Goal: Information Seeking & Learning: Learn about a topic

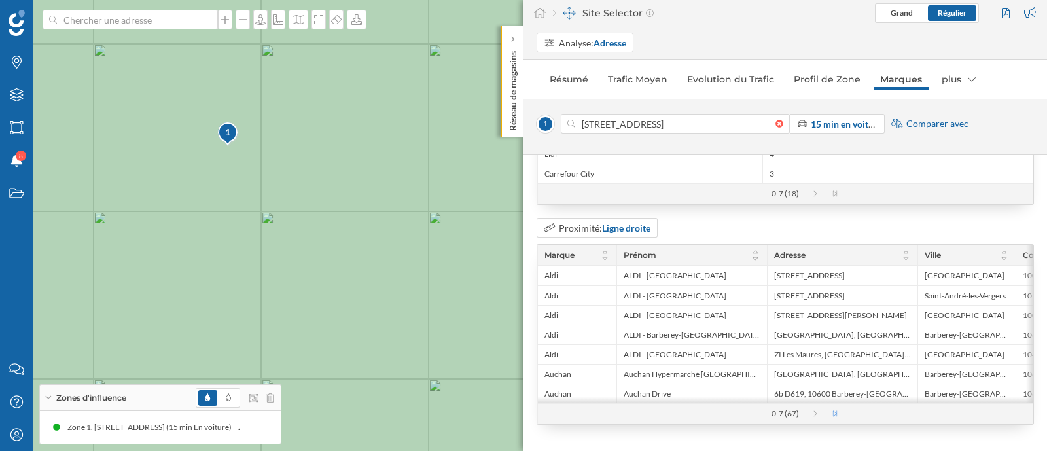
click at [832, 417] on icon at bounding box center [841, 413] width 20 height 7
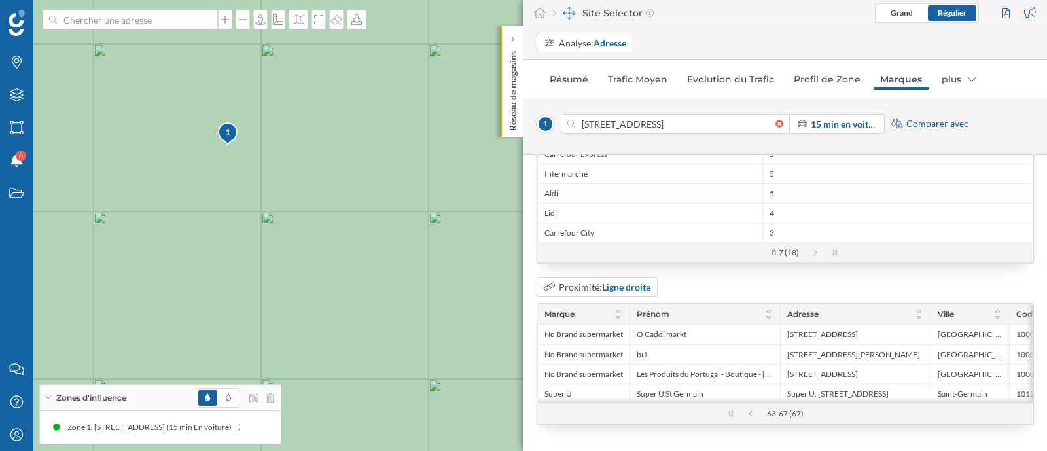
scroll to position [176, 0]
click at [746, 413] on icon at bounding box center [744, 413] width 20 height 7
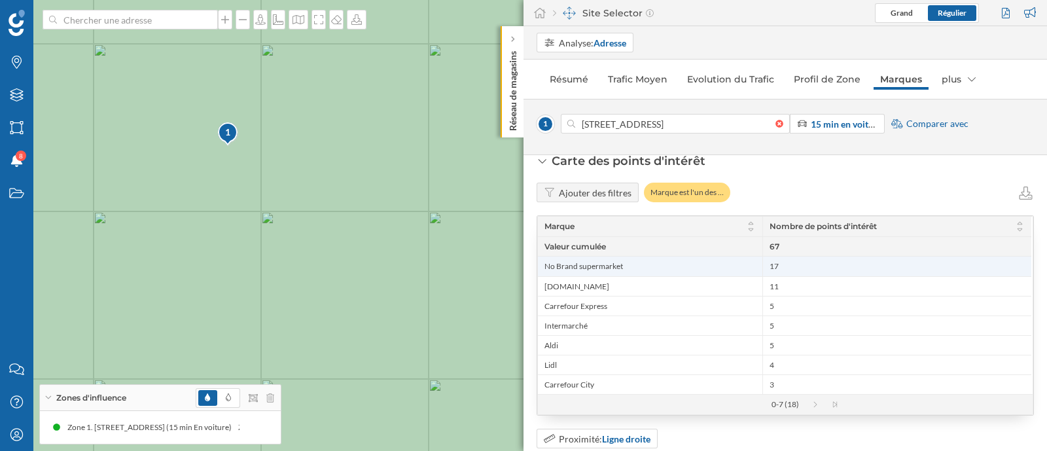
scroll to position [0, 0]
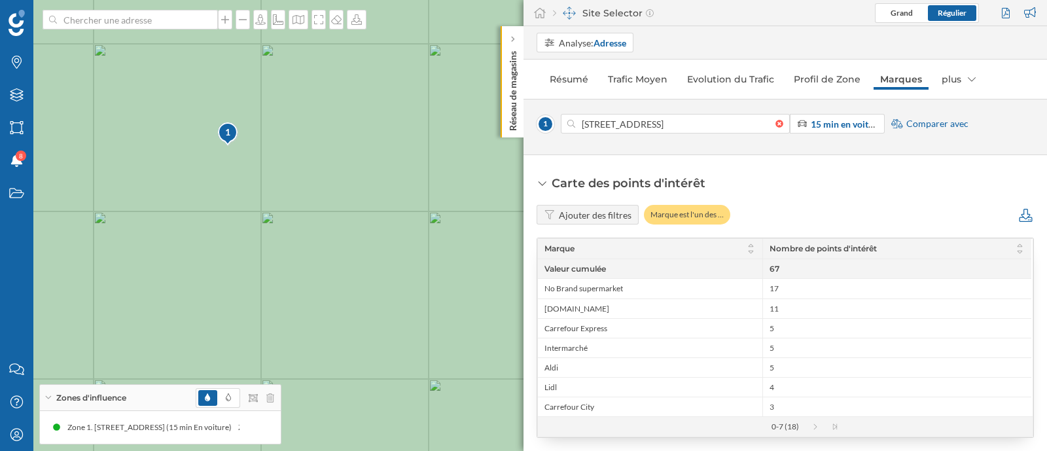
click at [1019, 214] on icon at bounding box center [1025, 215] width 13 height 13
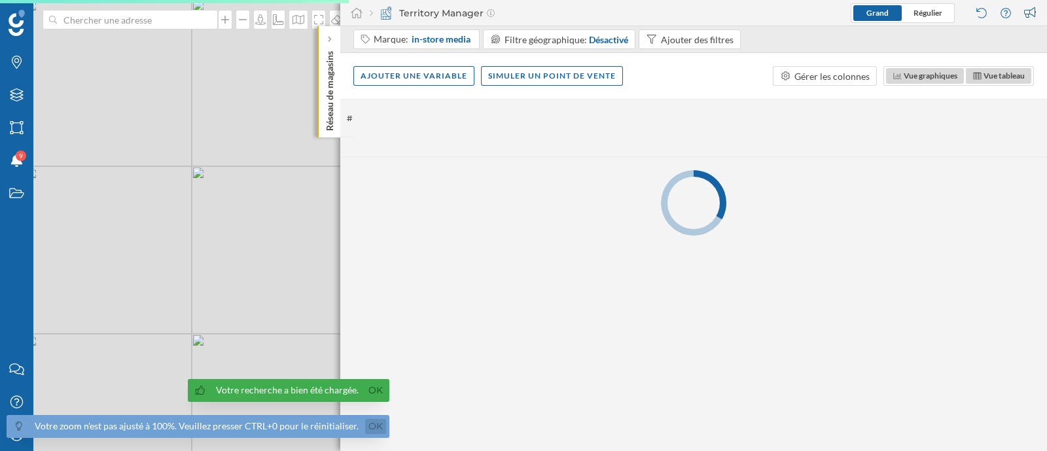
click at [374, 425] on link "Ok" at bounding box center [375, 426] width 21 height 15
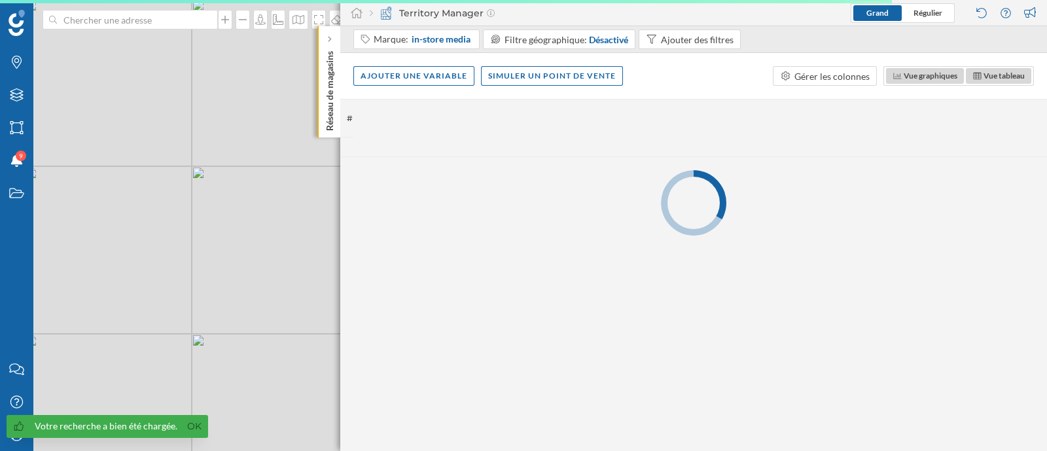
click at [196, 433] on div "Votre recherche a bien été chargée. Ok" at bounding box center [107, 426] width 201 height 23
click at [194, 428] on link "Ok" at bounding box center [194, 426] width 21 height 15
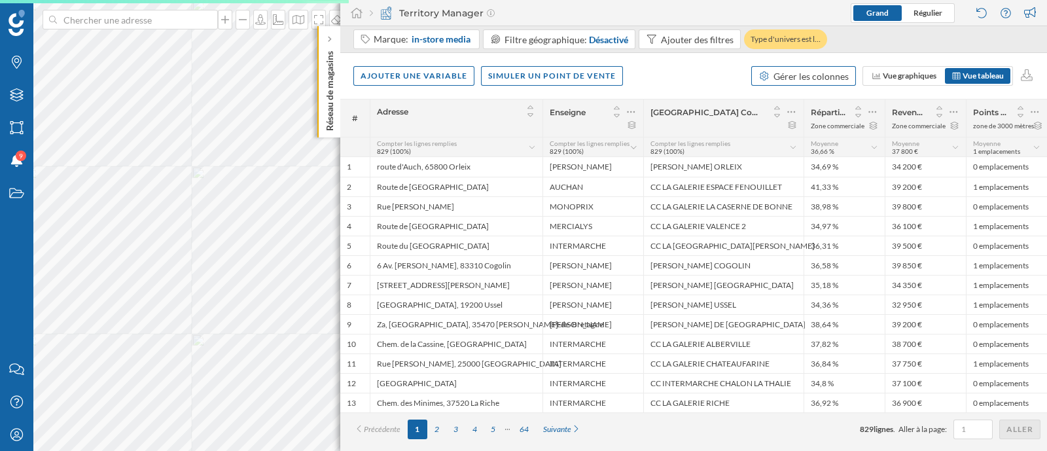
click at [809, 73] on div "Gérer les colonnes" at bounding box center [810, 76] width 75 height 14
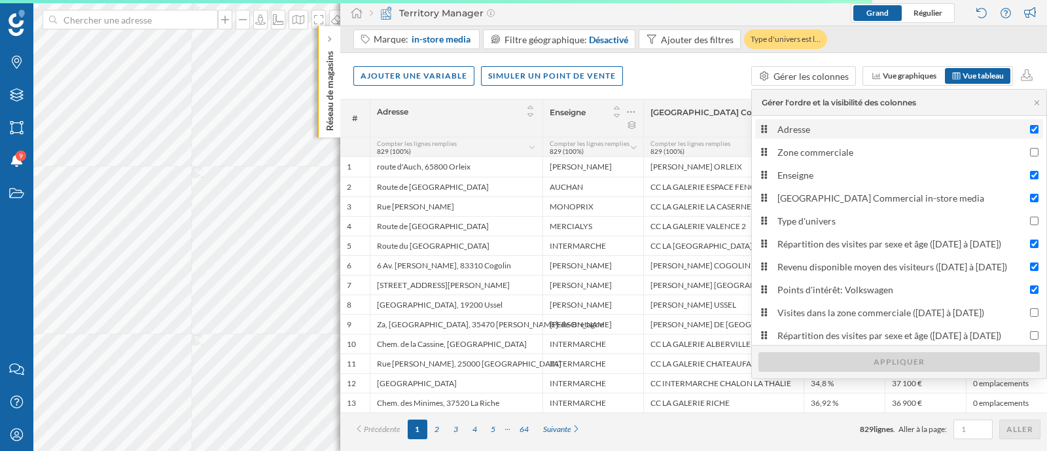
click at [808, 126] on div "Adresse" at bounding box center [900, 129] width 247 height 14
click at [1030, 126] on input "Adresse" at bounding box center [1034, 129] width 9 height 9
checkbox input "false"
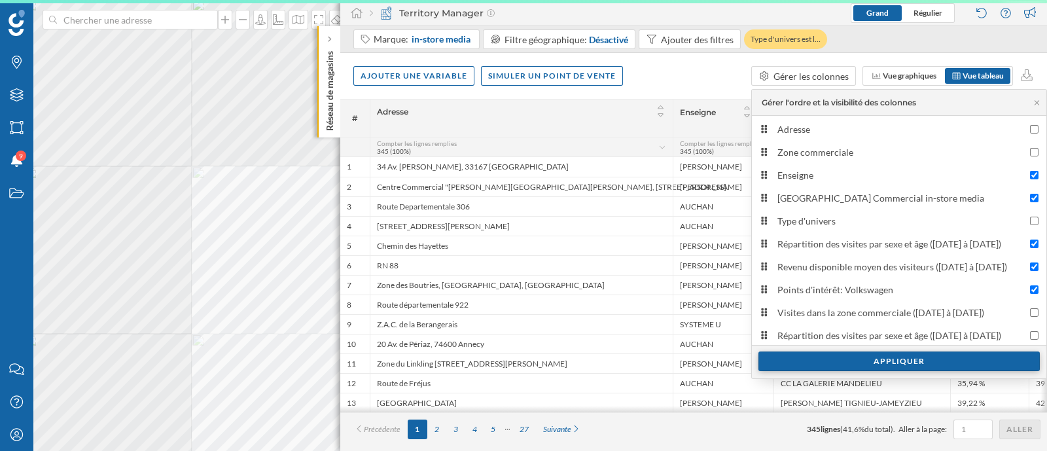
click at [836, 362] on div "Appliquer" at bounding box center [898, 361] width 281 height 20
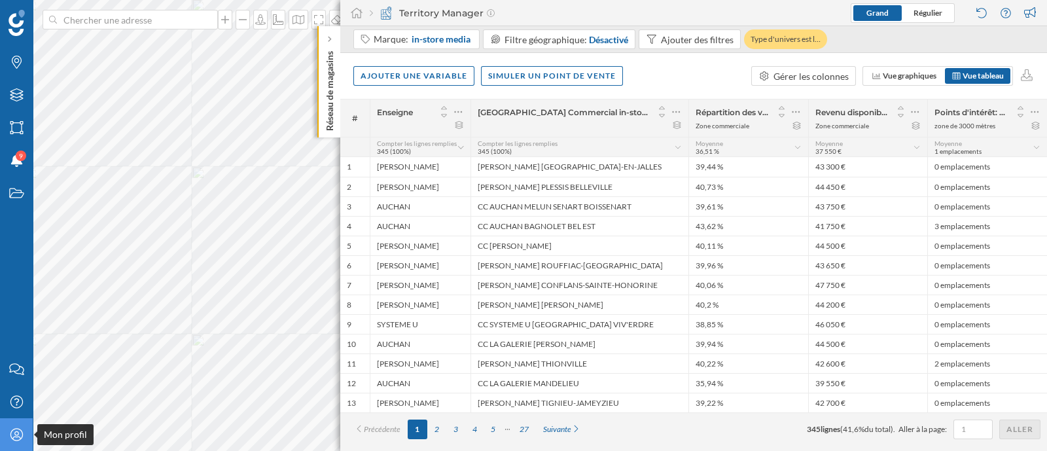
click at [9, 430] on icon "Mon profil" at bounding box center [17, 434] width 16 height 13
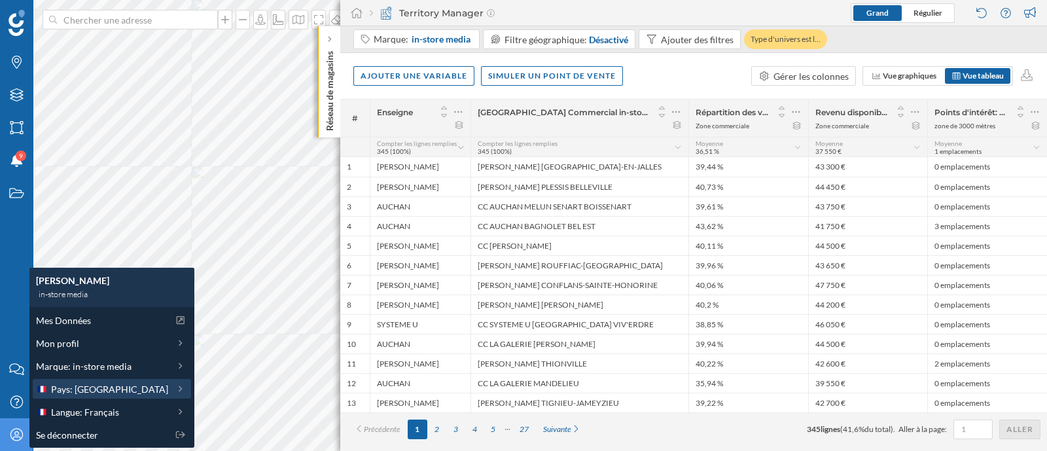
click at [98, 389] on span "Pays: France" at bounding box center [109, 389] width 117 height 14
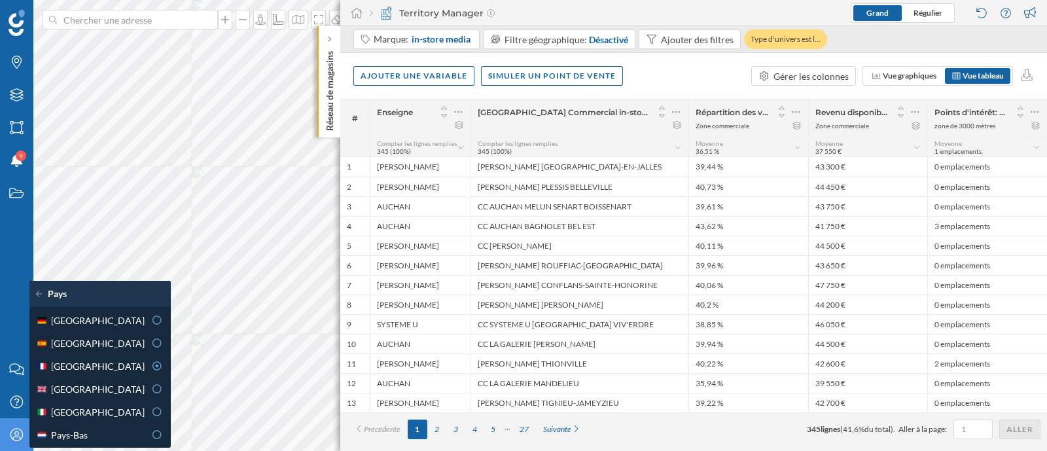
click at [17, 425] on div "Mon profil" at bounding box center [16, 434] width 33 height 33
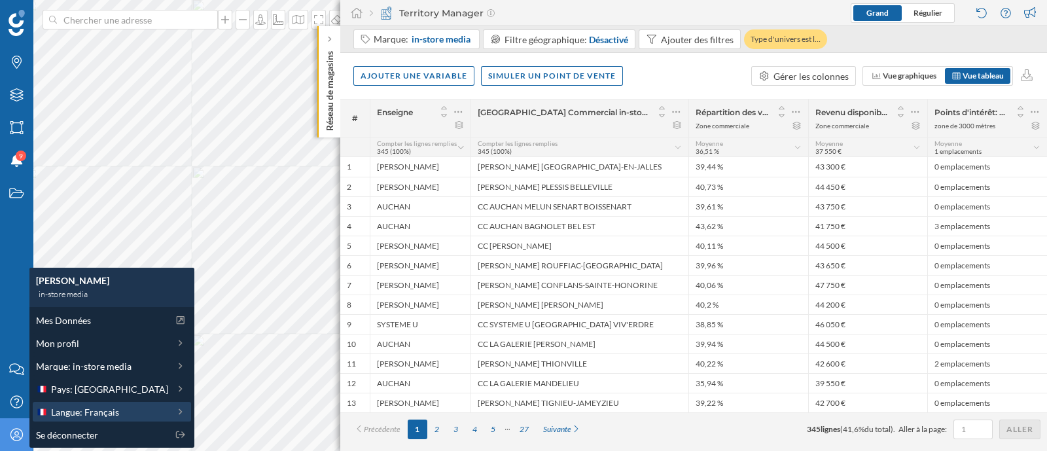
click at [113, 408] on span "Langue: Français" at bounding box center [85, 412] width 68 height 14
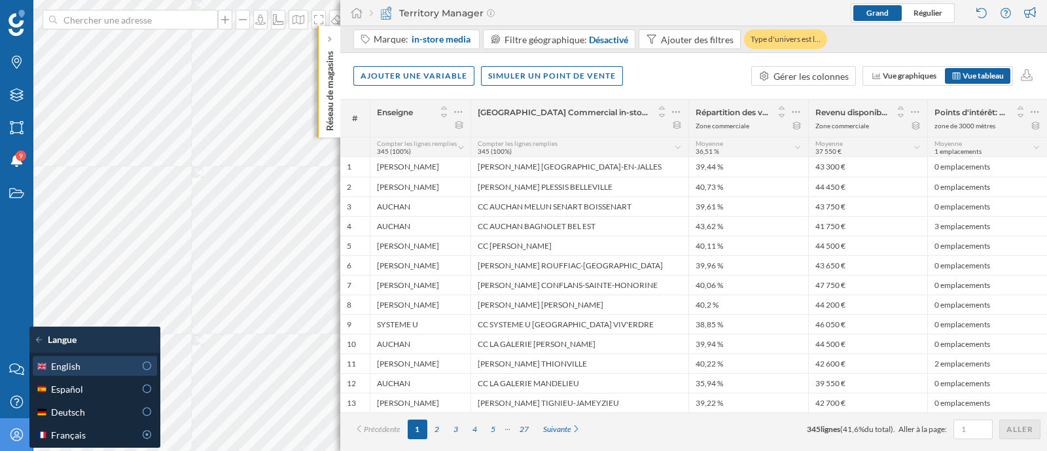
click at [97, 364] on div "English" at bounding box center [85, 366] width 99 height 14
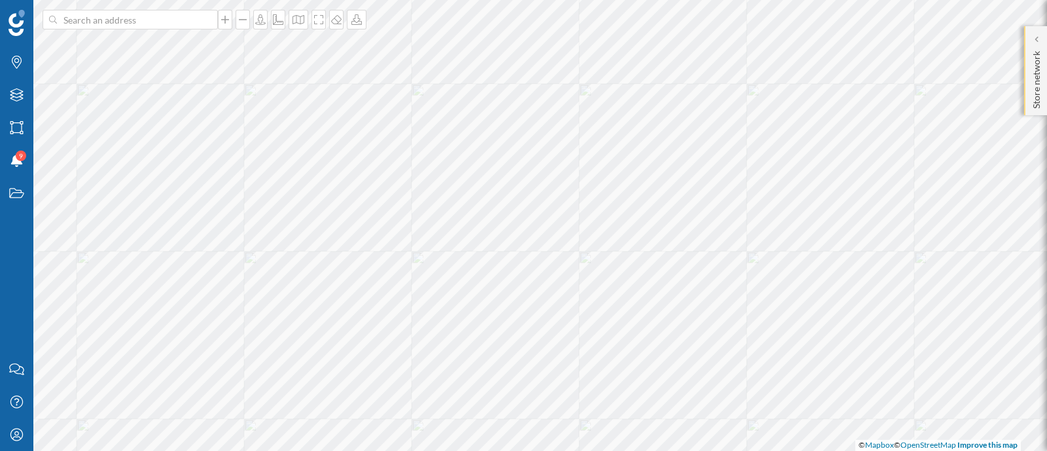
click at [1028, 39] on div "Store network" at bounding box center [1035, 70] width 23 height 89
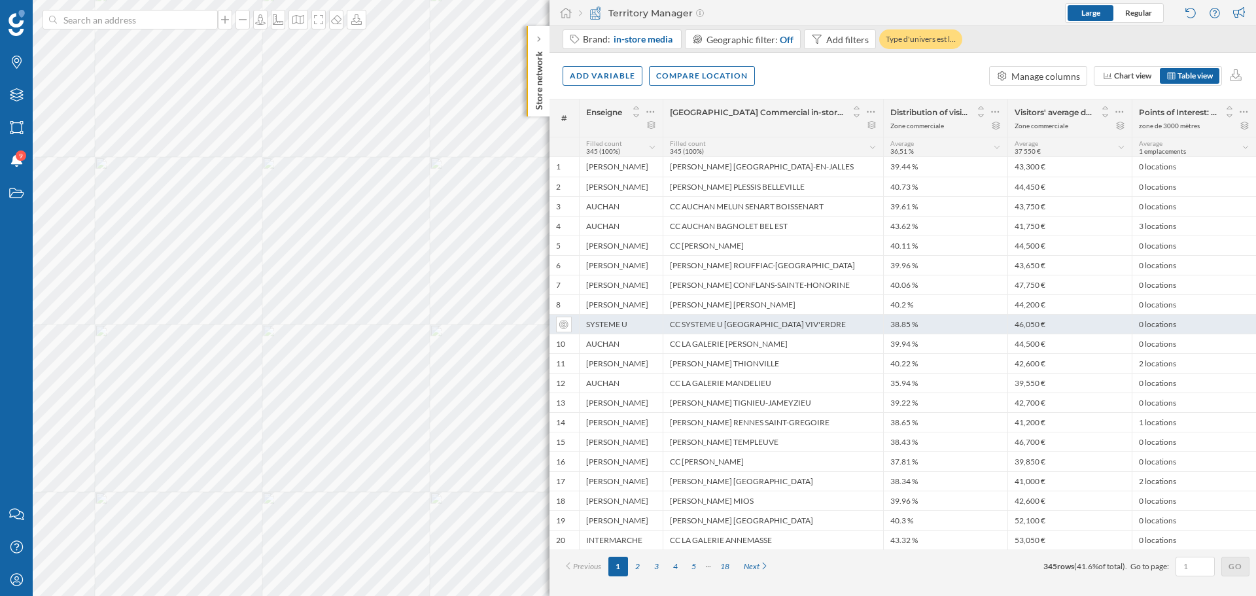
drag, startPoint x: 1493, startPoint y: 2, endPoint x: 952, endPoint y: 331, distance: 633.7
click at [952, 331] on div "38.85 %" at bounding box center [945, 324] width 124 height 20
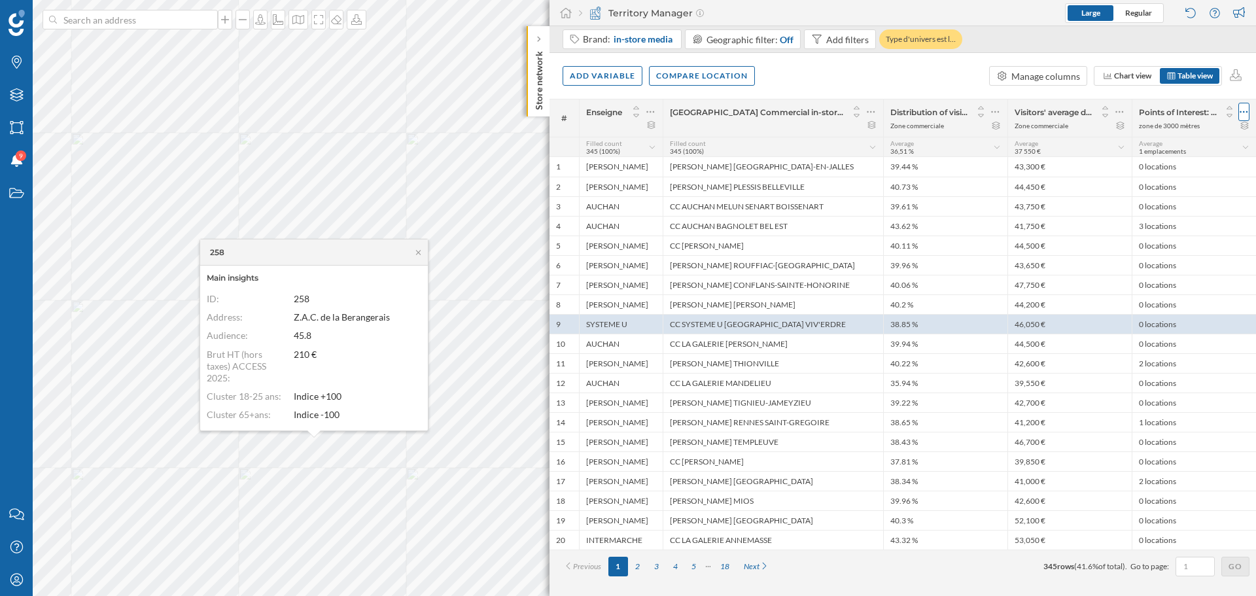
click at [1046, 111] on icon at bounding box center [1244, 111] width 9 height 13
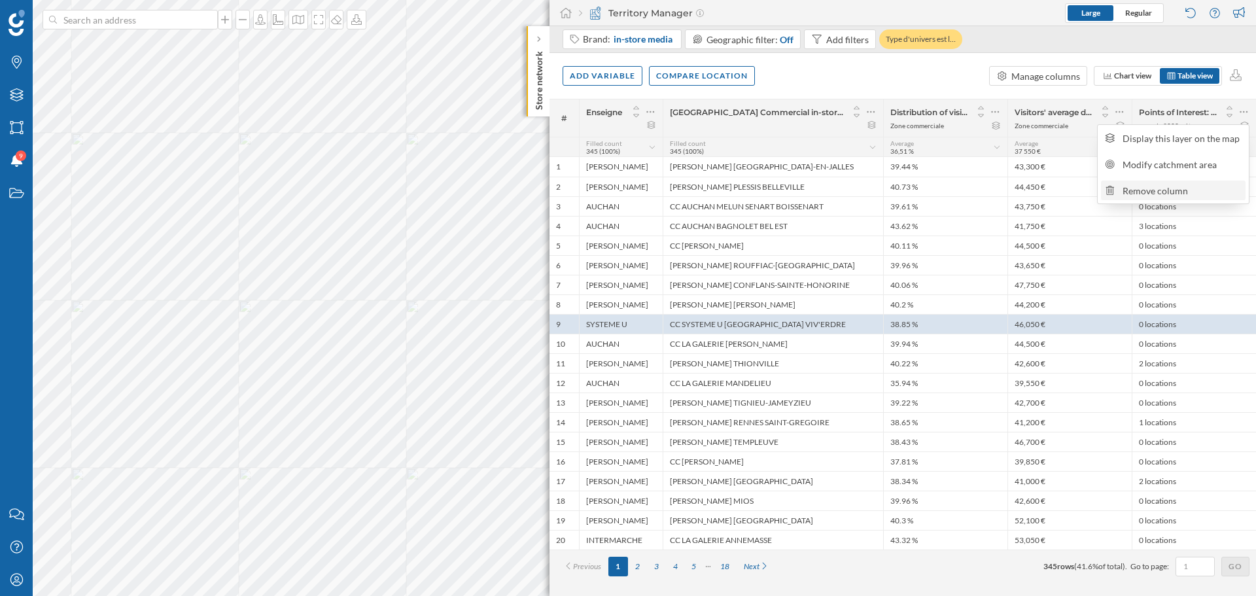
click at [1046, 191] on div "Remove column" at bounding box center [1182, 191] width 119 height 14
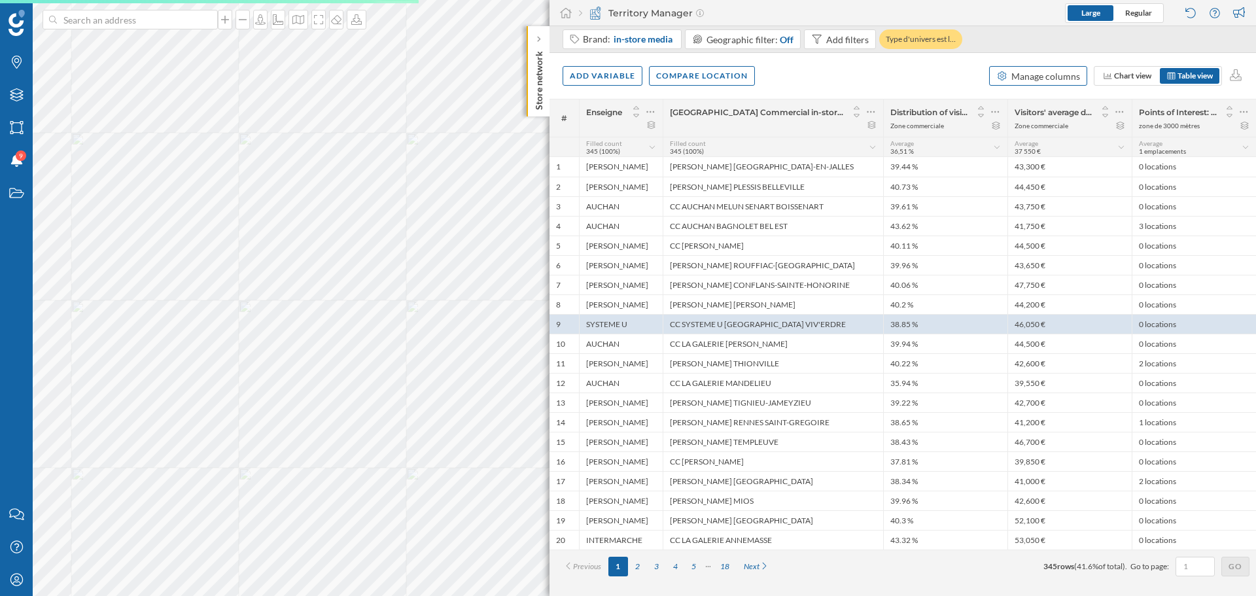
click at [1026, 72] on div "Manage columns" at bounding box center [1045, 76] width 69 height 14
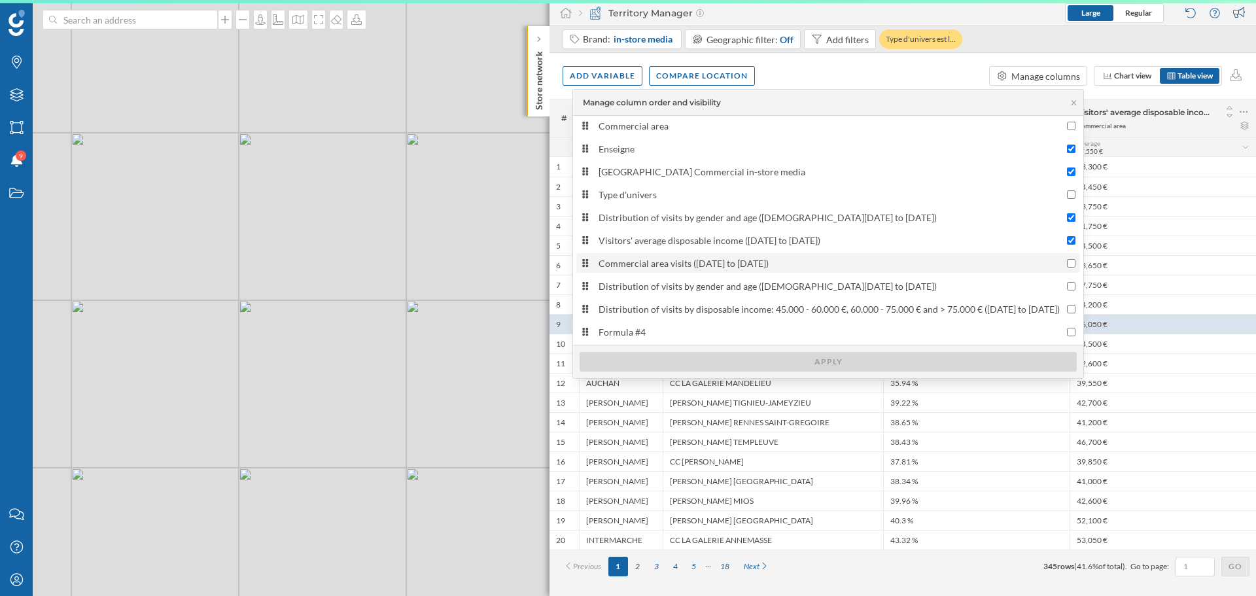
scroll to position [26, 0]
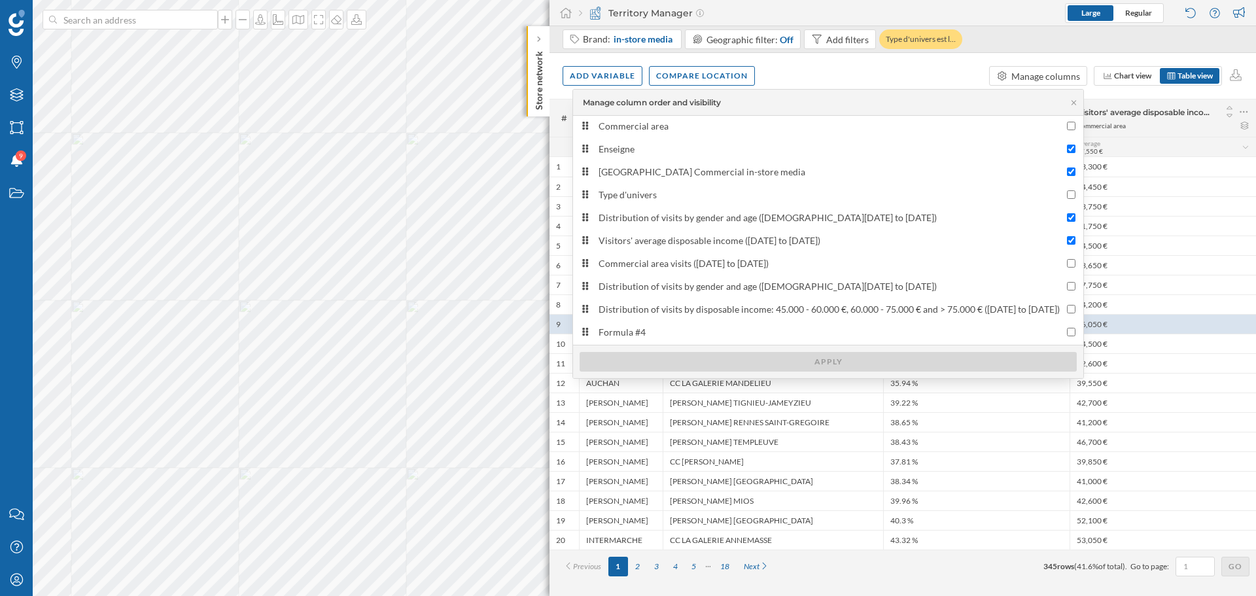
click at [953, 67] on div "Add variable Compare location Manage columns Chart view Table view" at bounding box center [902, 76] width 706 height 46
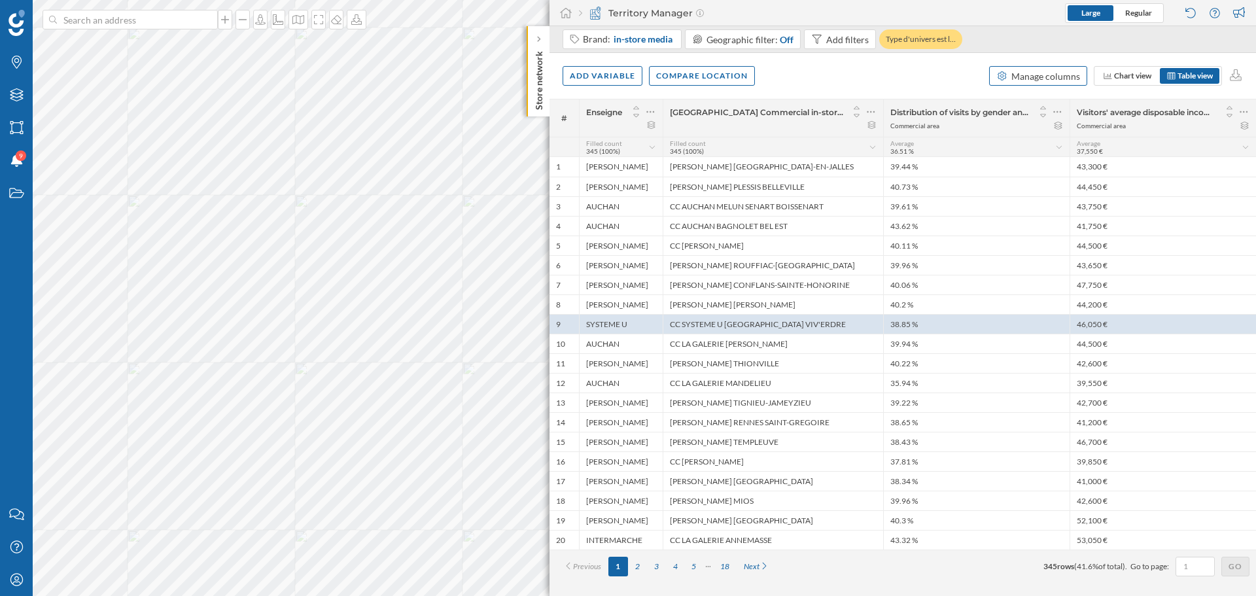
click at [1030, 84] on div "Manage columns" at bounding box center [1038, 76] width 98 height 20
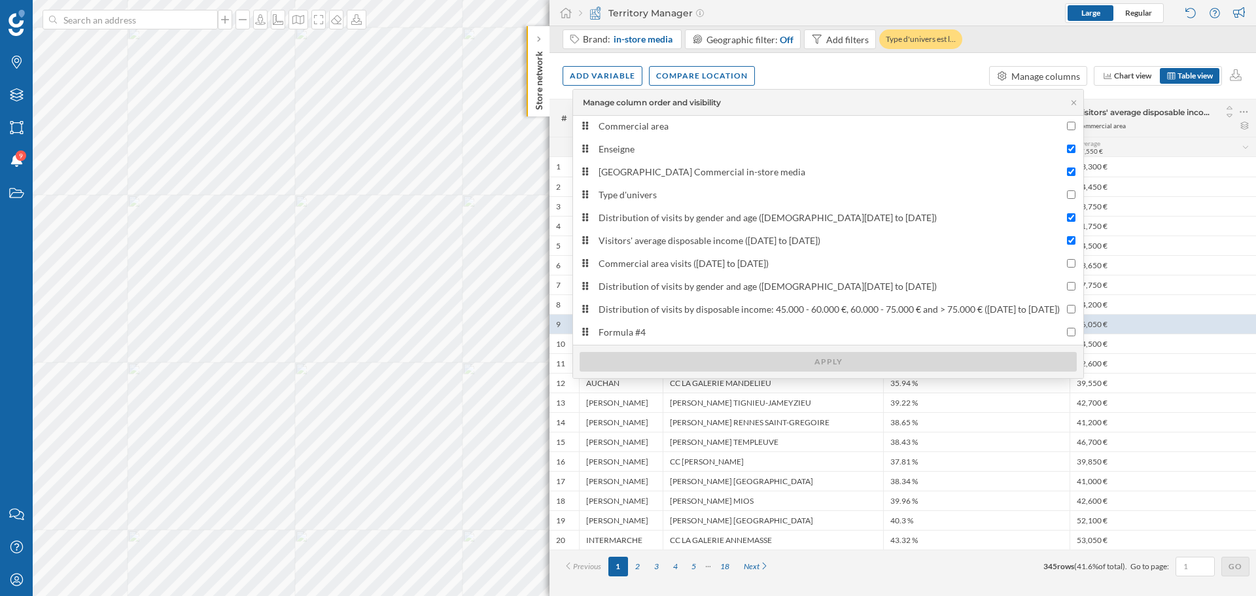
click at [913, 79] on div "Add variable Compare location Manage columns Chart view Table view" at bounding box center [902, 76] width 706 height 46
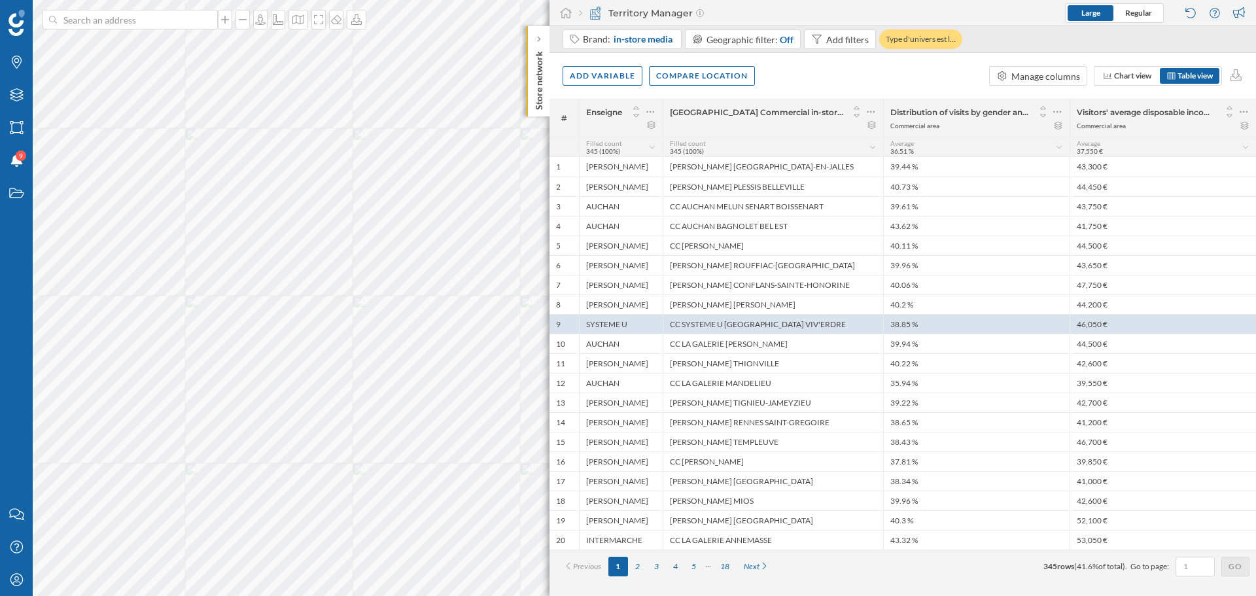
click at [824, 84] on div "Add variable Compare location Manage columns Chart view Table view" at bounding box center [902, 76] width 706 height 46
click at [604, 77] on div "Add variable" at bounding box center [603, 75] width 80 height 20
click at [625, 120] on div "External variables" at bounding box center [644, 129] width 156 height 20
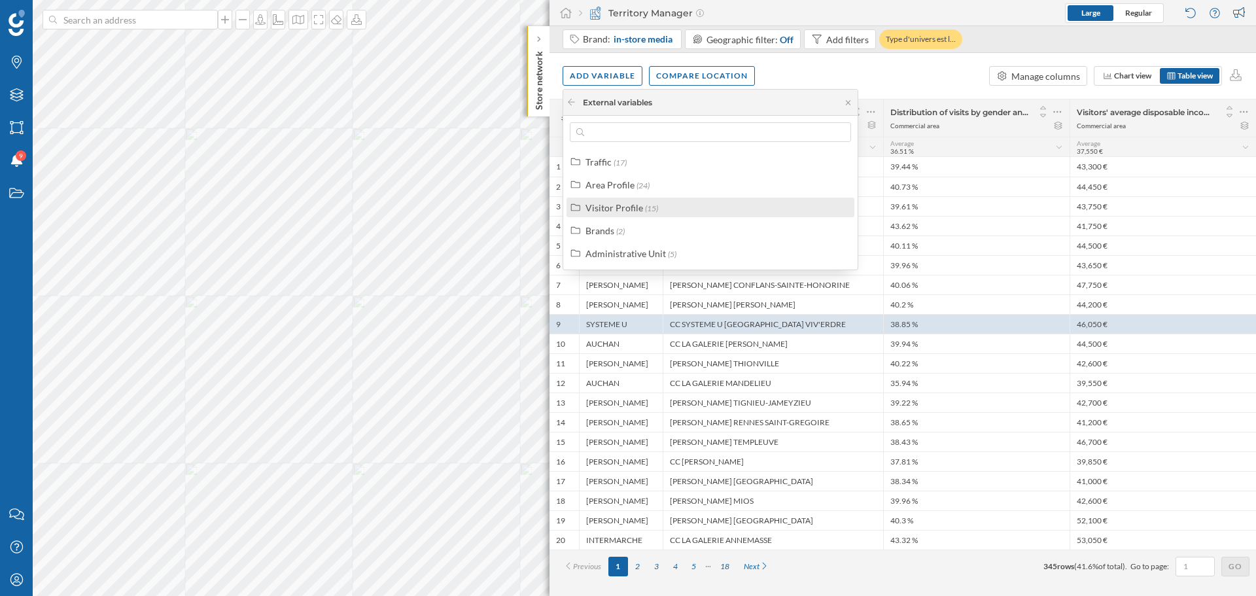
click at [627, 205] on div "Visitor Profile" at bounding box center [614, 207] width 58 height 11
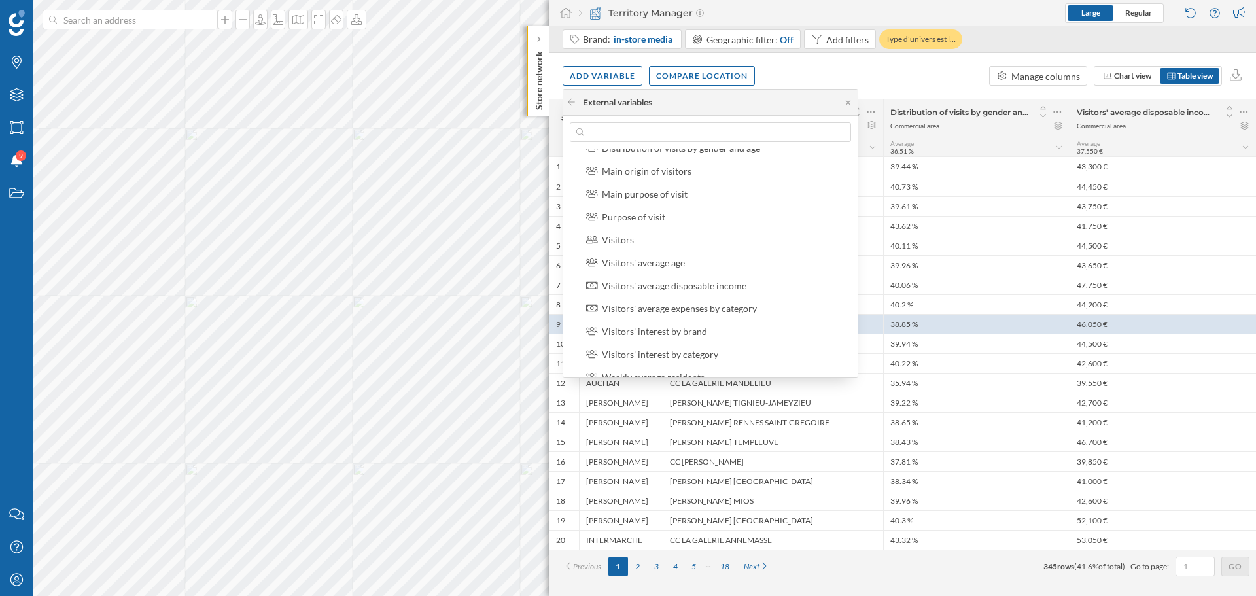
scroll to position [105, 0]
click at [852, 102] on icon at bounding box center [848, 103] width 10 height 8
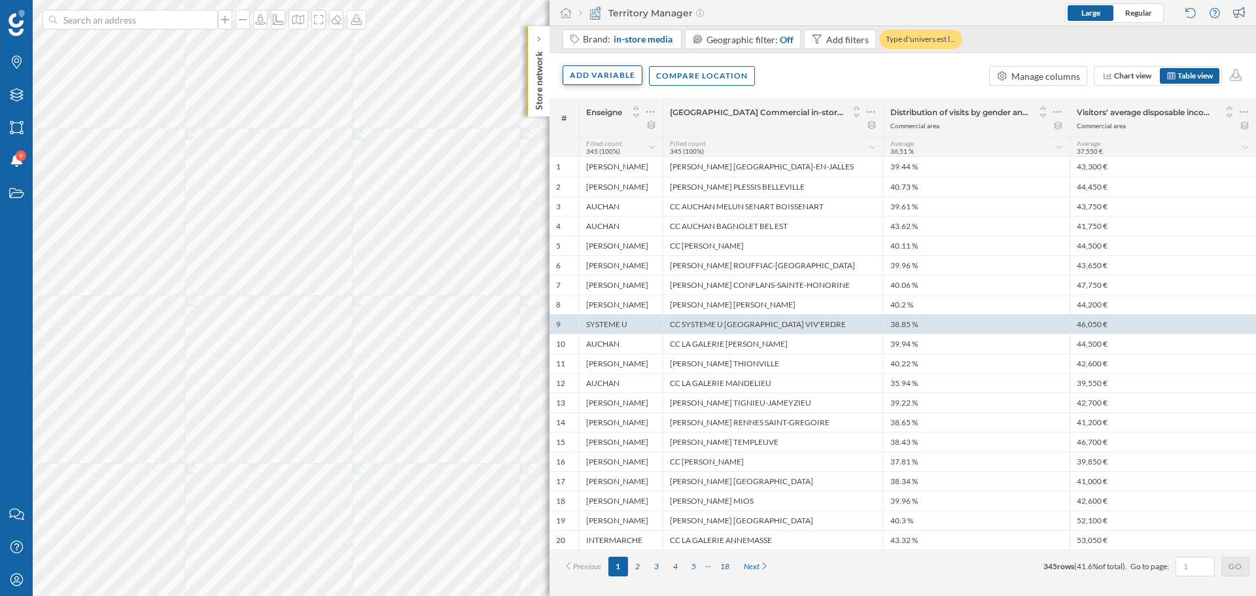
click at [594, 71] on div "Add variable" at bounding box center [603, 75] width 80 height 20
click at [616, 133] on div "External variables" at bounding box center [635, 129] width 130 height 14
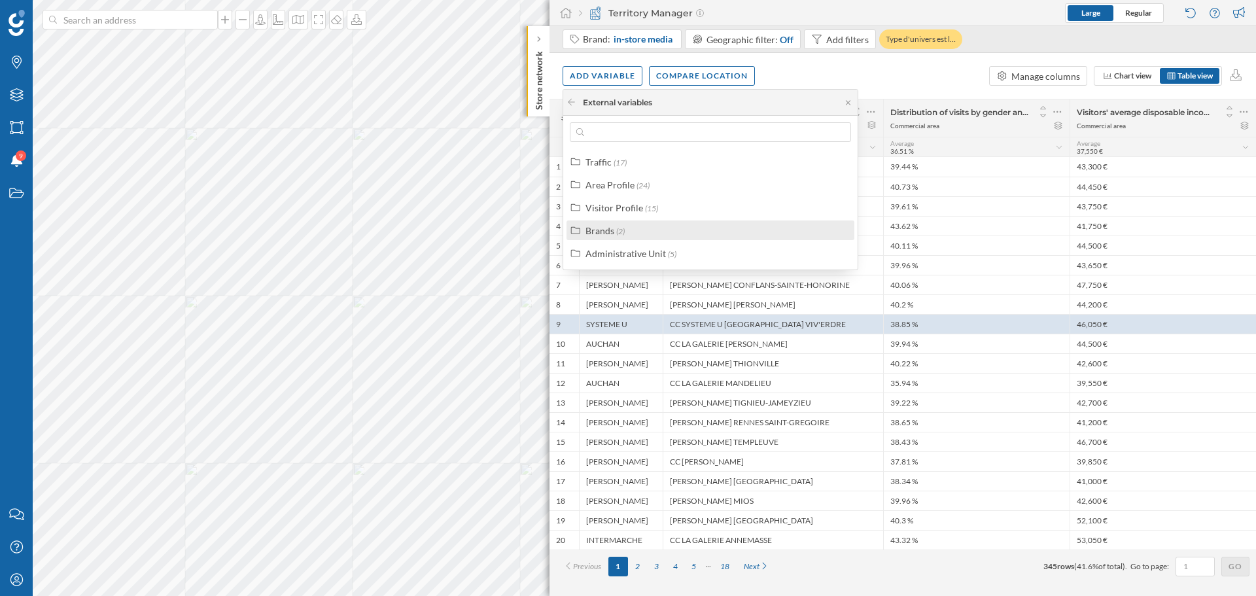
click at [627, 232] on div "Brands (2)" at bounding box center [715, 231] width 261 height 14
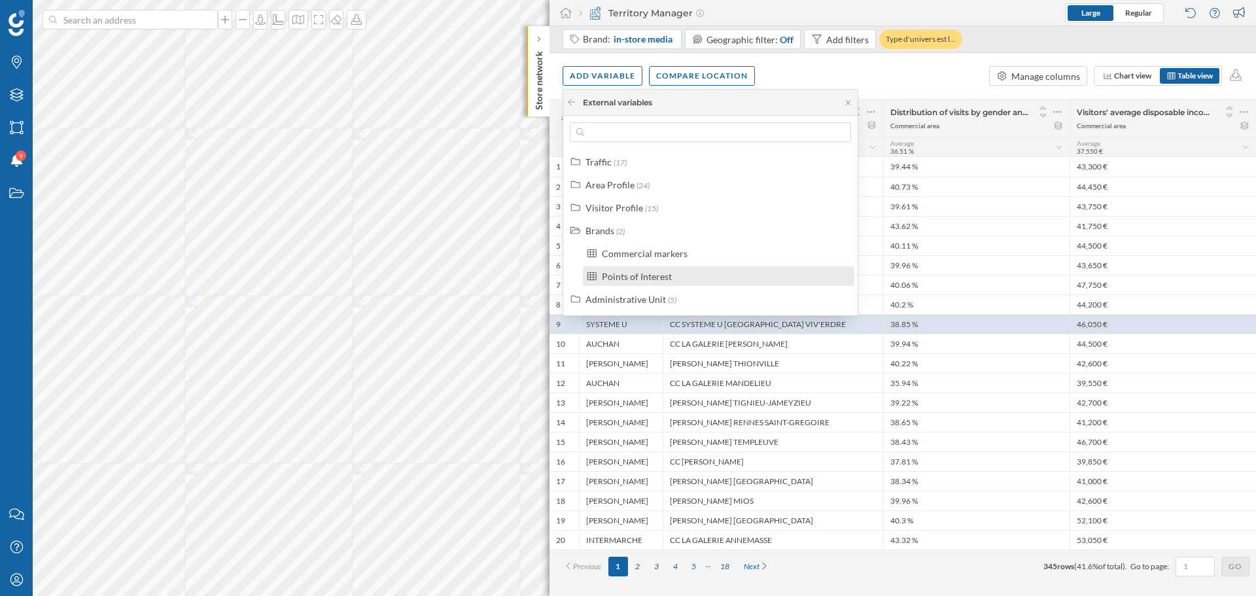
click at [646, 280] on div "Points of Interest" at bounding box center [637, 276] width 70 height 11
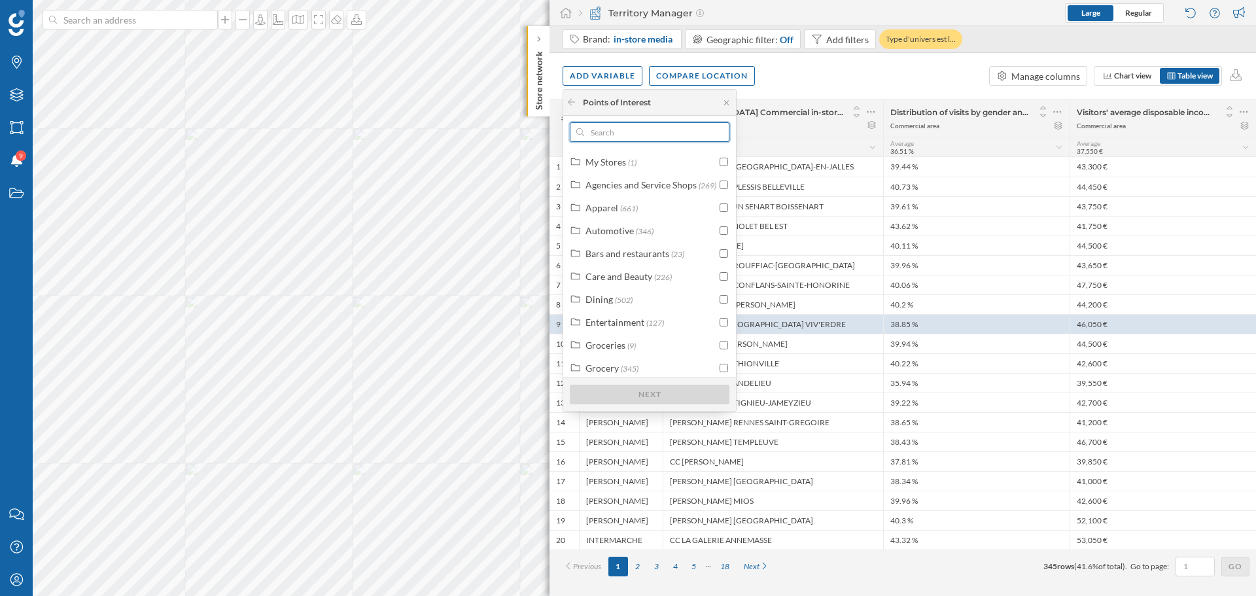
click at [614, 136] on input "text" at bounding box center [649, 132] width 131 height 20
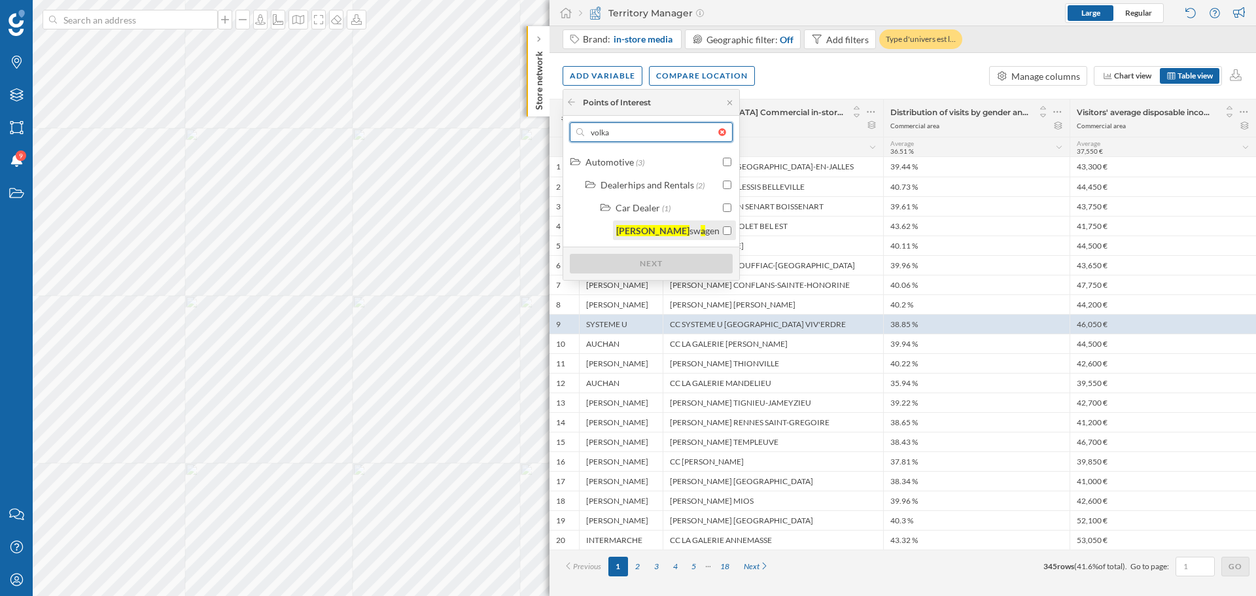
type input "volka"
click at [677, 236] on div "Volk sw a gen" at bounding box center [667, 231] width 103 height 14
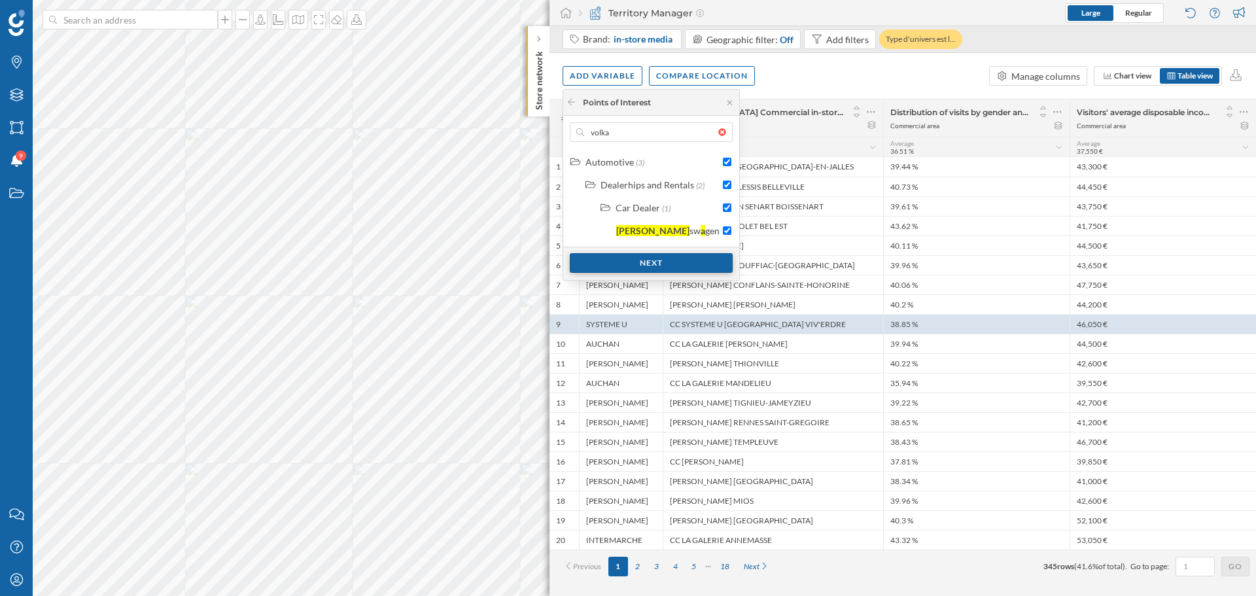
click at [654, 262] on div "Next" at bounding box center [651, 263] width 163 height 20
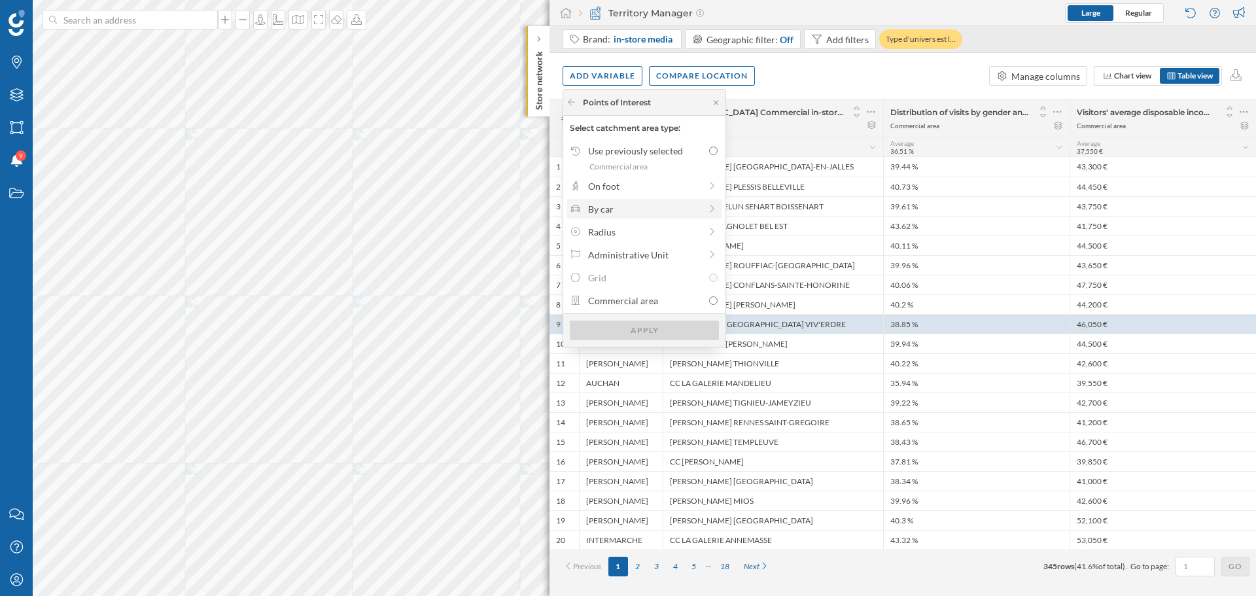
click at [616, 215] on div "By car" at bounding box center [644, 209] width 112 height 14
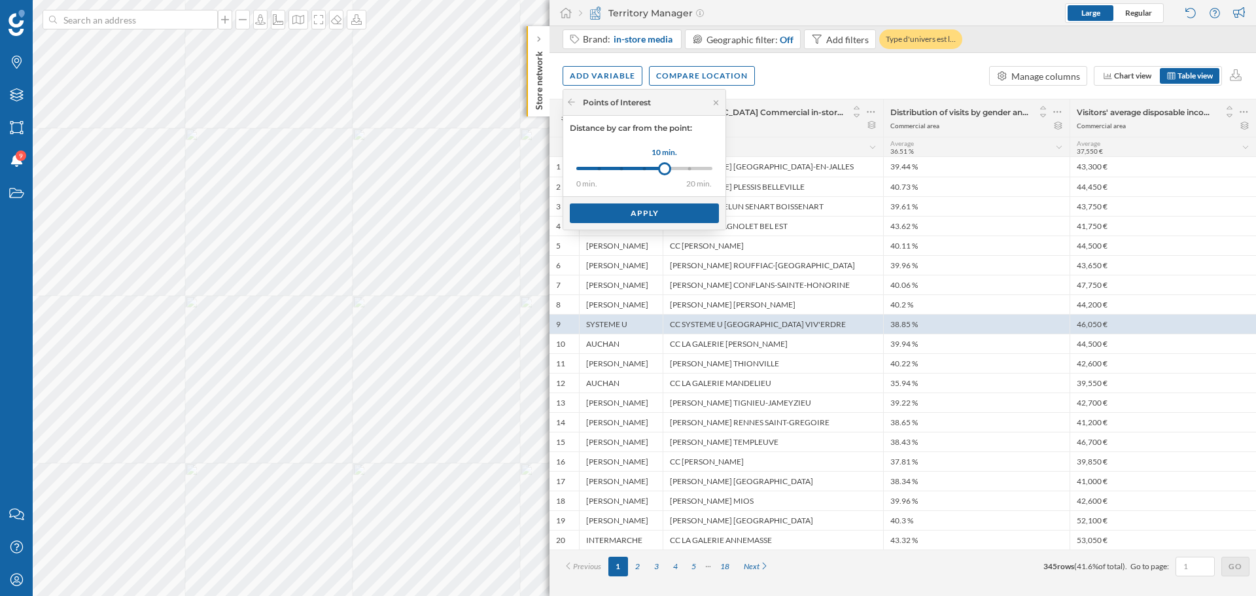
drag, startPoint x: 602, startPoint y: 171, endPoint x: 665, endPoint y: 174, distance: 62.9
click at [665, 174] on div at bounding box center [664, 168] width 13 height 13
click at [642, 215] on div "Apply" at bounding box center [644, 213] width 149 height 20
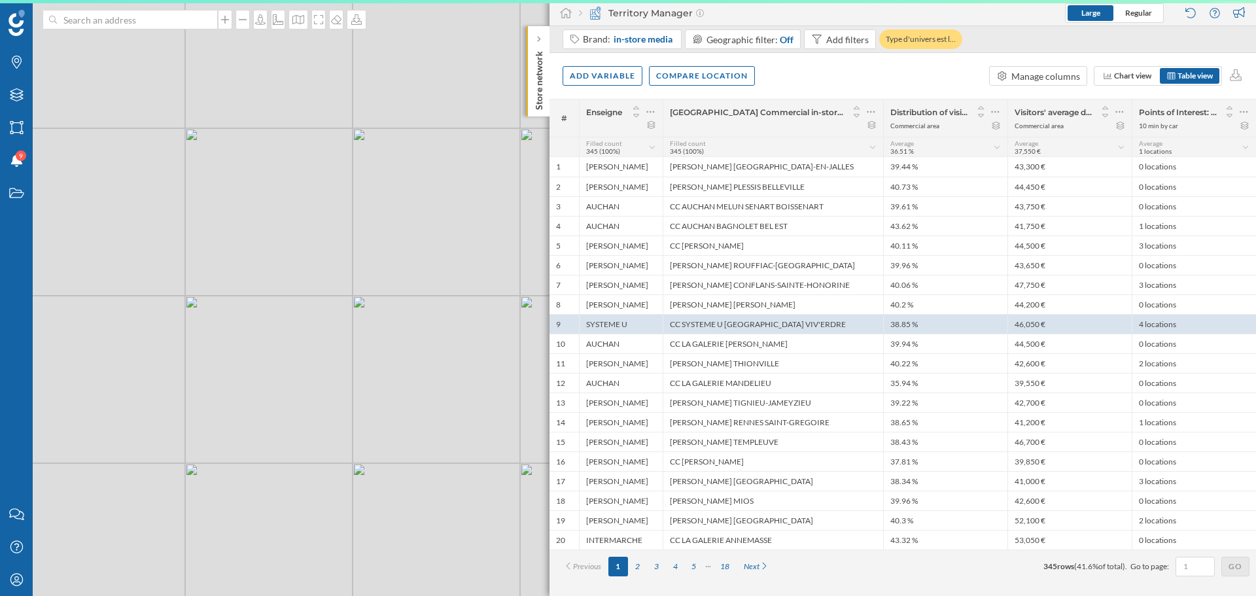
scroll to position [0, 0]
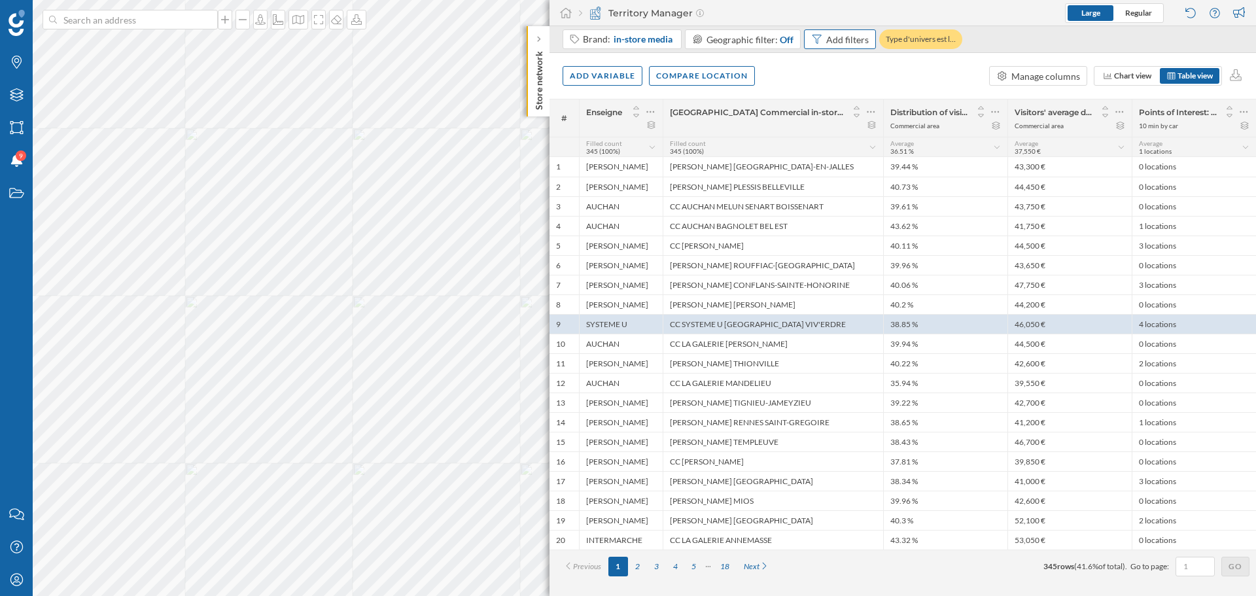
click at [855, 47] on div "Add filters" at bounding box center [840, 39] width 72 height 20
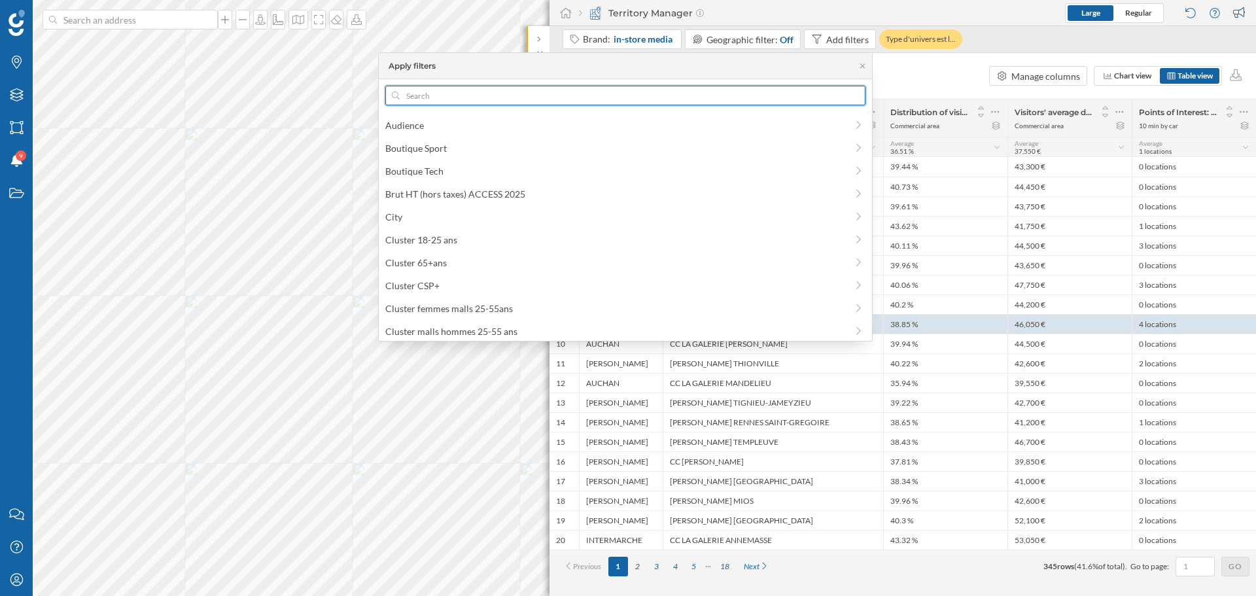
click at [769, 96] on input "text" at bounding box center [626, 96] width 452 height 20
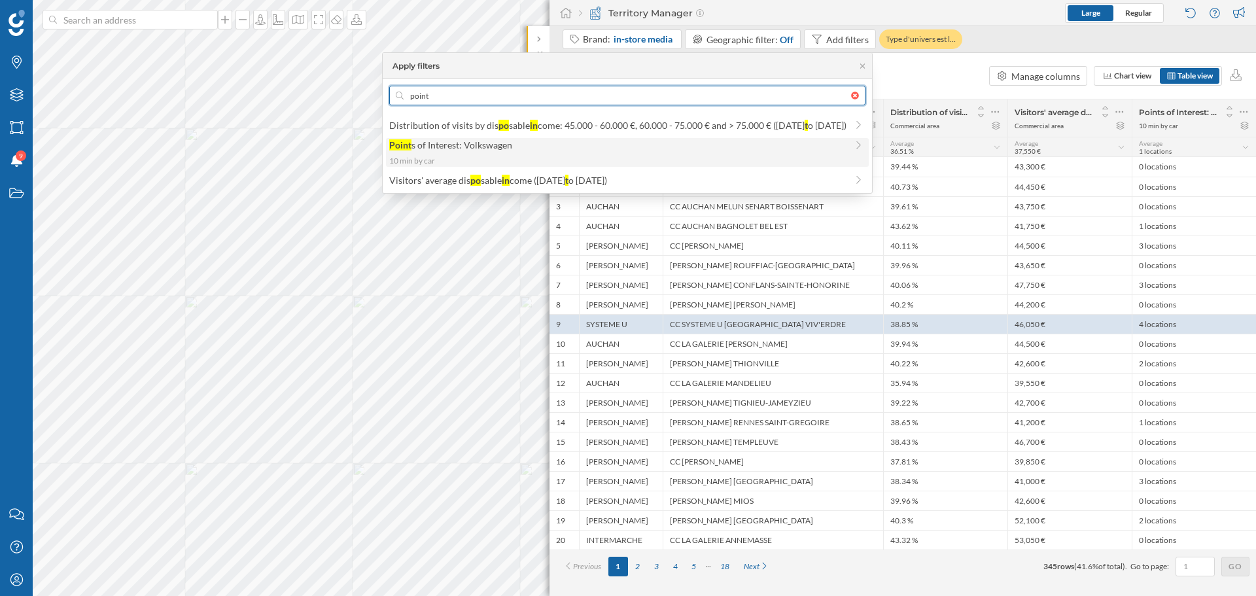
type input "point"
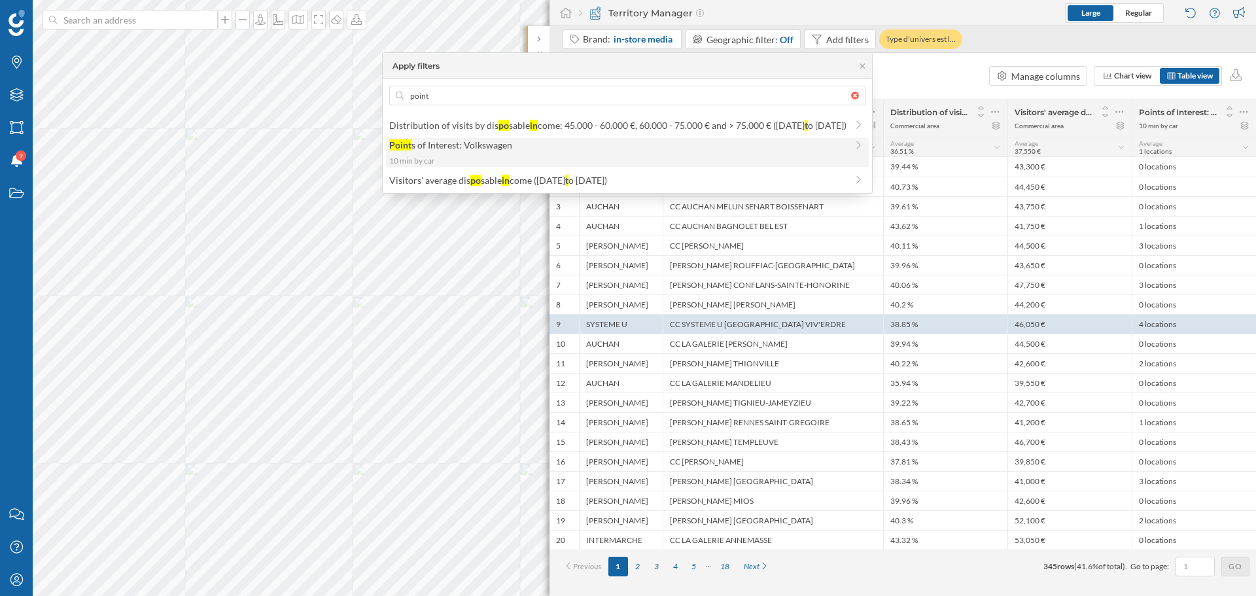
click at [494, 148] on span "Point s of Interest: Volkswagen" at bounding box center [617, 145] width 457 height 14
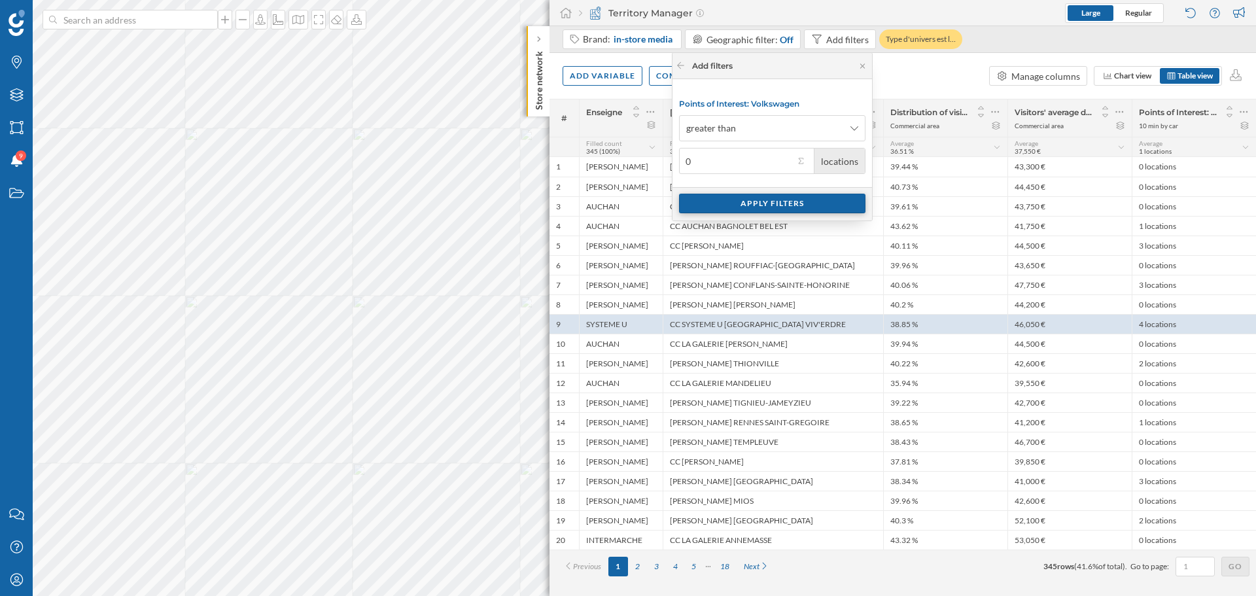
type input "0"
click at [746, 207] on div "Apply filters" at bounding box center [772, 204] width 186 height 20
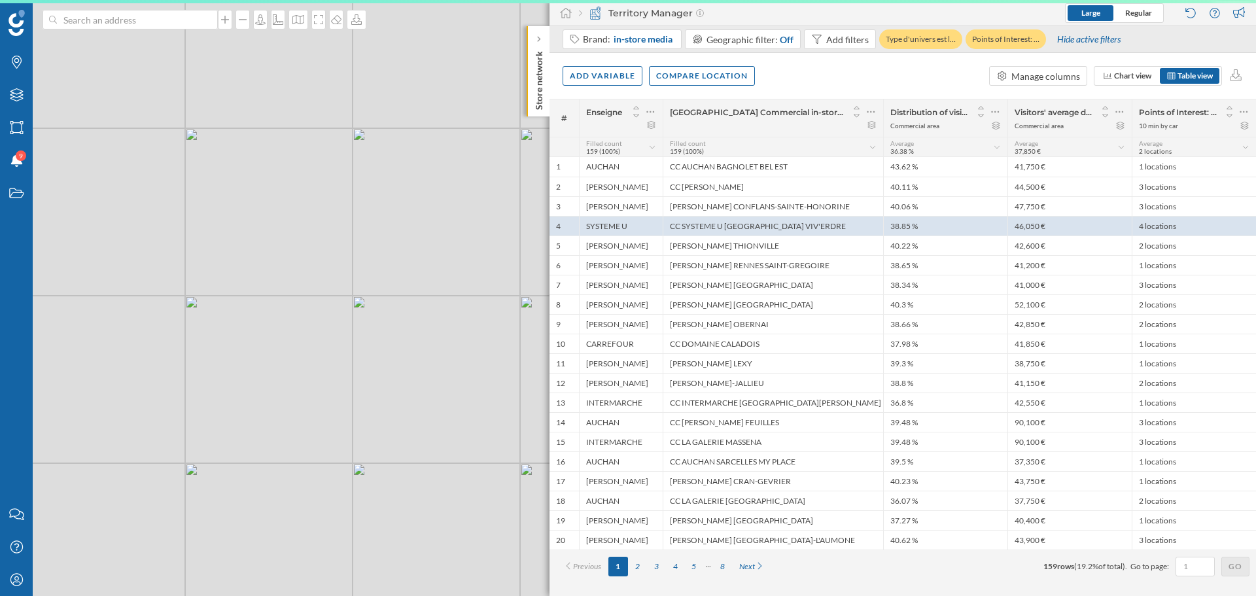
drag, startPoint x: 1034, startPoint y: 566, endPoint x: 1054, endPoint y: 566, distance: 19.6
click at [1046, 450] on div "Previous 1 2 3 4 5 8 Next 159 rows ( 19.2% of total). Go to page: Go" at bounding box center [902, 567] width 693 height 20
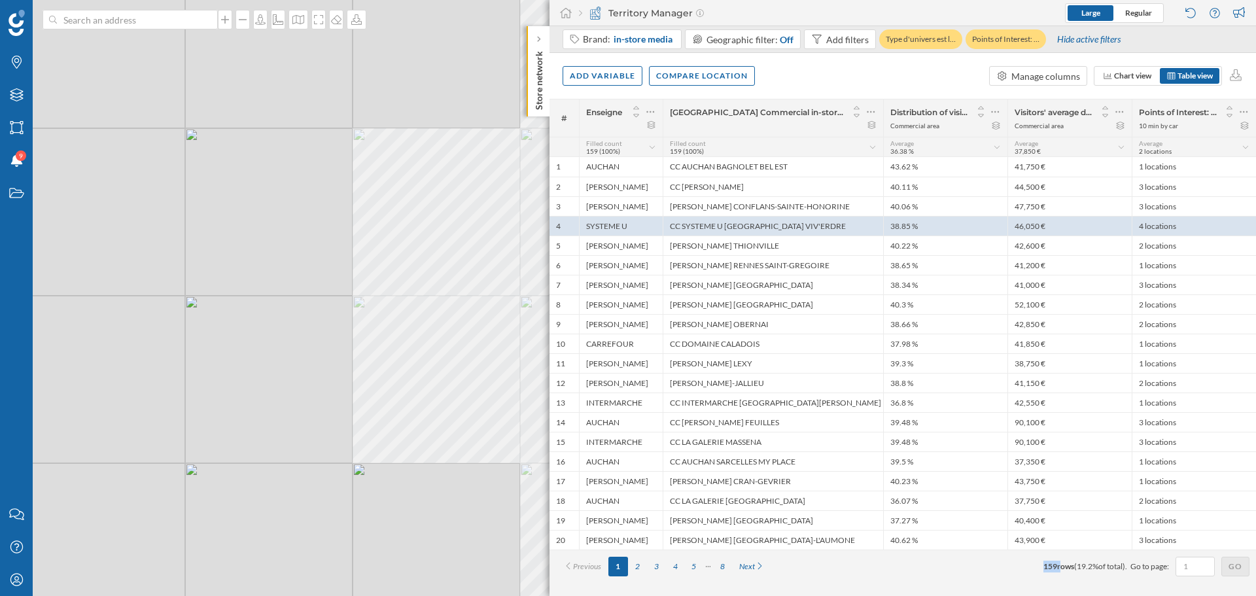
click at [1005, 450] on div "Previous 1 2 3 4 5 8 Next 159 rows ( 19.2% of total). Go to page: Go" at bounding box center [902, 565] width 706 height 33
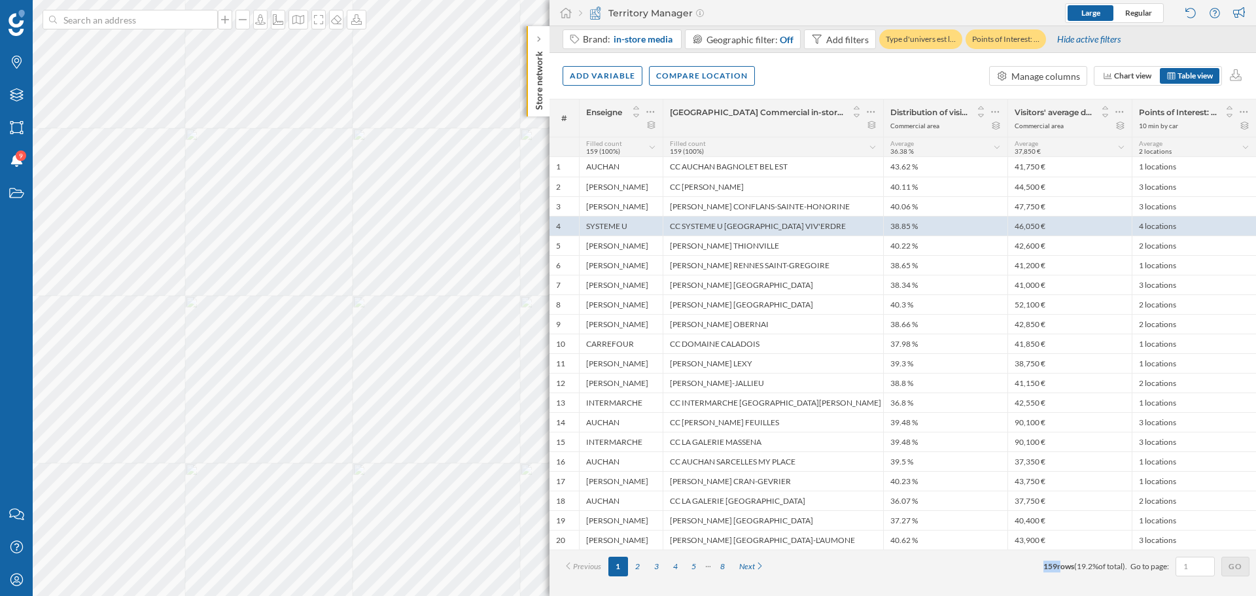
drag, startPoint x: 1035, startPoint y: 567, endPoint x: 1054, endPoint y: 567, distance: 19.0
click at [1046, 450] on div "Previous 1 2 3 4 5 8 Next 159 rows ( 19.2% of total). Go to page: Go" at bounding box center [902, 567] width 693 height 20
click at [1020, 450] on div "Previous 1 2 3 4 5 8 Next 159 rows ( 19.2% of total). Go to page: Go" at bounding box center [902, 567] width 693 height 20
click at [612, 65] on div "Add variable" at bounding box center [602, 75] width 78 height 20
click at [592, 212] on div "Score" at bounding box center [635, 208] width 130 height 14
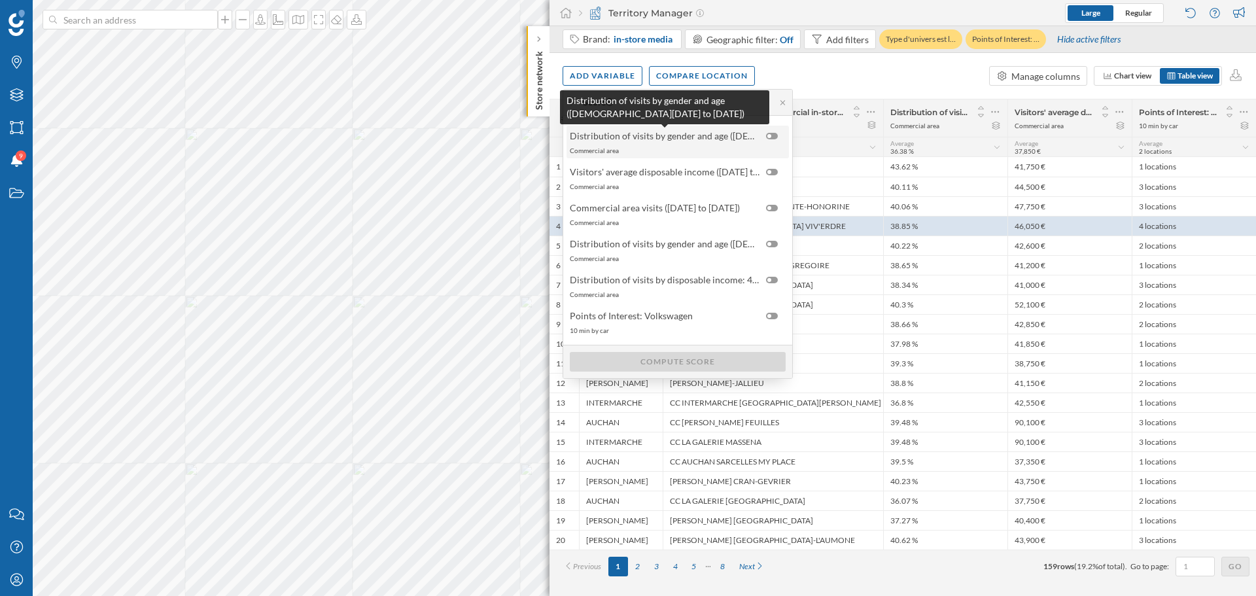
click at [729, 139] on span "Distribution of visits by gender and age (01/01/2024 to 29/12/2024)" at bounding box center [665, 136] width 190 height 14
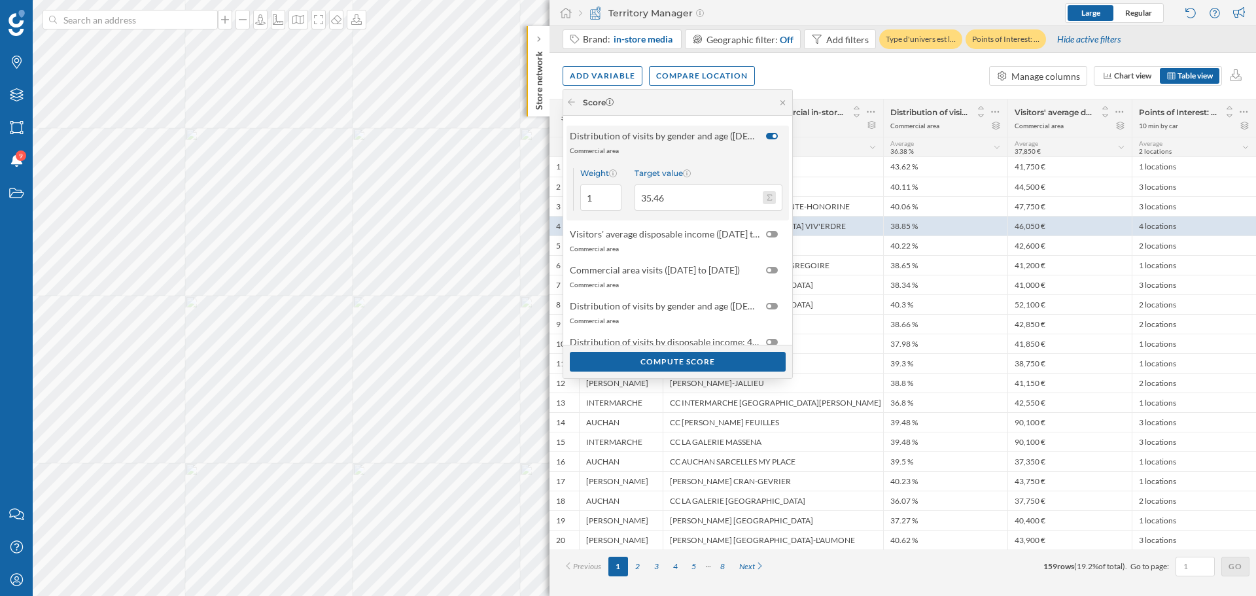
click at [769, 200] on button "Target value 35.46" at bounding box center [769, 197] width 13 height 13
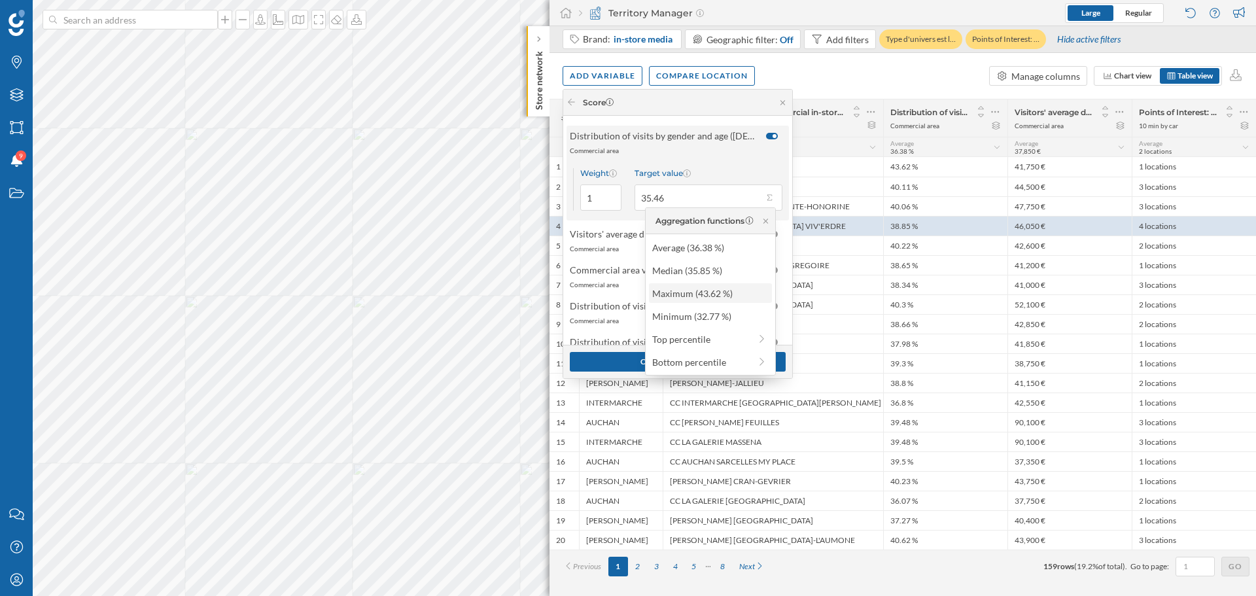
click at [670, 290] on div "Maximum (43.62 %)" at bounding box center [709, 294] width 115 height 14
type input "43.62"
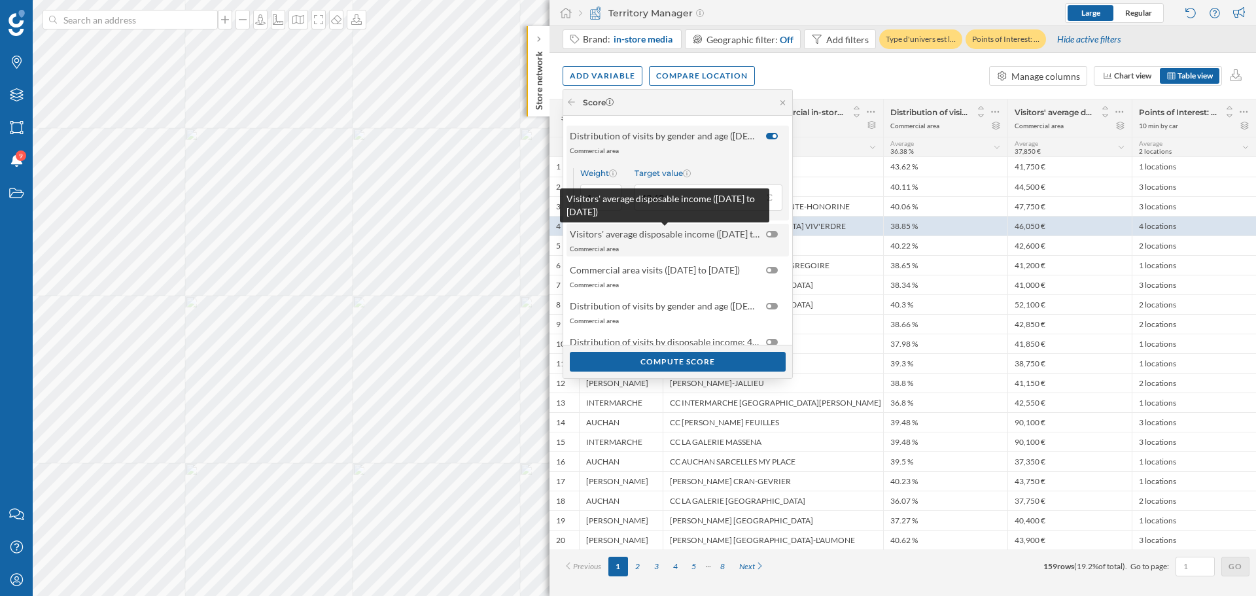
click at [696, 238] on span "Visitors' average disposable income (01/01/2024 to 29/12/2024)" at bounding box center [665, 234] width 190 height 14
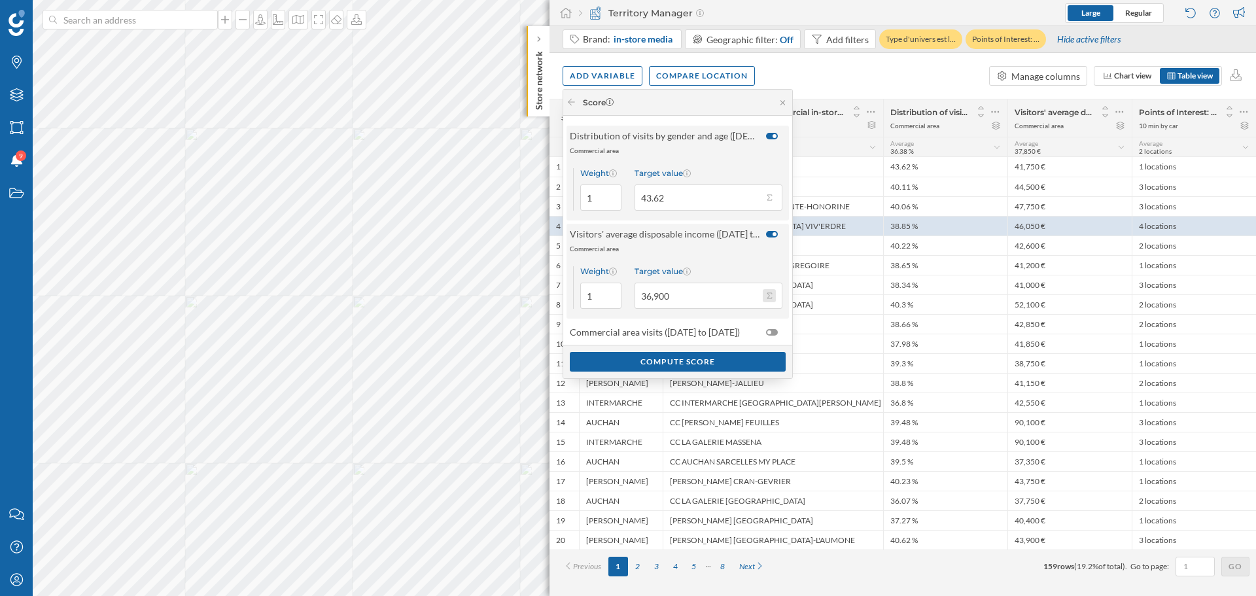
click at [772, 300] on button "Target value 36,900" at bounding box center [769, 295] width 13 height 13
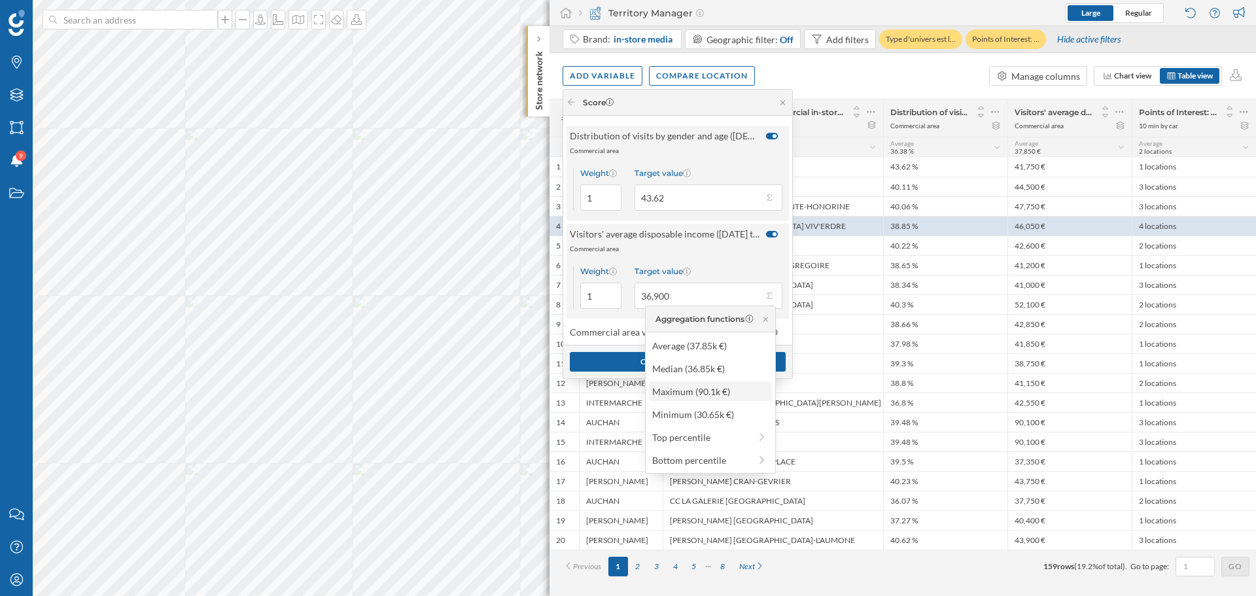
click at [739, 387] on div "Maximum (90.1k €)" at bounding box center [709, 392] width 115 height 14
type input "90,100"
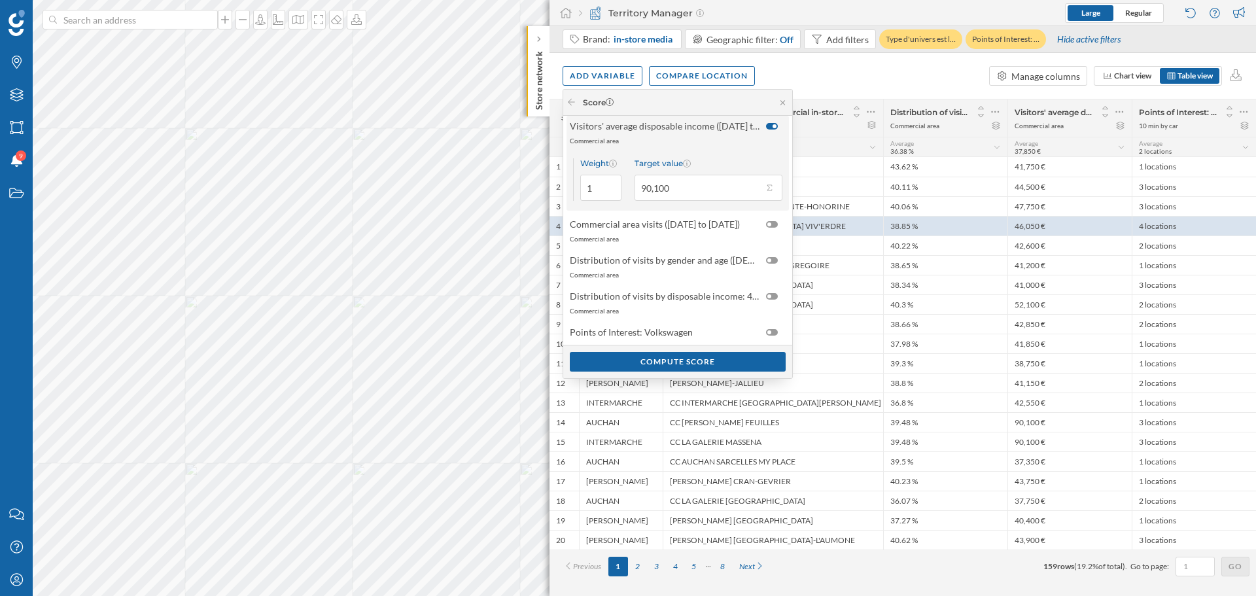
scroll to position [128, 0]
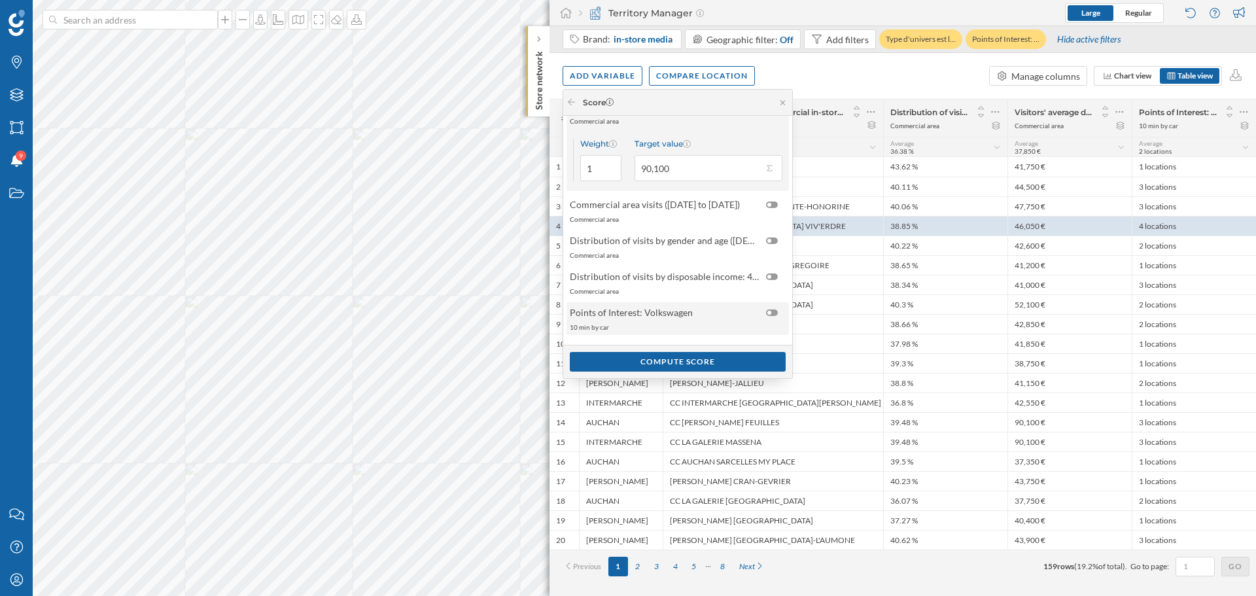
click at [728, 313] on span "Points of Interest: Volkswagen" at bounding box center [665, 312] width 190 height 14
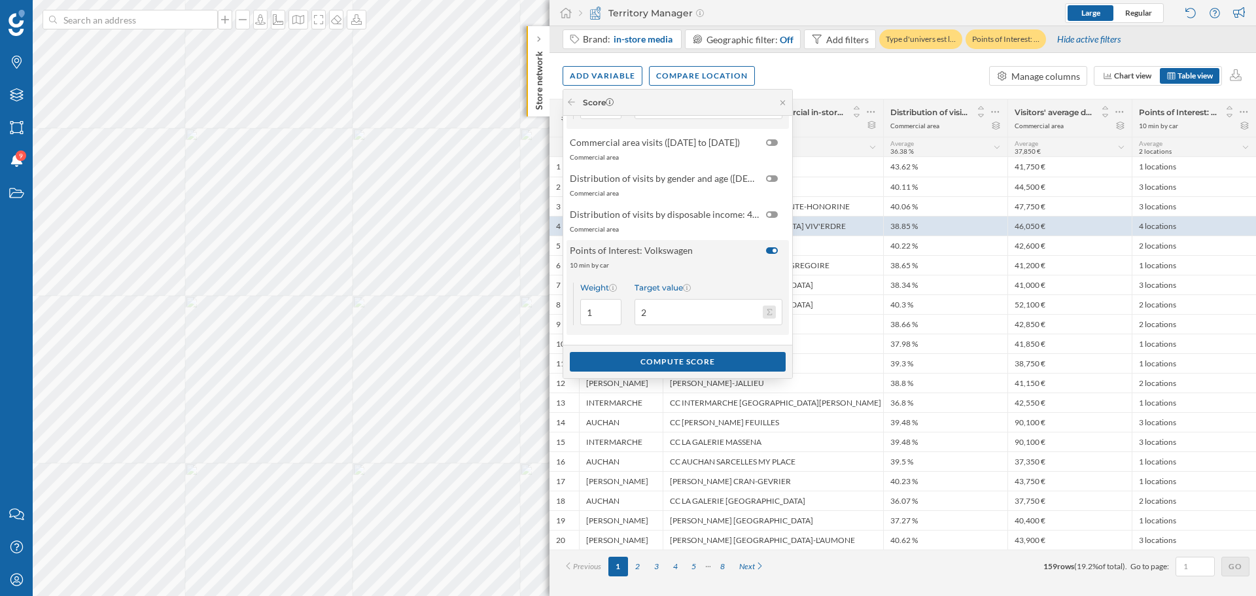
click at [767, 307] on button "Target value 2" at bounding box center [769, 311] width 13 height 13
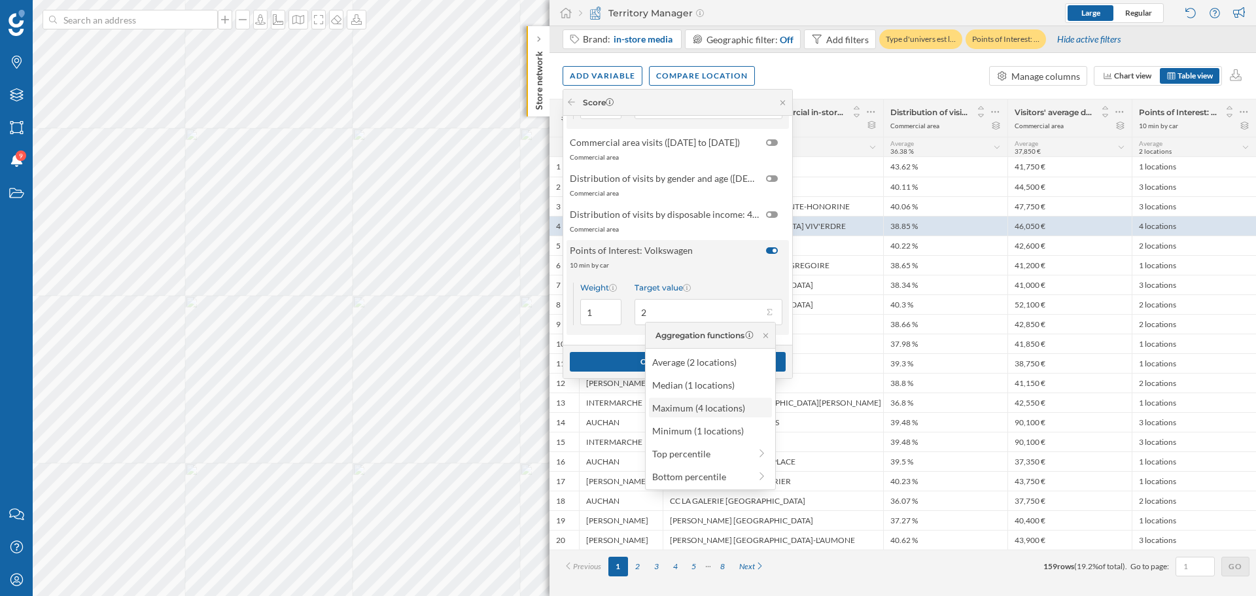
click at [696, 407] on div "Maximum (4 locations)" at bounding box center [709, 408] width 115 height 14
type input "4"
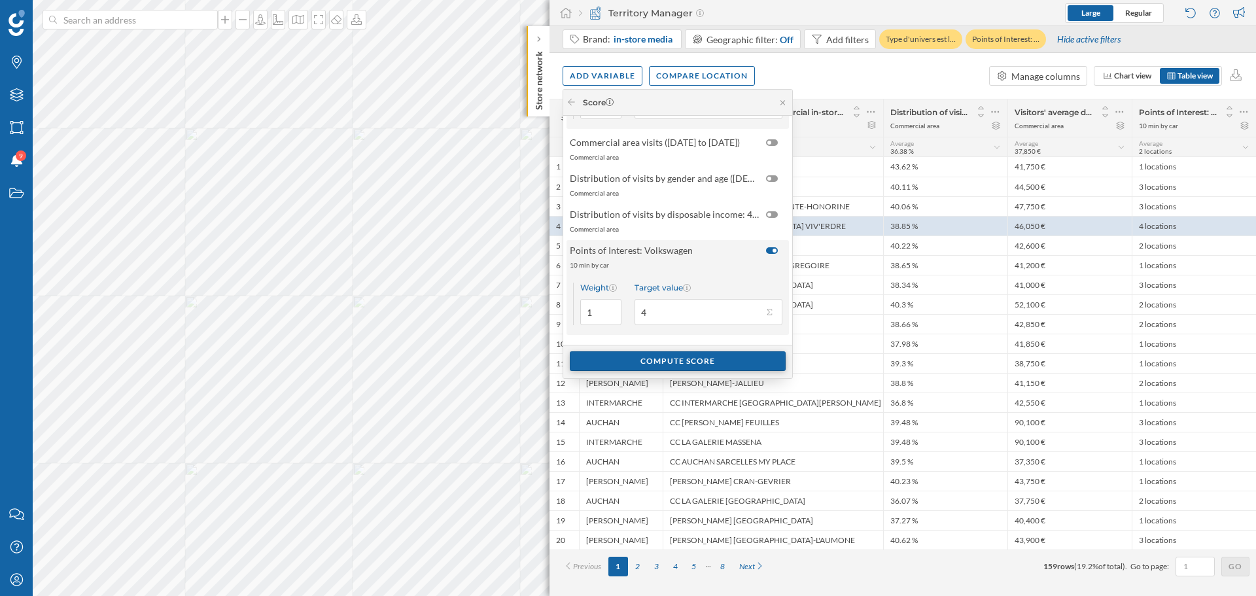
click at [645, 356] on div "Compute score" at bounding box center [678, 361] width 216 height 20
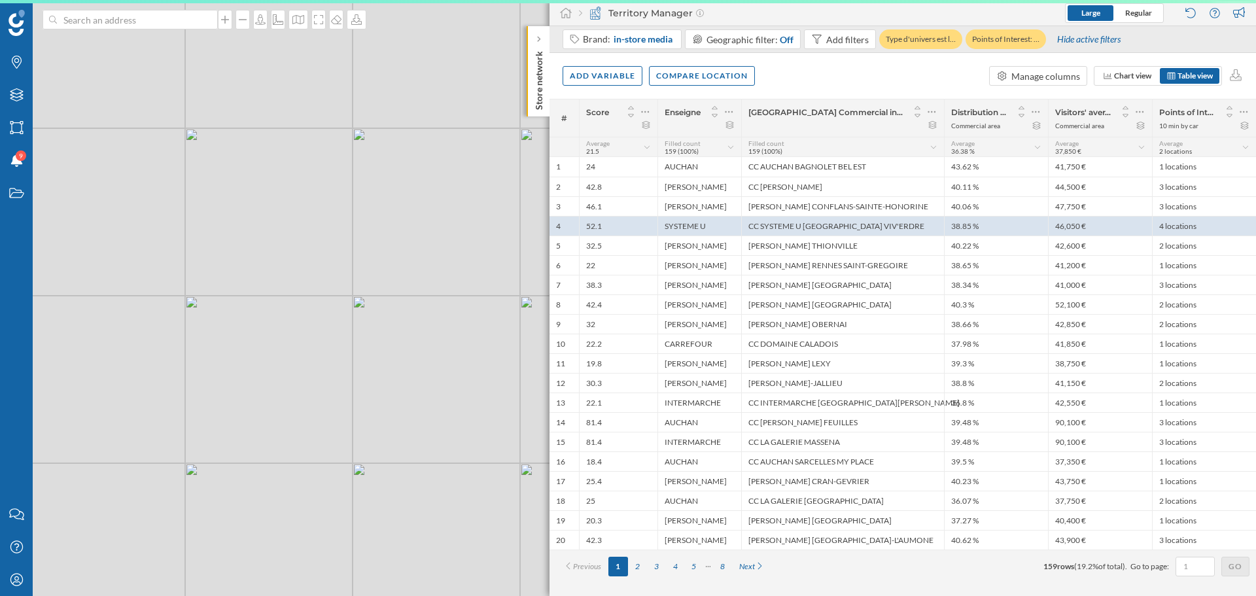
scroll to position [0, 0]
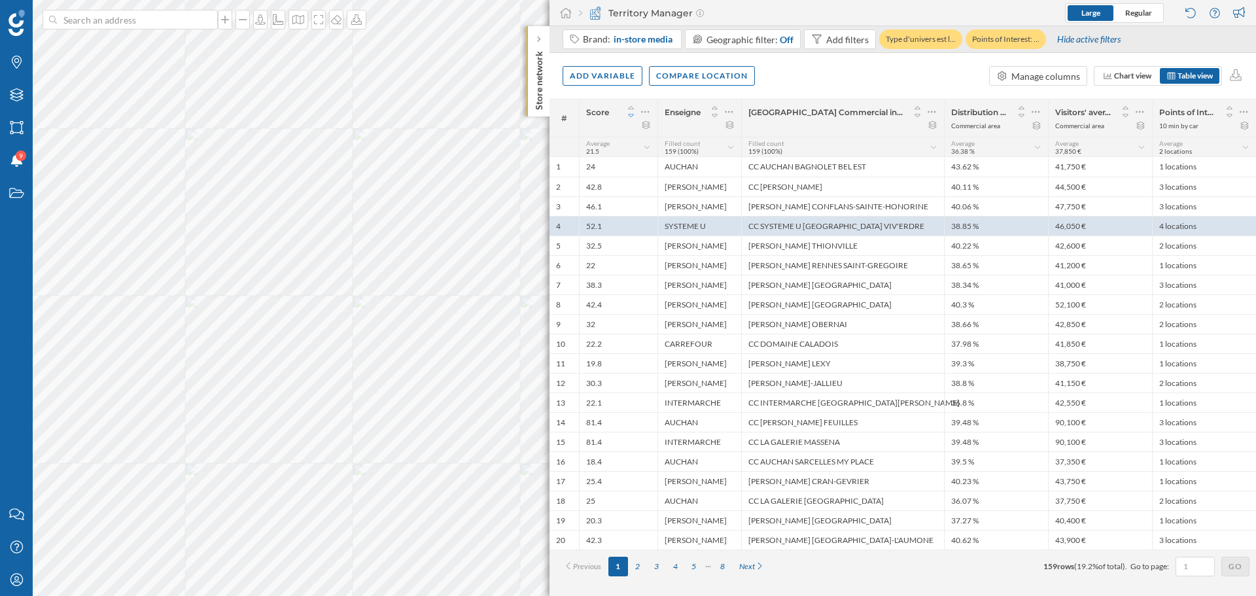
click at [629, 118] on icon at bounding box center [631, 115] width 12 height 9
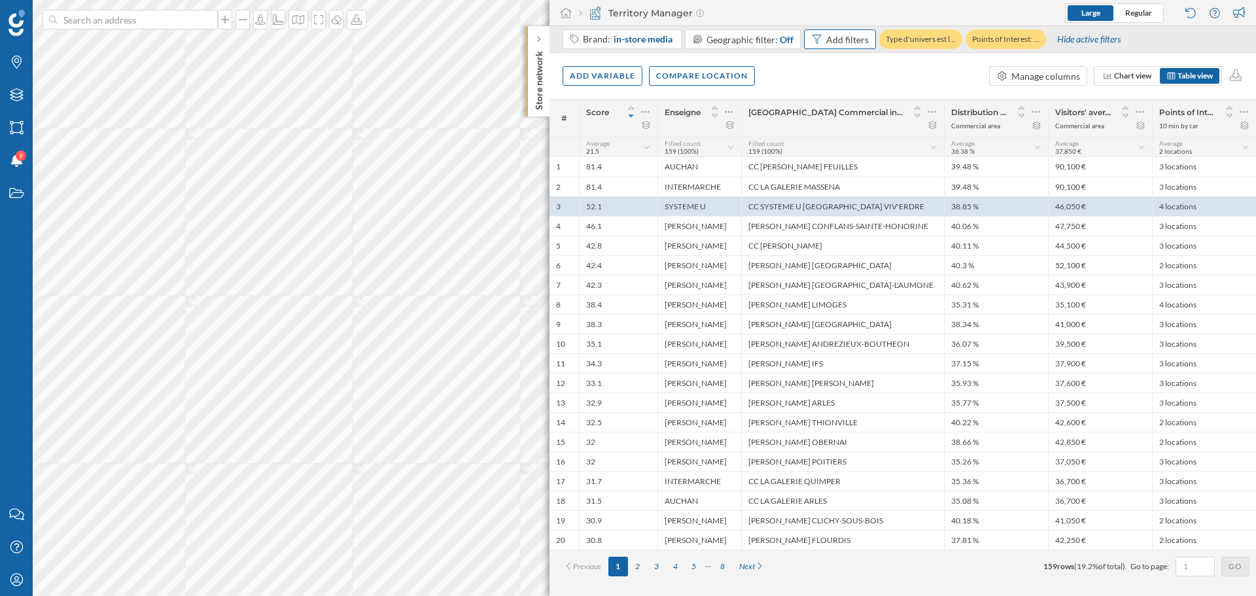
click at [835, 44] on div "Add filters" at bounding box center [847, 40] width 43 height 14
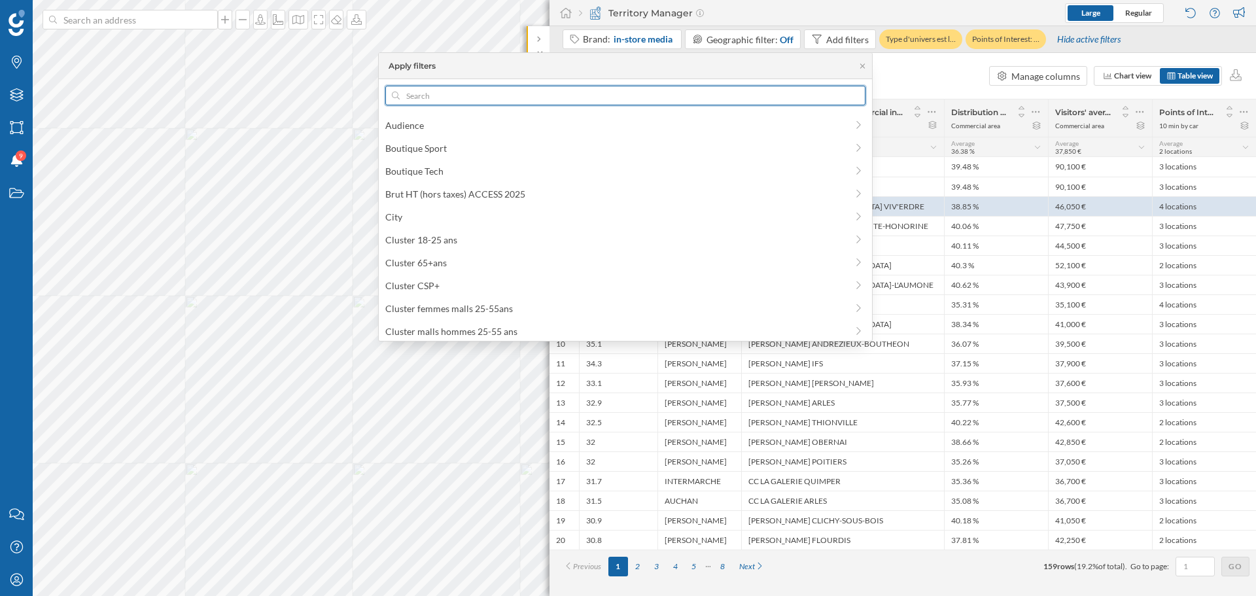
click at [644, 92] on input "text" at bounding box center [626, 96] width 452 height 20
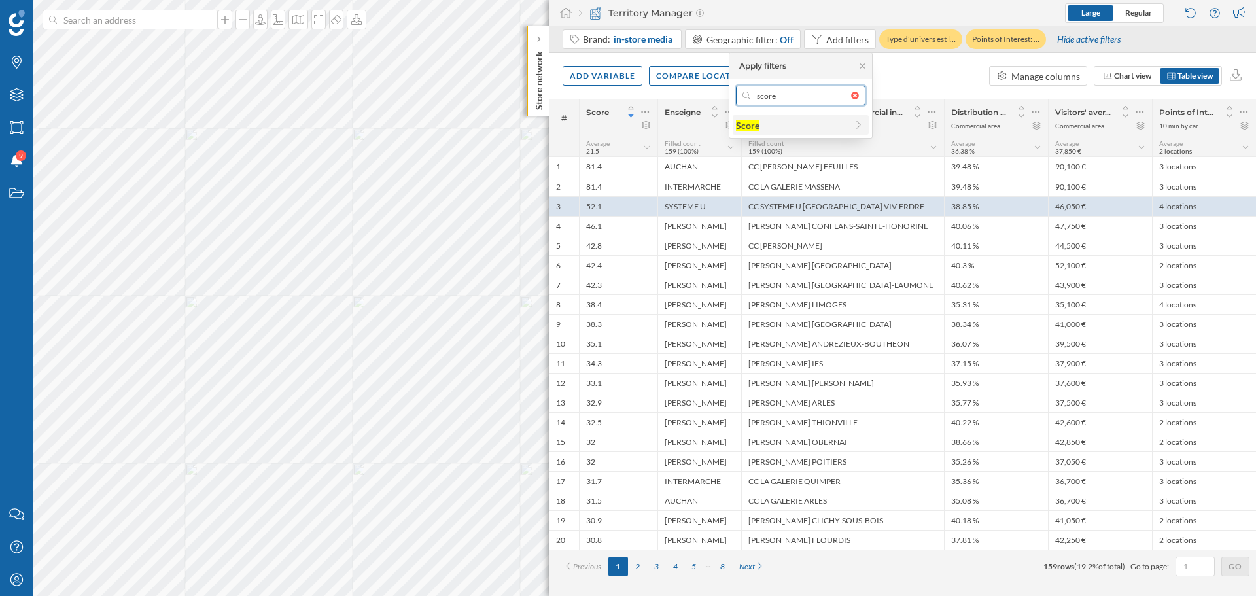
type input "score"
click at [779, 115] on div "Score" at bounding box center [801, 125] width 136 height 20
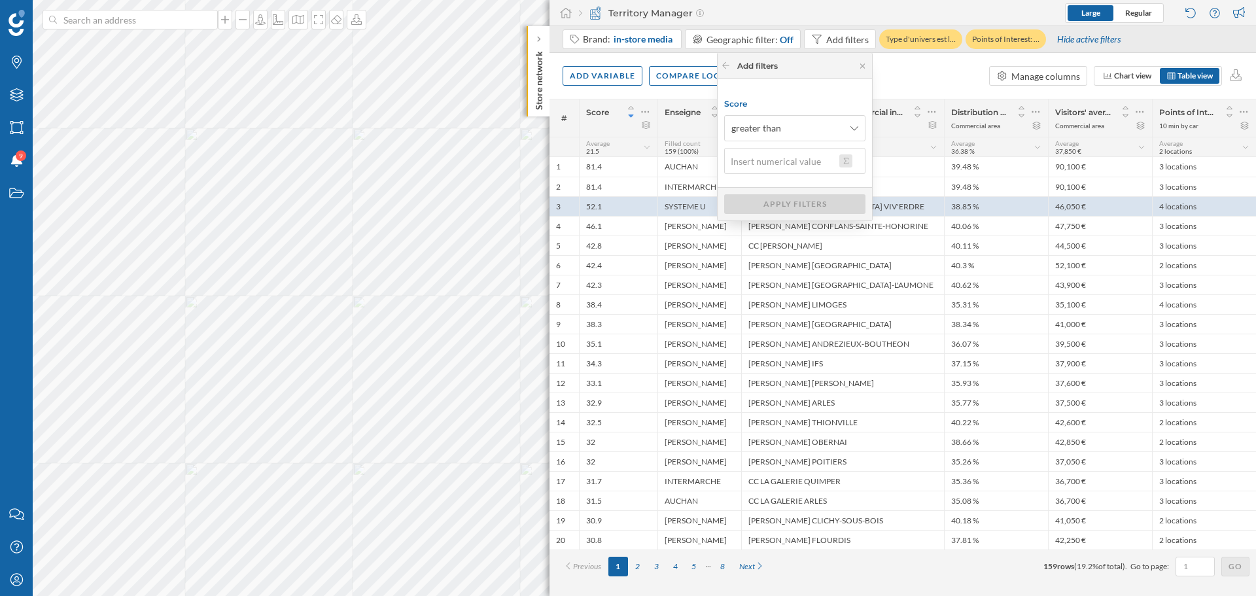
click at [847, 163] on button at bounding box center [845, 160] width 13 height 13
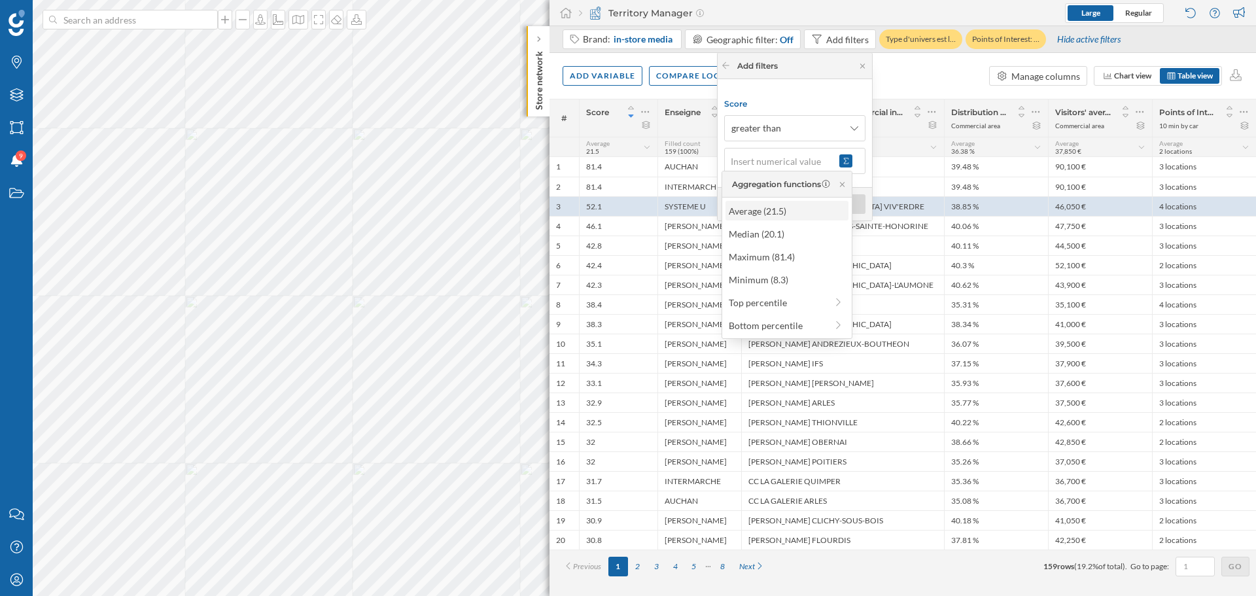
click at [761, 216] on div "Average (21.5)" at bounding box center [786, 211] width 115 height 14
type input "21.5"
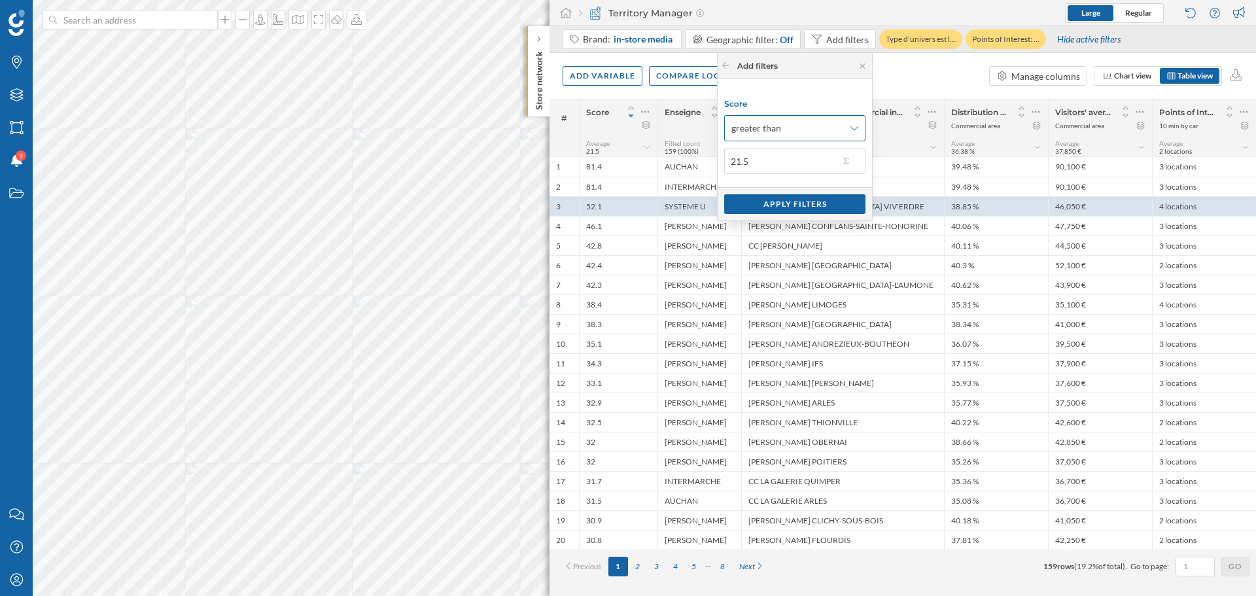
click at [816, 126] on span "greater than" at bounding box center [787, 128] width 113 height 13
click at [824, 208] on div "greater than or equal to" at bounding box center [782, 204] width 96 height 11
click at [780, 203] on div "Apply filters" at bounding box center [794, 204] width 141 height 20
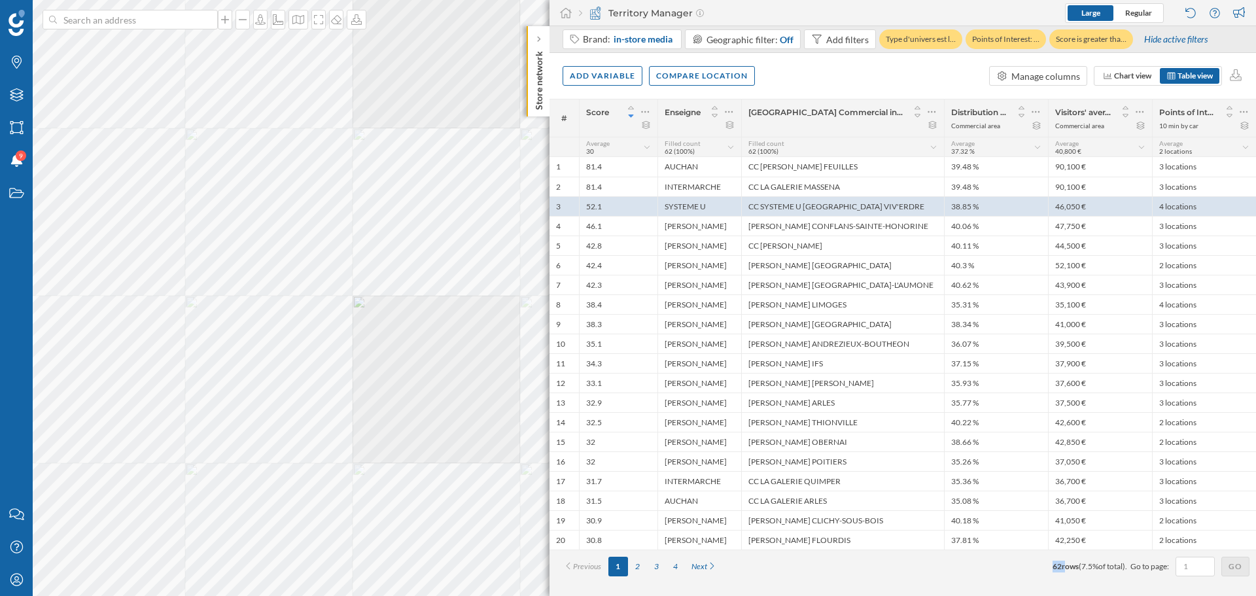
drag, startPoint x: 1039, startPoint y: 568, endPoint x: 1060, endPoint y: 571, distance: 21.8
click at [1046, 450] on div "Previous 1 2 3 4 Next 62 rows ( 7.5% of total). Go to page: Go" at bounding box center [902, 567] width 693 height 20
click at [1026, 450] on div "Previous 1 2 3 4 Next 62 rows ( 7.5% of total). Go to page: Go" at bounding box center [902, 567] width 693 height 20
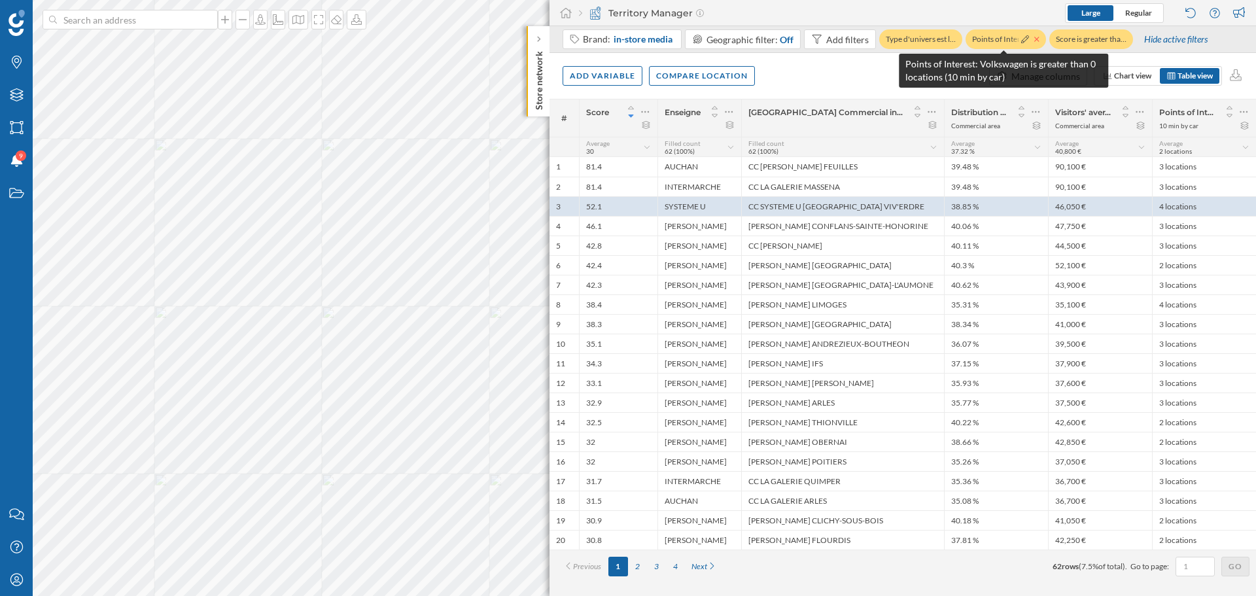
click at [1037, 39] on icon at bounding box center [1036, 39] width 5 height 8
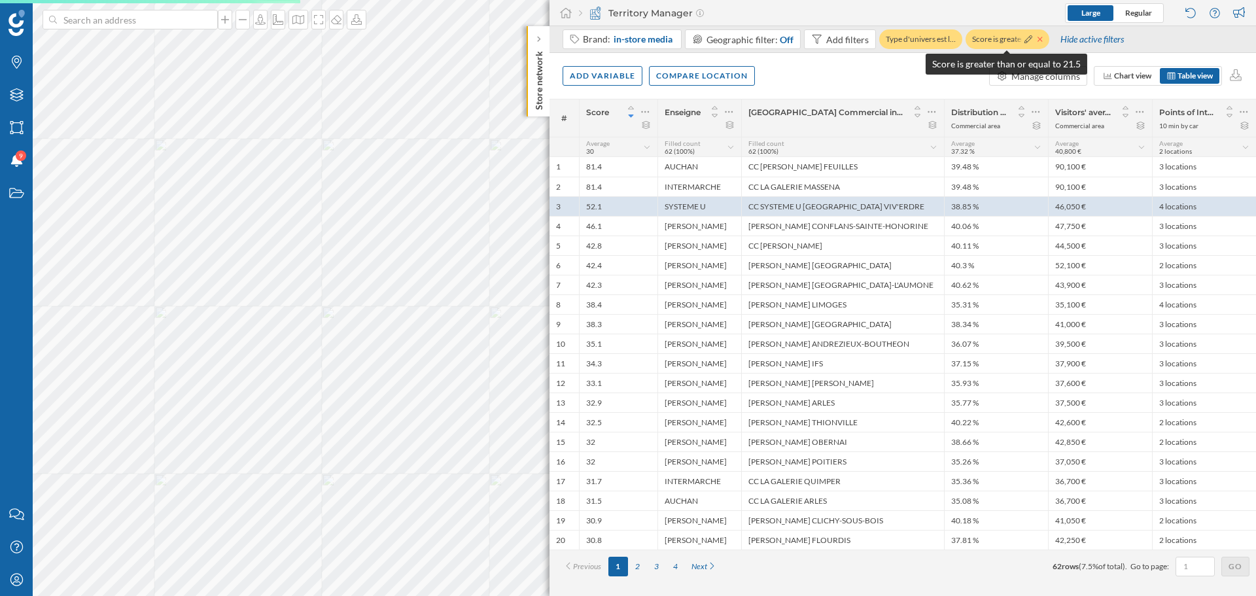
click at [1041, 39] on icon at bounding box center [1039, 39] width 5 height 8
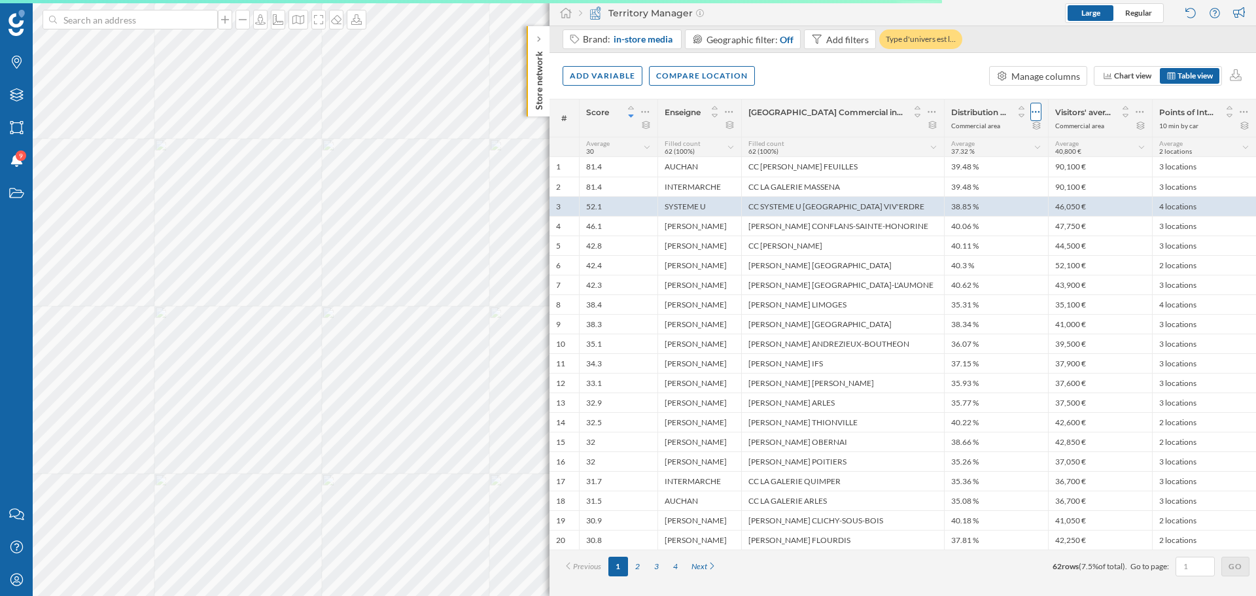
click at [1034, 111] on icon at bounding box center [1036, 111] width 9 height 13
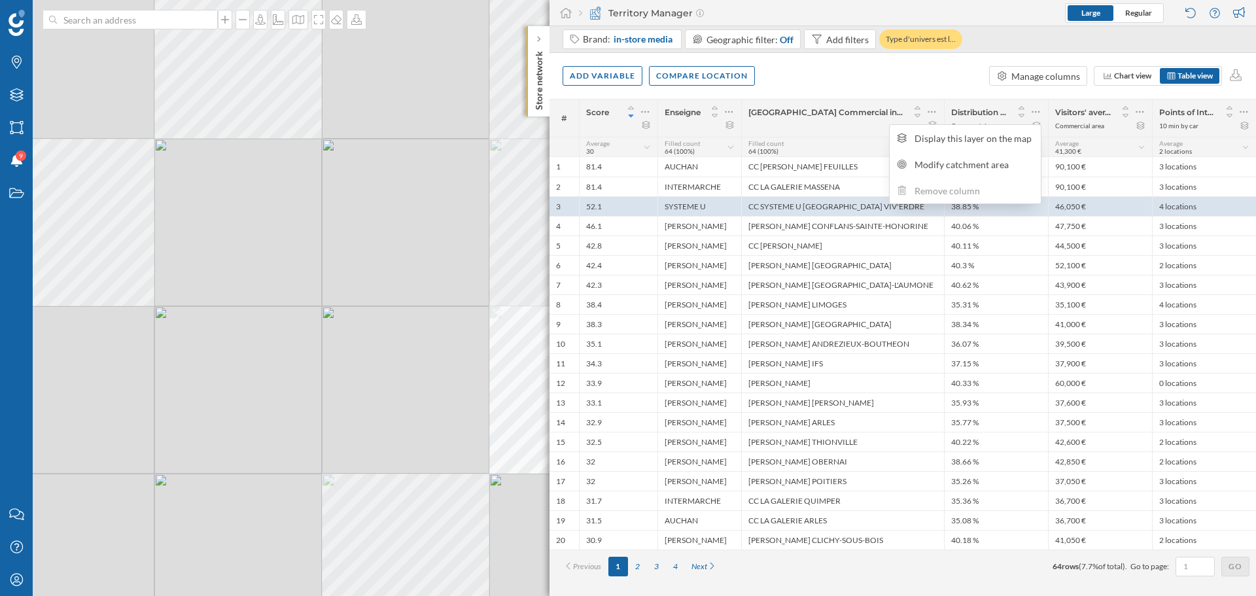
click at [949, 61] on div "Add variable Compare location Manage columns Chart view Table view" at bounding box center [902, 76] width 706 height 46
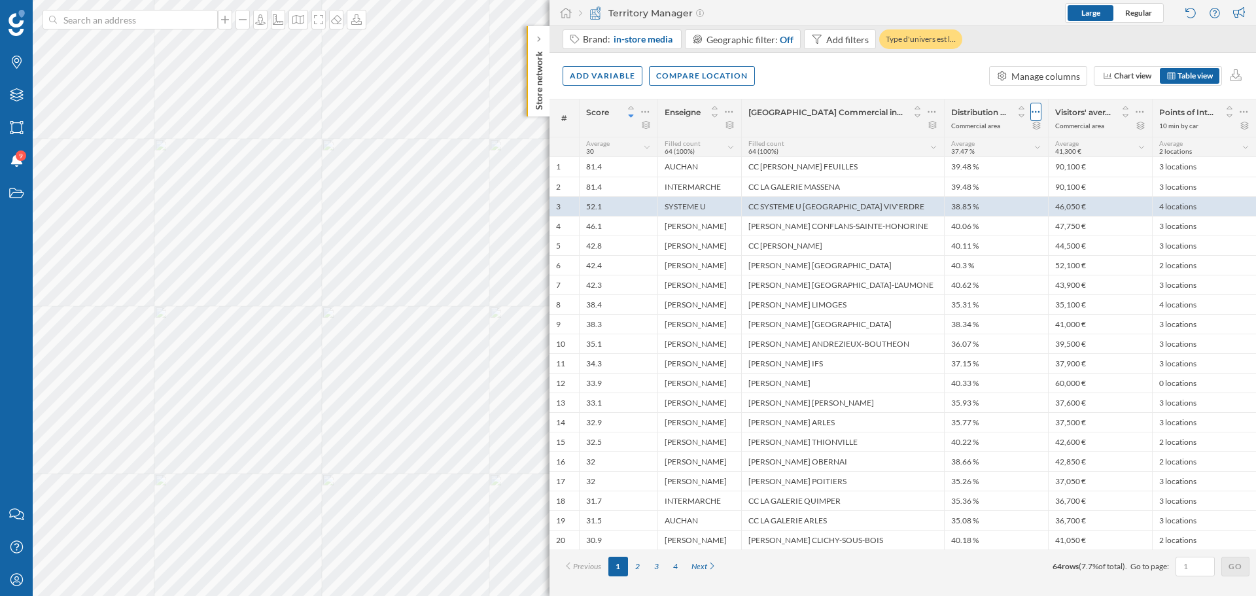
click at [1037, 114] on icon at bounding box center [1036, 111] width 9 height 13
click at [1046, 109] on div "Visitors' average disposable income (01/01/2024 to 29/12/2024) Commercial area" at bounding box center [1100, 117] width 104 height 37
click at [1046, 110] on icon at bounding box center [1140, 111] width 9 height 13
click at [794, 112] on span "Nom du Centre Commercial in-store media" at bounding box center [826, 112] width 156 height 10
click at [643, 113] on icon at bounding box center [645, 111] width 9 height 13
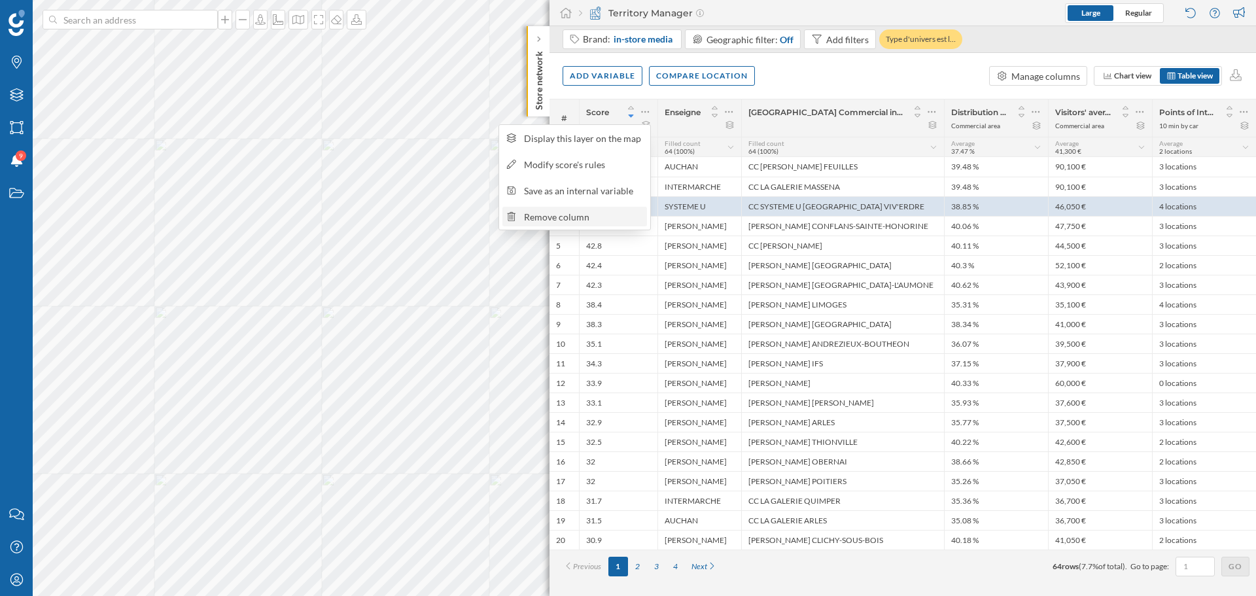
click at [599, 210] on div "Remove column" at bounding box center [583, 217] width 119 height 14
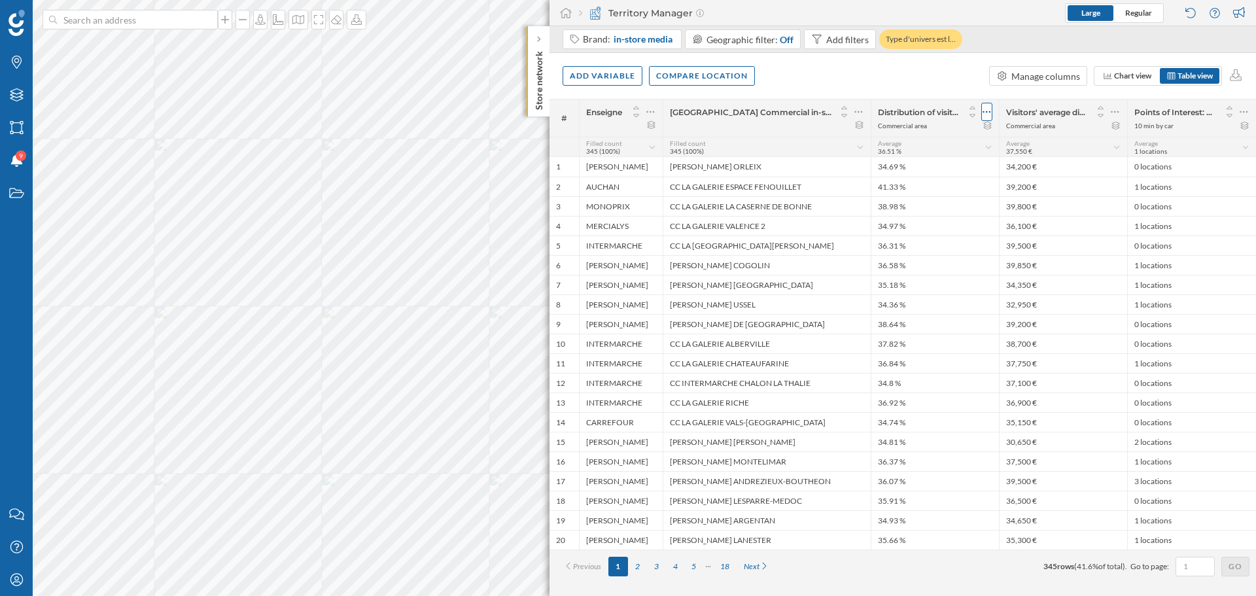
click at [986, 114] on icon at bounding box center [987, 111] width 9 height 13
click at [958, 191] on div "Remove column" at bounding box center [924, 191] width 119 height 14
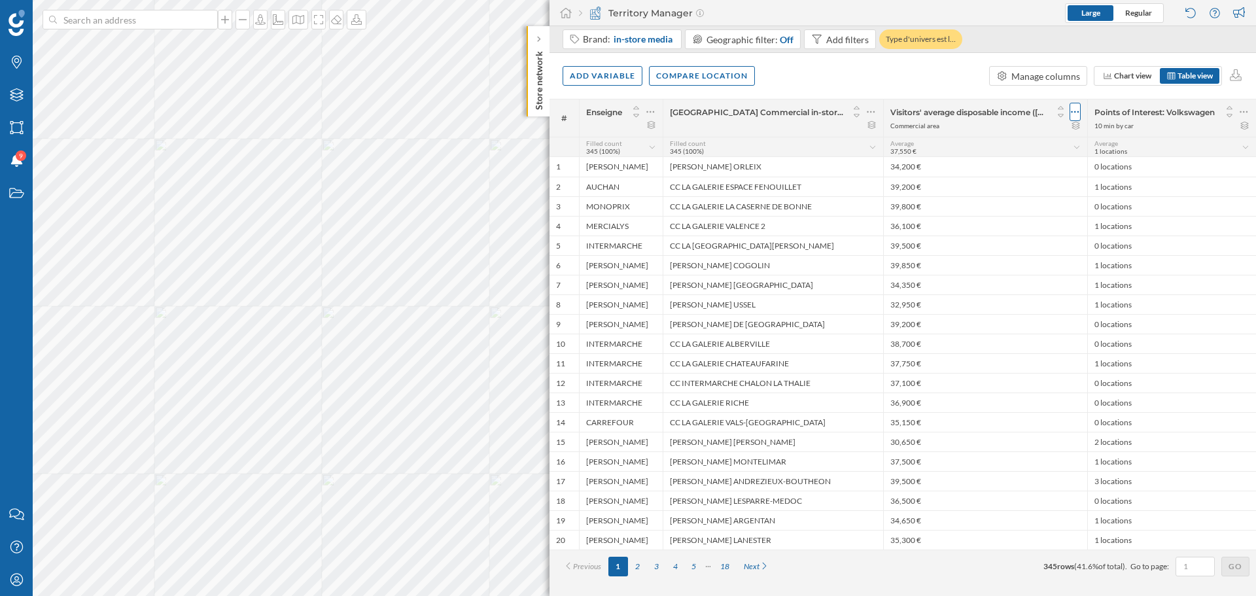
click at [1046, 109] on icon at bounding box center [1075, 111] width 9 height 13
click at [1039, 185] on div "Remove column" at bounding box center [1013, 191] width 119 height 14
click at [1046, 114] on icon at bounding box center [1244, 111] width 9 height 13
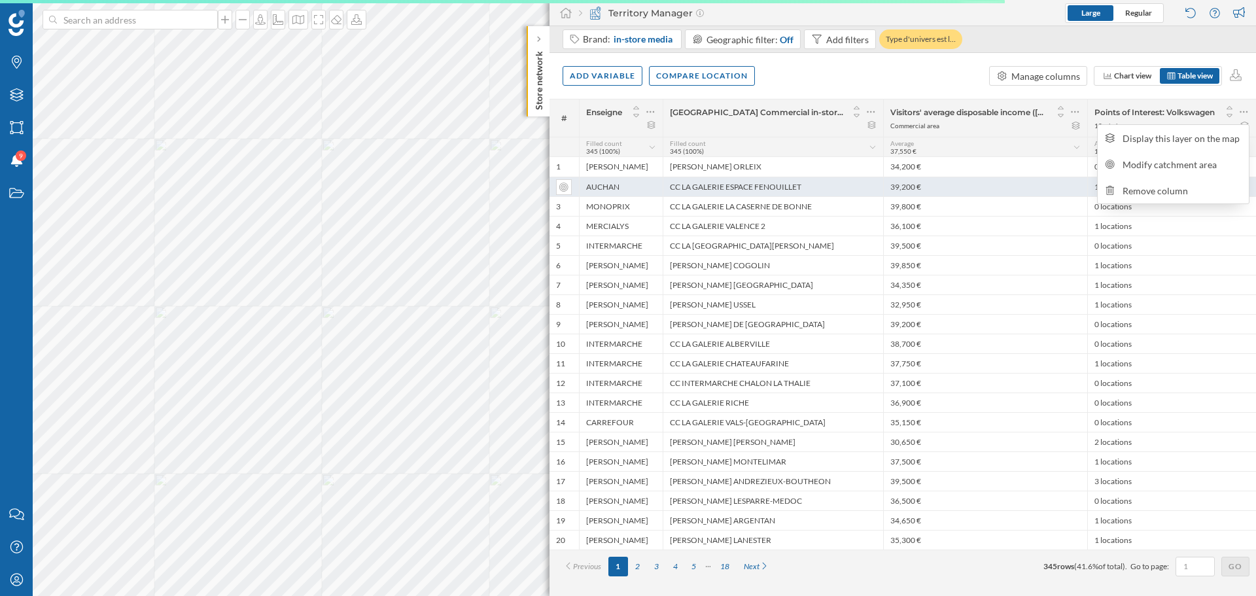
click at [1046, 184] on div "39,200 €" at bounding box center [985, 187] width 204 height 20
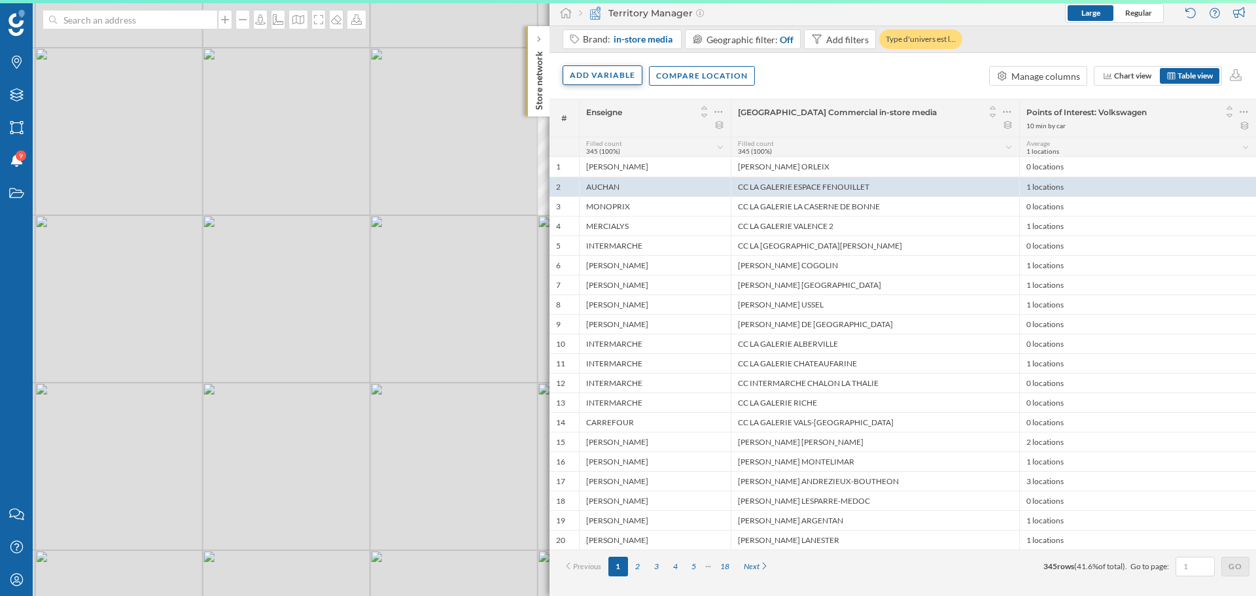
click at [618, 73] on div "Add variable" at bounding box center [603, 75] width 80 height 20
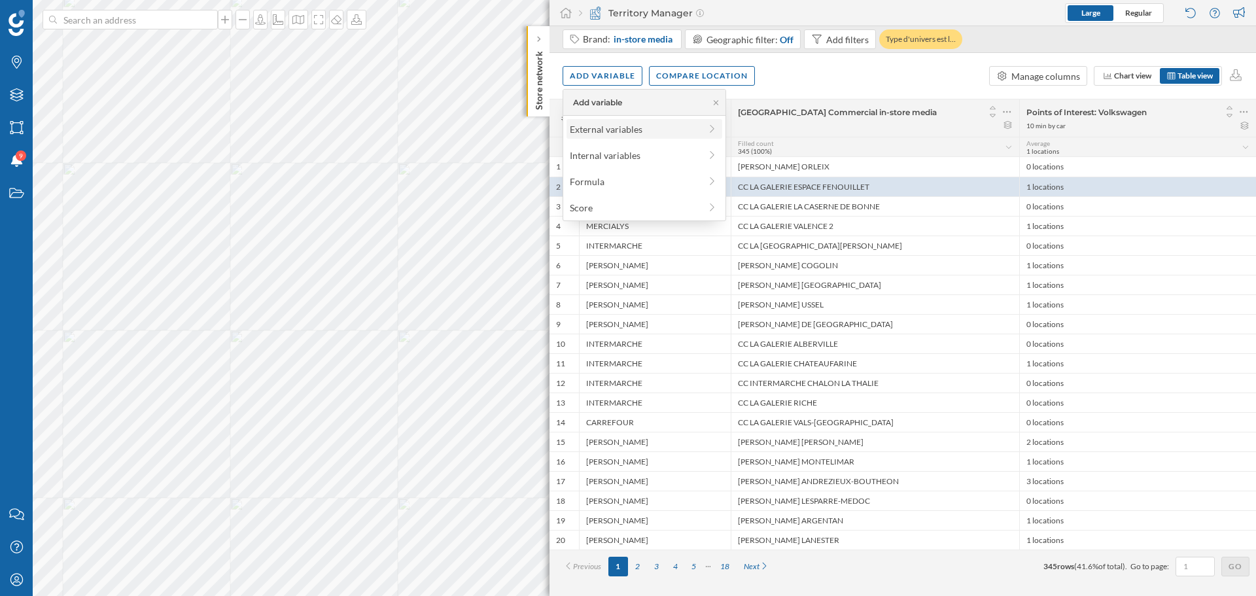
click at [611, 131] on div "External variables" at bounding box center [635, 129] width 130 height 14
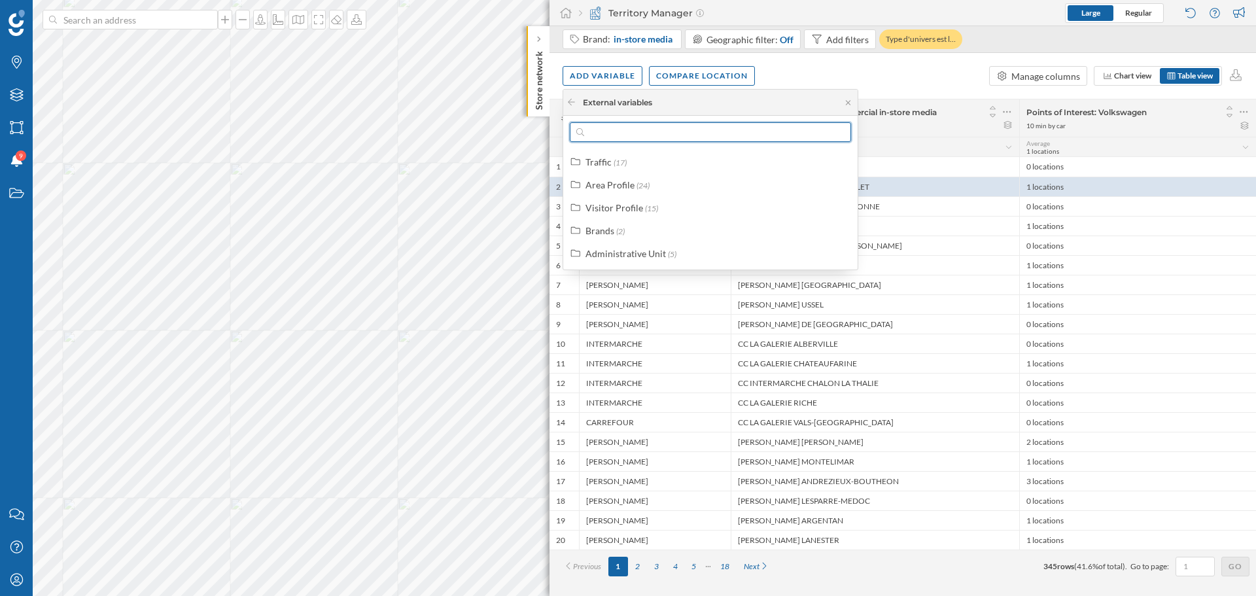
click at [616, 136] on input "text" at bounding box center [710, 132] width 252 height 20
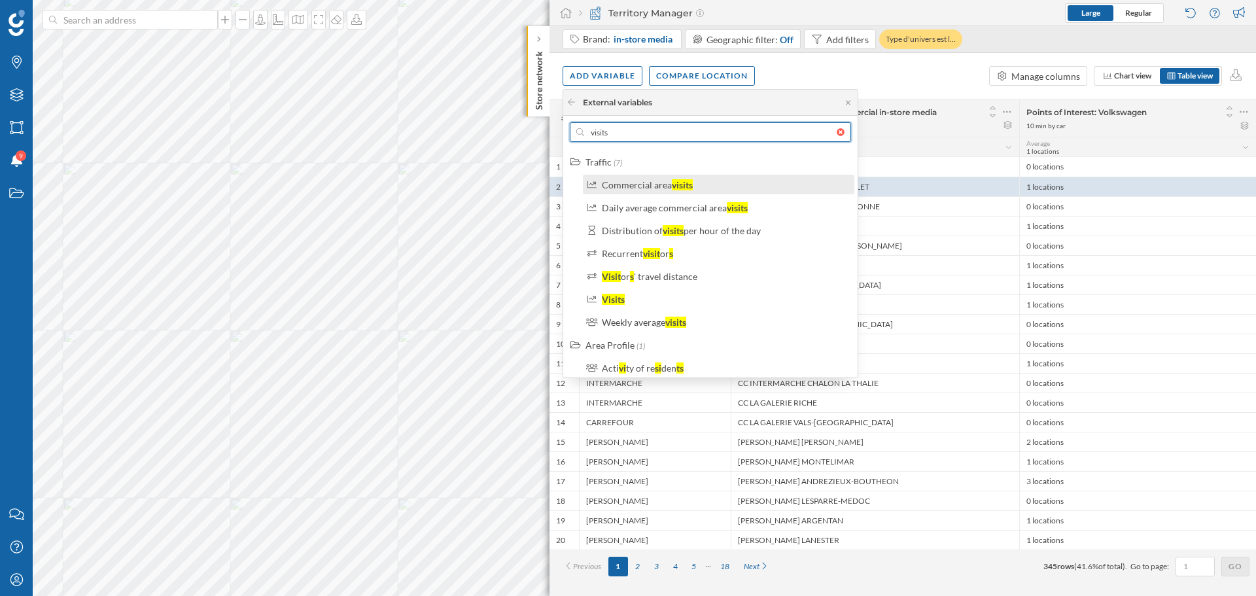
type input "visits"
click at [706, 192] on div "Commercial area visits" at bounding box center [718, 185] width 271 height 20
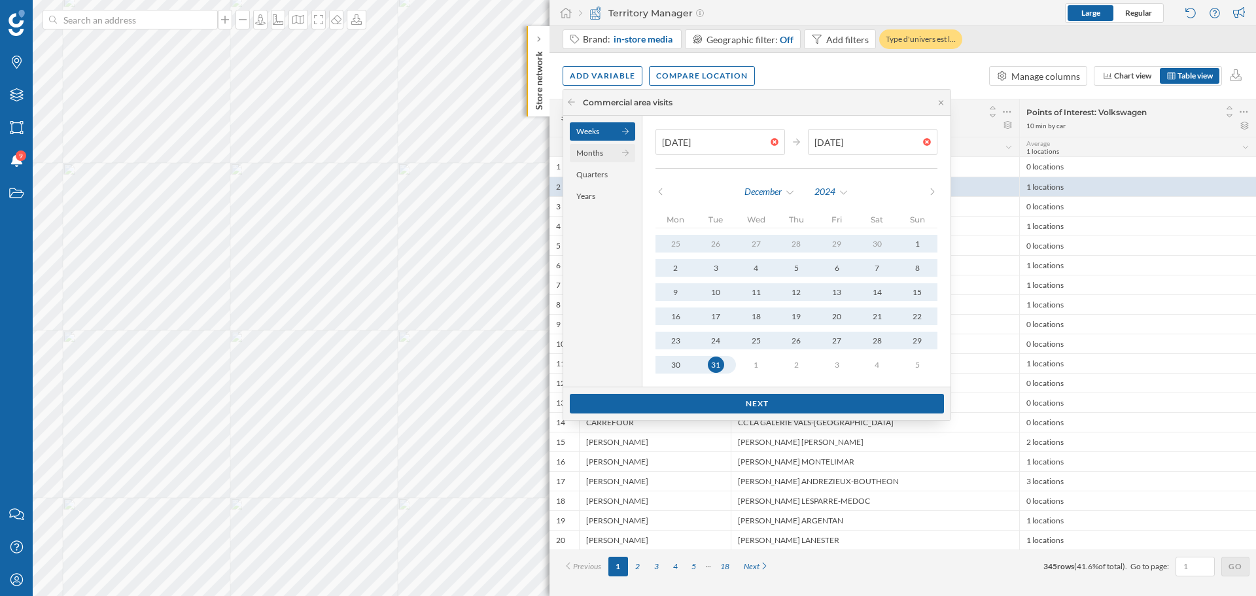
click at [603, 154] on div "Months" at bounding box center [602, 153] width 65 height 18
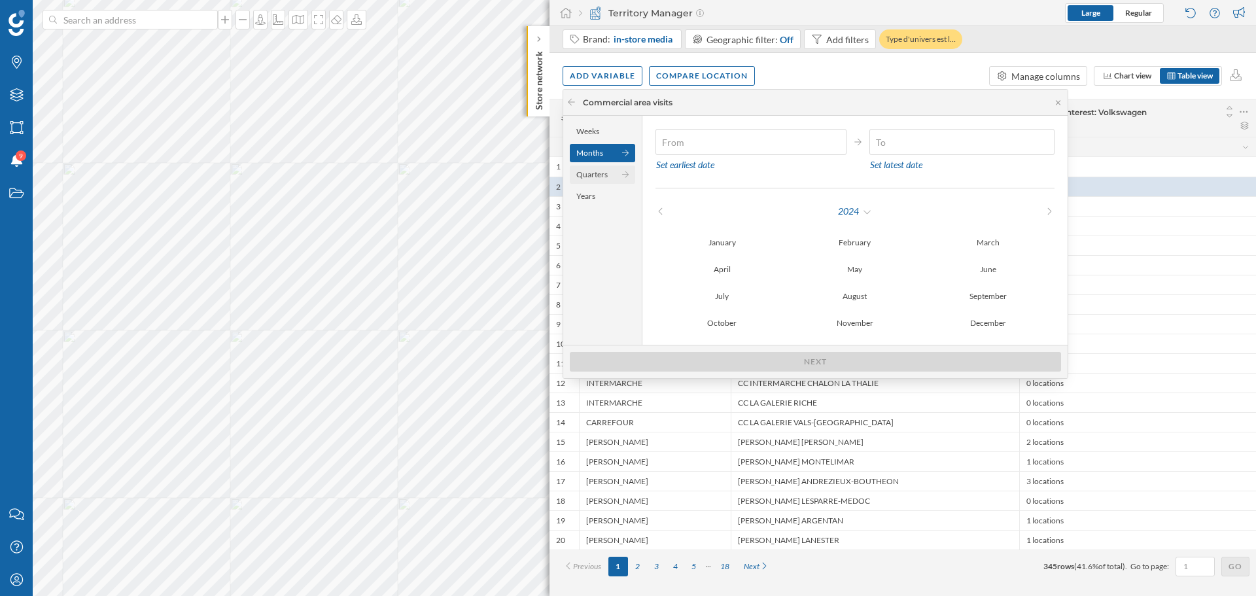
click at [604, 176] on div "Quarters" at bounding box center [602, 174] width 65 height 18
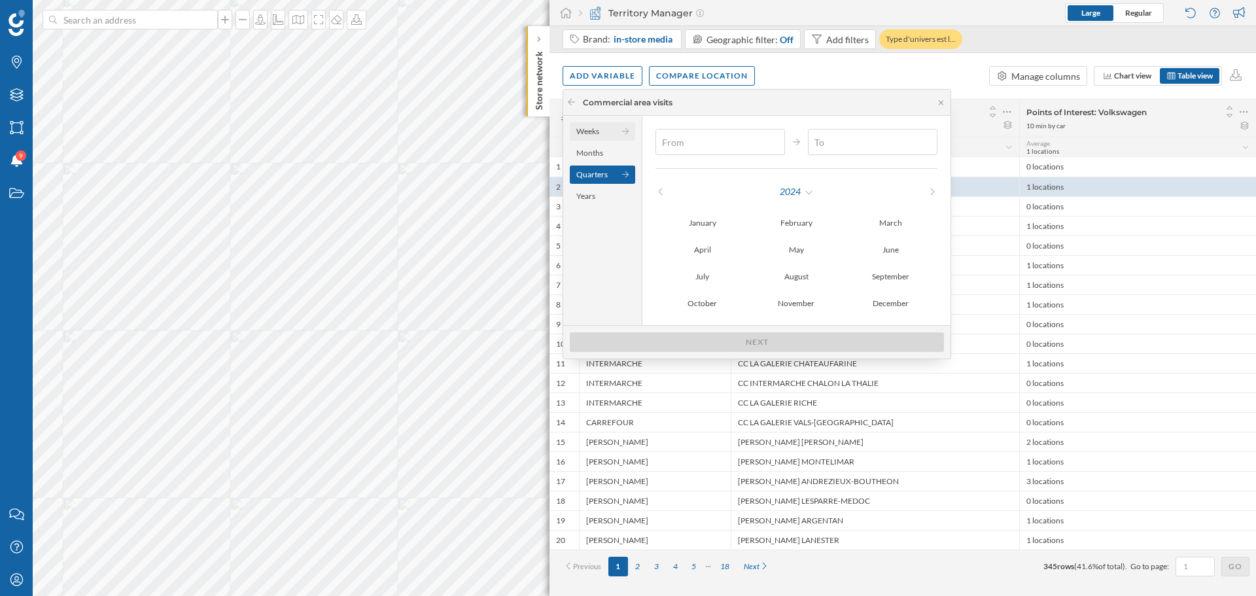
click at [602, 127] on div "Weeks" at bounding box center [602, 131] width 65 height 18
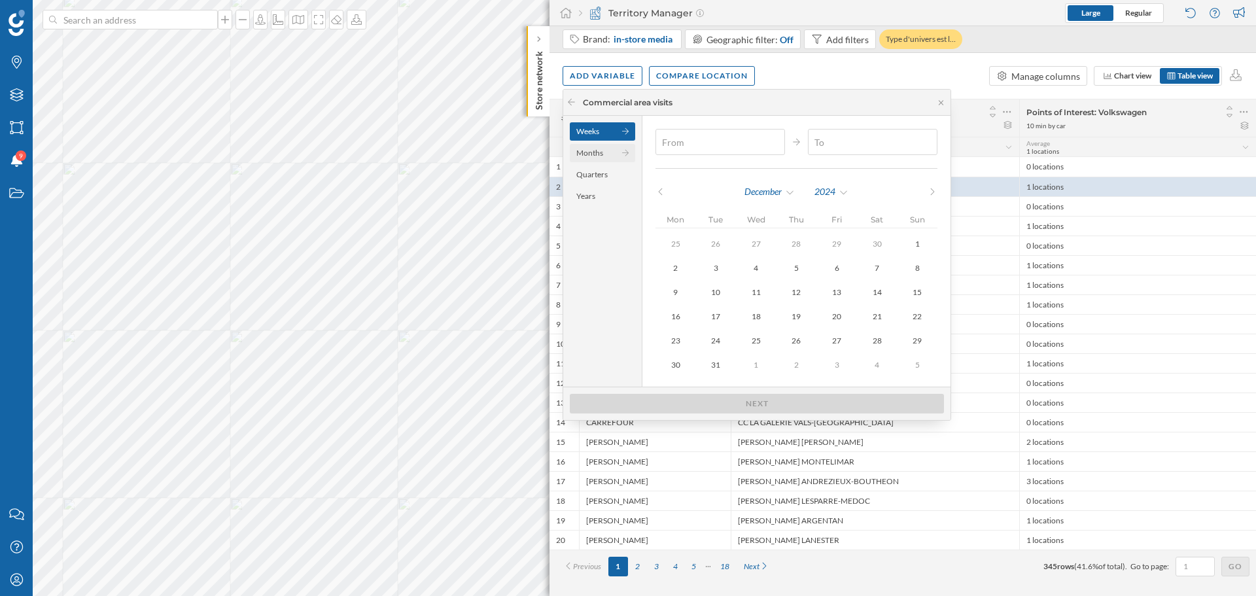
click at [599, 156] on div "Months" at bounding box center [602, 153] width 65 height 18
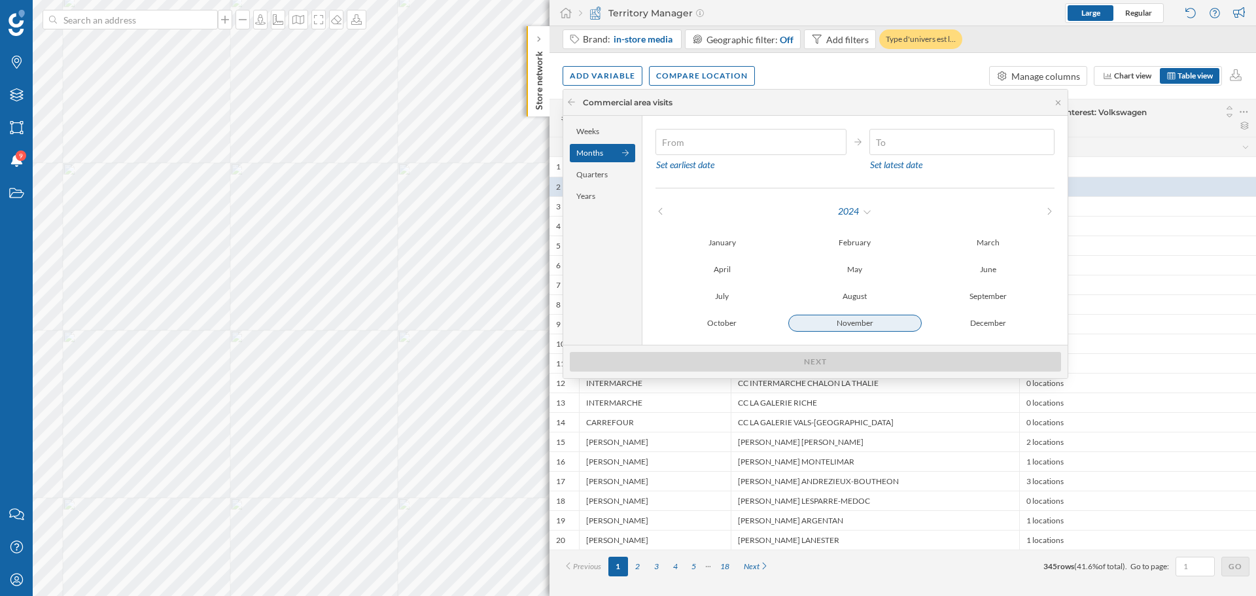
type input "01/11/2024"
click at [842, 327] on div "November" at bounding box center [854, 323] width 133 height 16
type input "30/11/2024"
click at [856, 324] on div "November" at bounding box center [854, 323] width 133 height 16
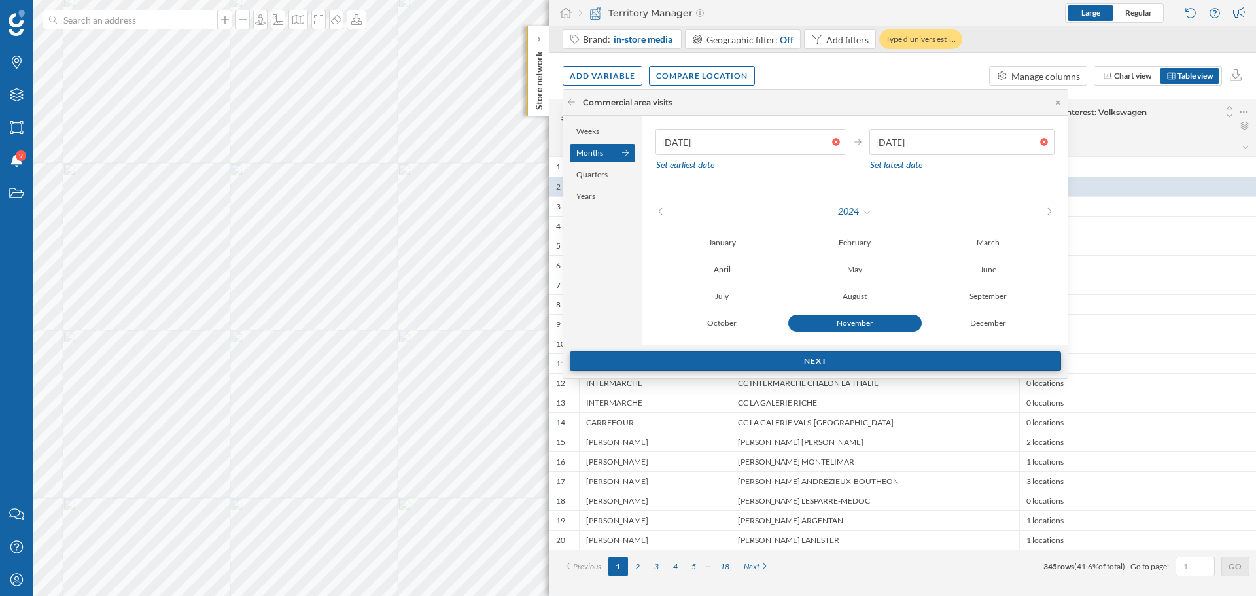
click at [822, 356] on div "Next" at bounding box center [815, 361] width 491 height 20
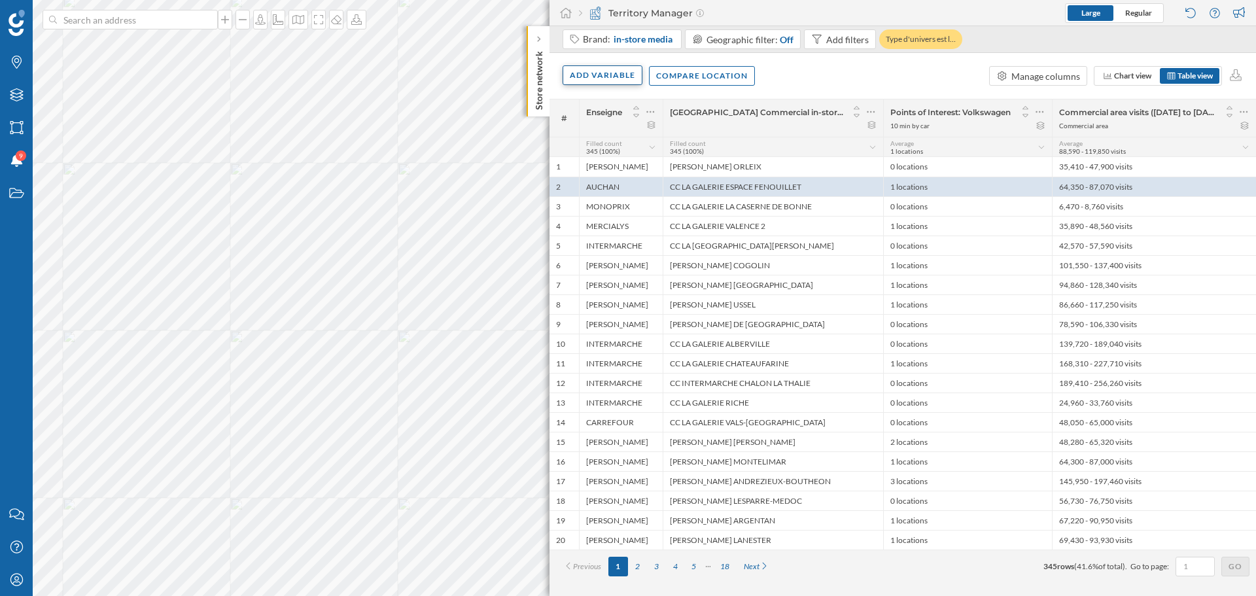
click at [597, 78] on div "Add variable" at bounding box center [603, 75] width 80 height 20
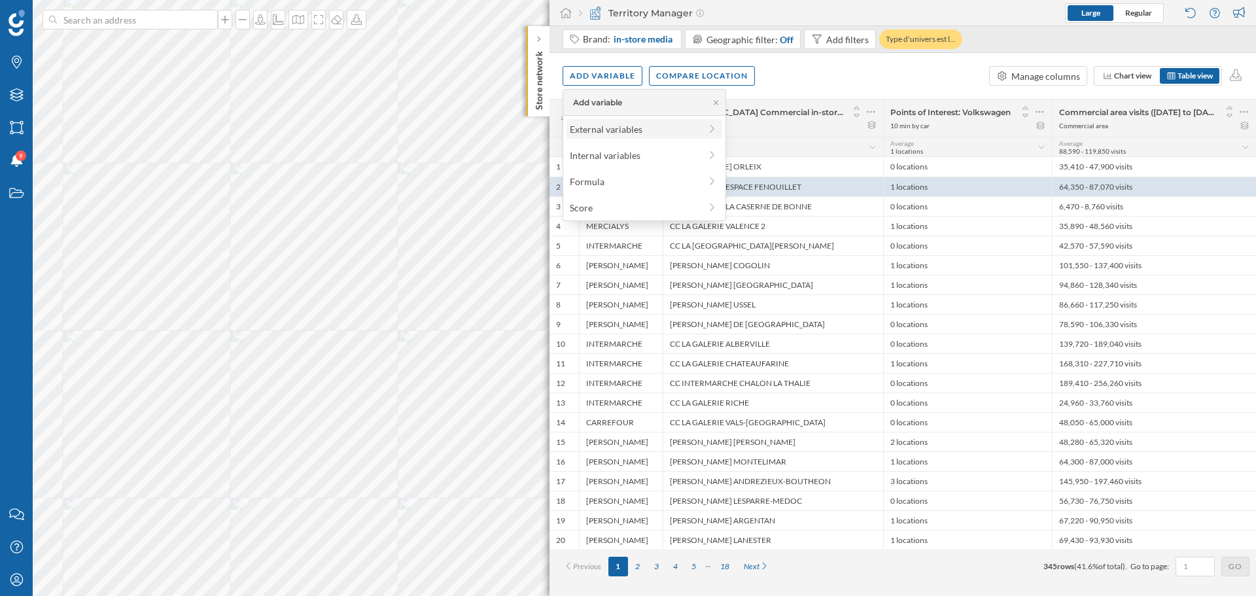
click at [609, 131] on div "External variables" at bounding box center [635, 129] width 130 height 14
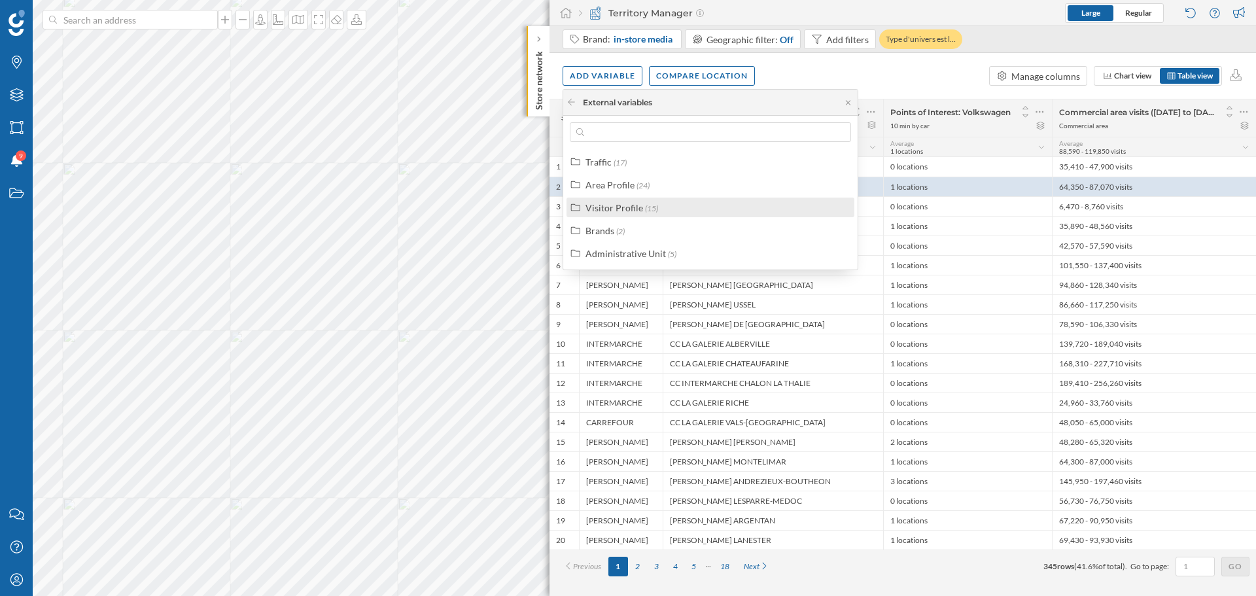
click at [604, 212] on div "Visitor Profile" at bounding box center [614, 207] width 58 height 11
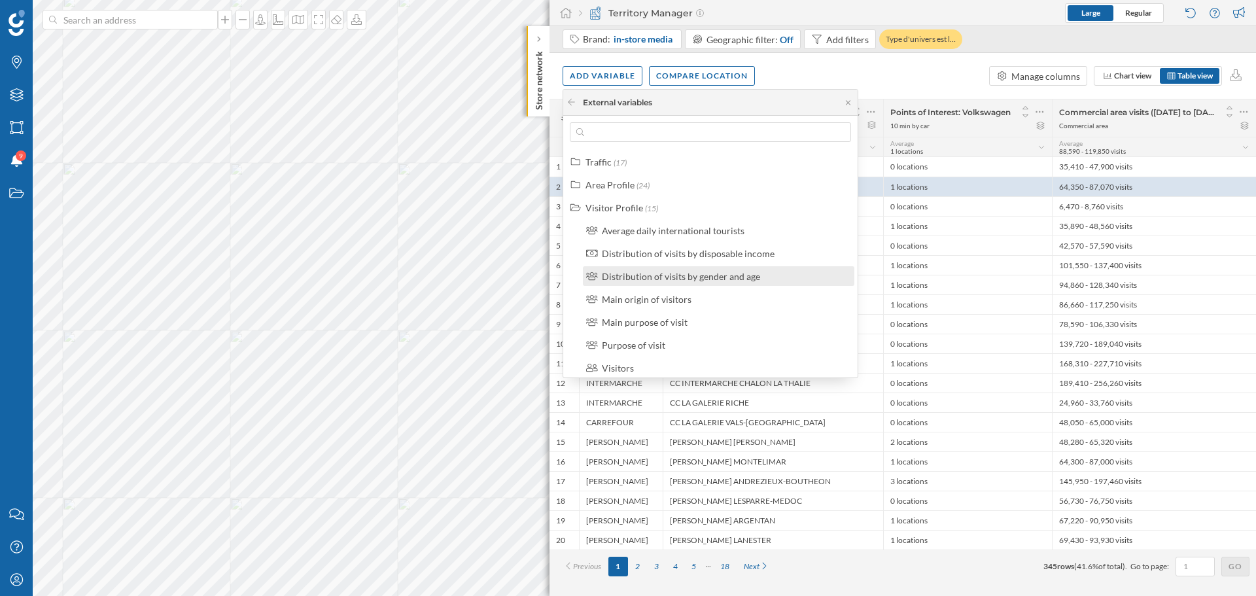
click at [742, 279] on div "Distribution of visits by gender and age" at bounding box center [681, 276] width 158 height 11
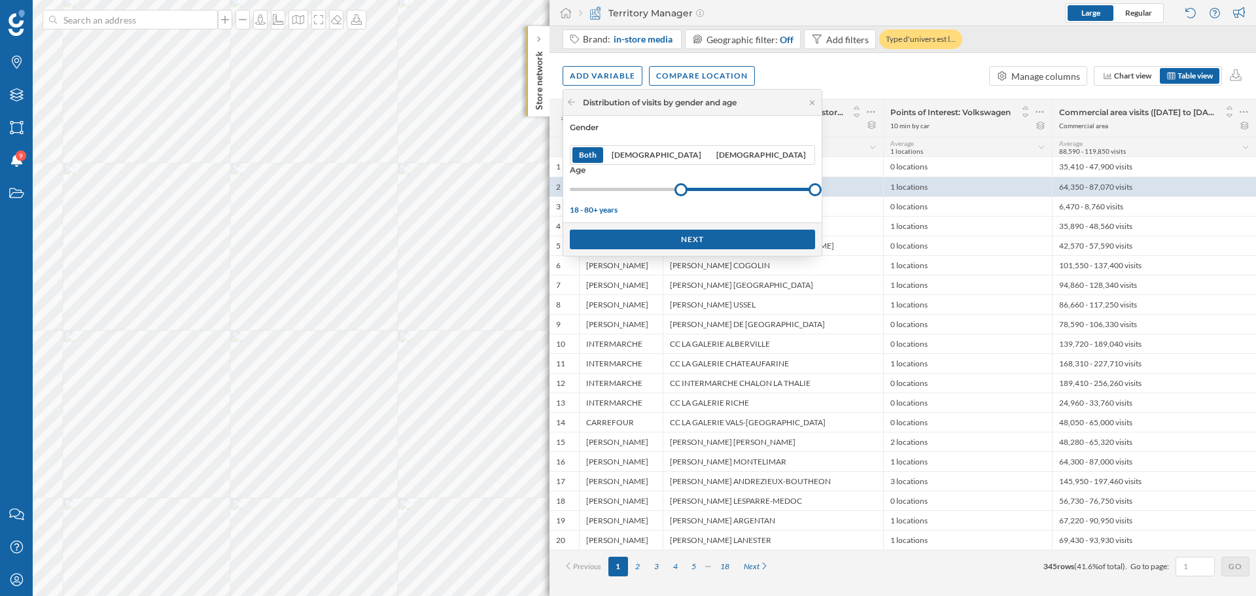
drag, startPoint x: 572, startPoint y: 190, endPoint x: 655, endPoint y: 198, distance: 82.8
click at [655, 198] on div "Gender Both Male Female Age 18 - 80+ years" at bounding box center [692, 169] width 258 height 107
drag, startPoint x: 721, startPoint y: 187, endPoint x: 676, endPoint y: 192, distance: 44.8
click at [705, 192] on div at bounding box center [711, 189] width 13 height 13
click at [631, 243] on div "Next" at bounding box center [692, 239] width 245 height 20
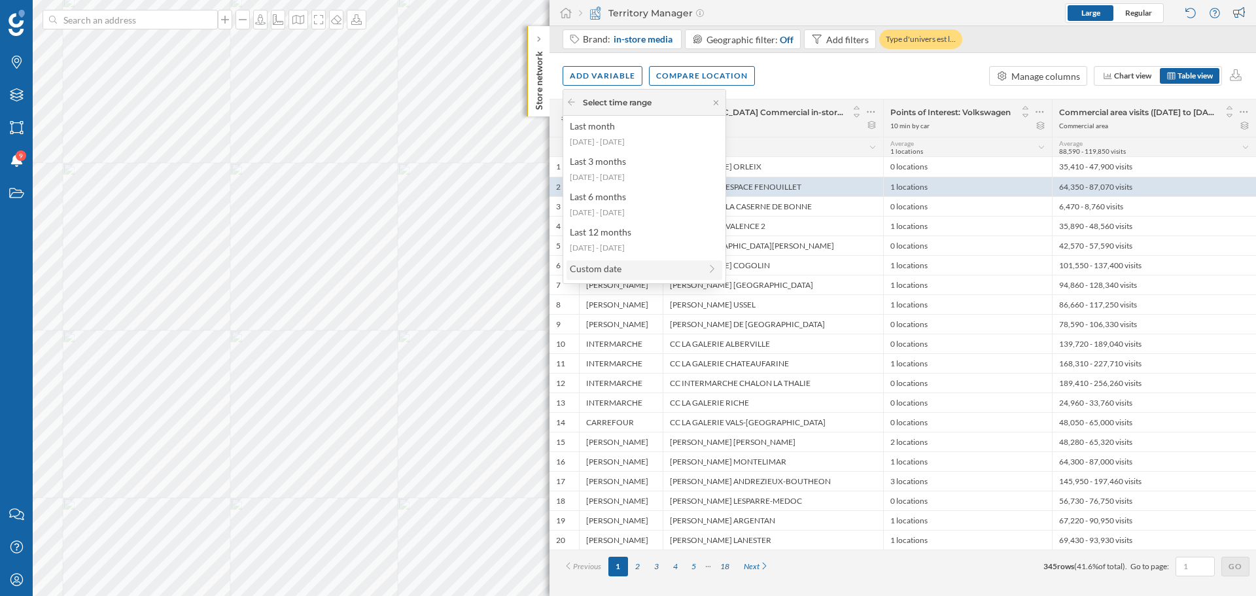
click at [619, 264] on div "Custom date" at bounding box center [635, 269] width 130 height 14
click at [619, 122] on div "1 month" at bounding box center [635, 129] width 130 height 14
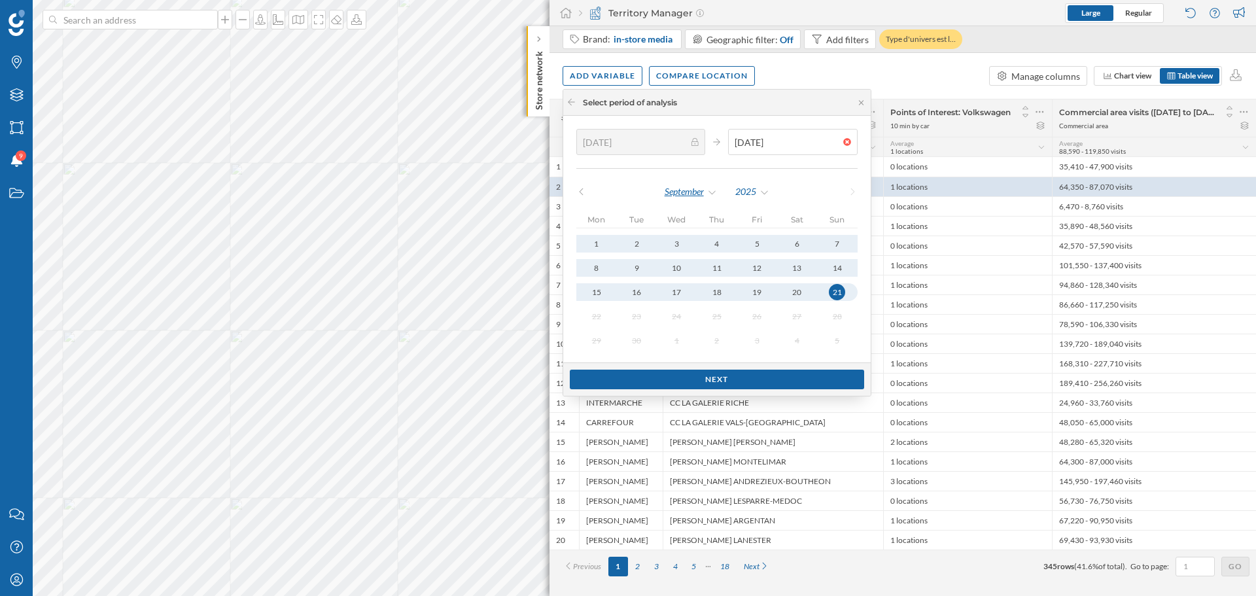
click at [706, 191] on div "September" at bounding box center [691, 192] width 54 height 20
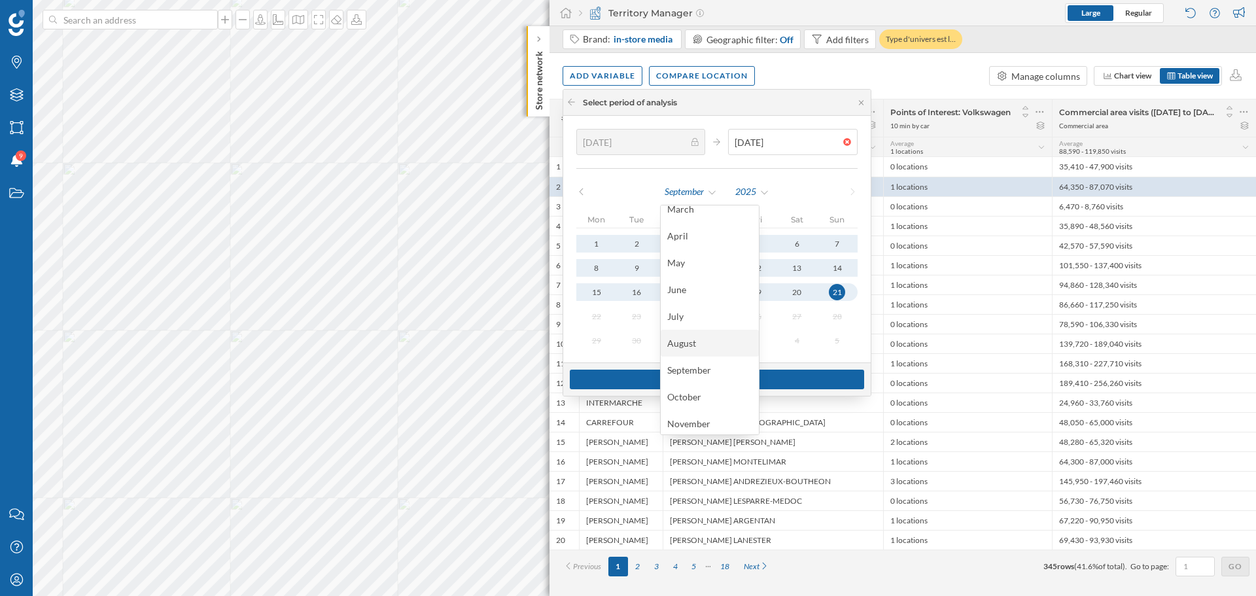
scroll to position [93, 0]
click at [703, 399] on div "November" at bounding box center [709, 394] width 85 height 14
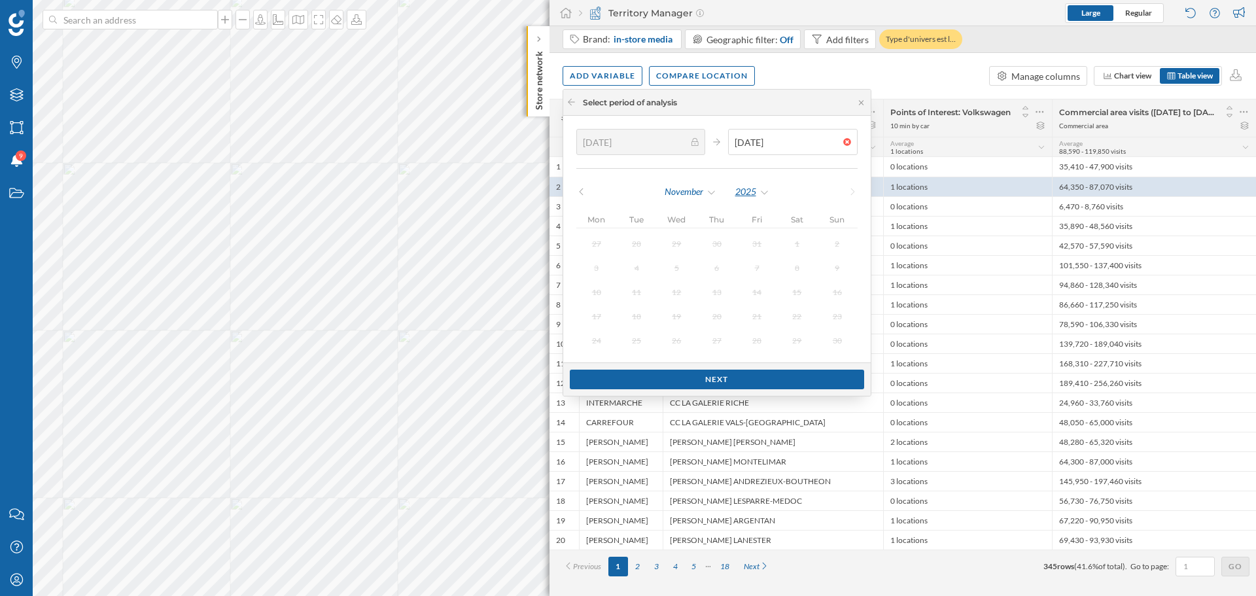
click at [740, 188] on div "2025" at bounding box center [752, 192] width 35 height 20
click at [746, 321] on div "2024" at bounding box center [780, 326] width 85 height 14
type input "28/10/2024"
type input "24/11/2024"
click at [838, 317] on div "24" at bounding box center [837, 316] width 18 height 18
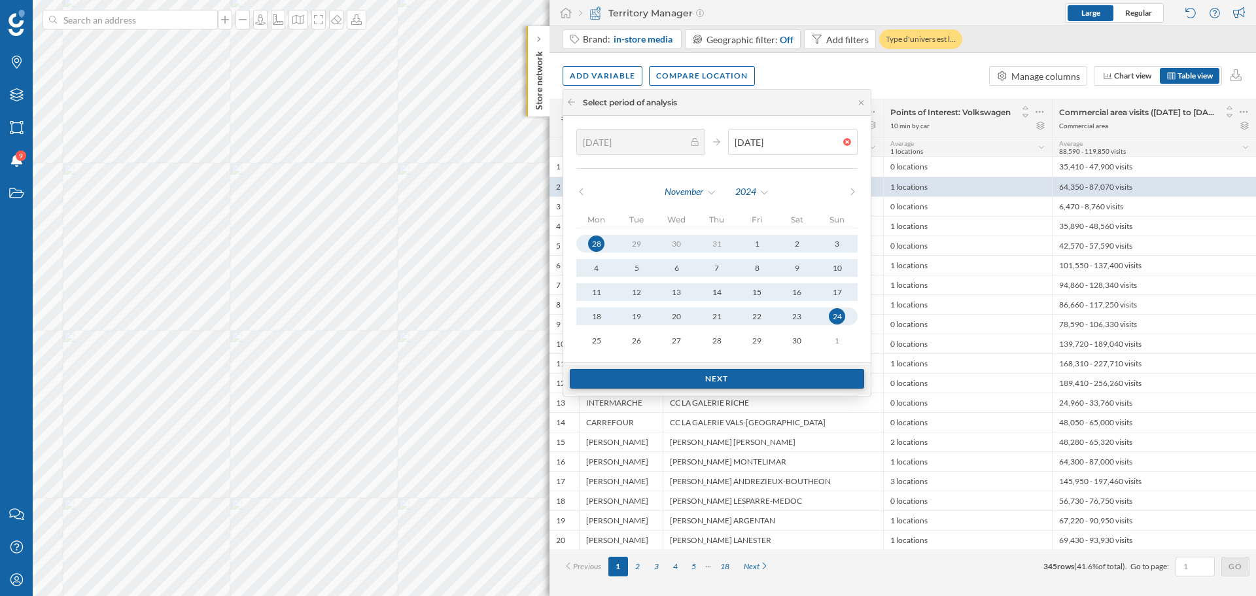
click at [781, 373] on div "Next" at bounding box center [717, 379] width 294 height 20
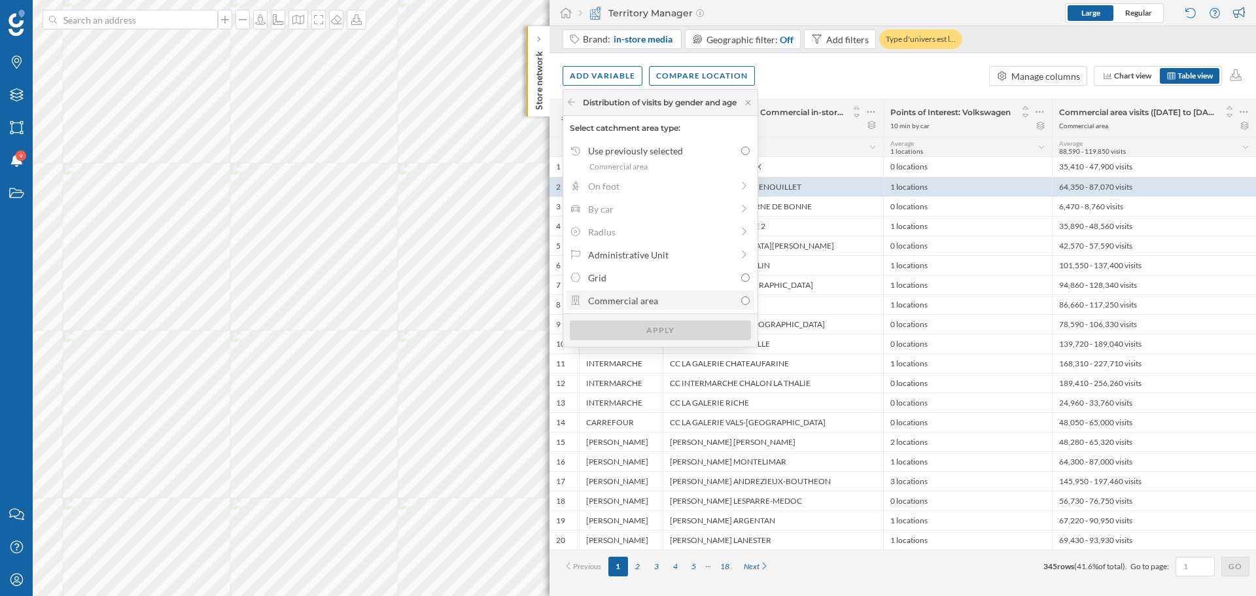
click at [661, 298] on div "Commercial area" at bounding box center [661, 301] width 147 height 14
click at [741, 298] on input "Commercial area" at bounding box center [745, 300] width 9 height 9
radio input "true"
click at [657, 336] on div "Apply" at bounding box center [660, 330] width 181 height 20
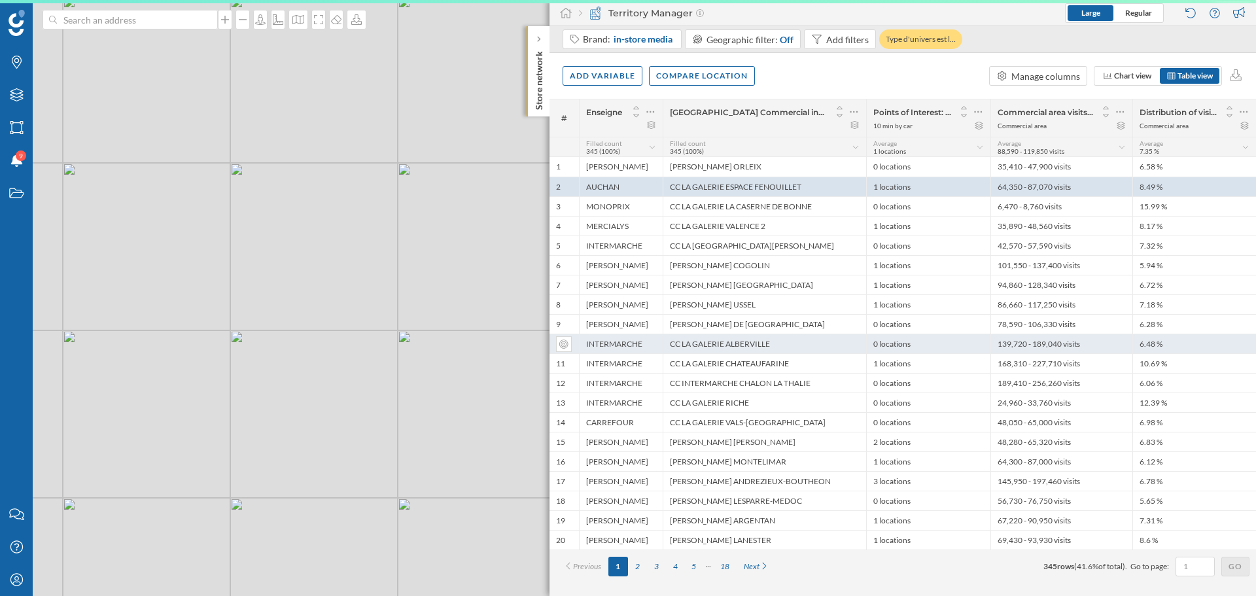
scroll to position [0, 0]
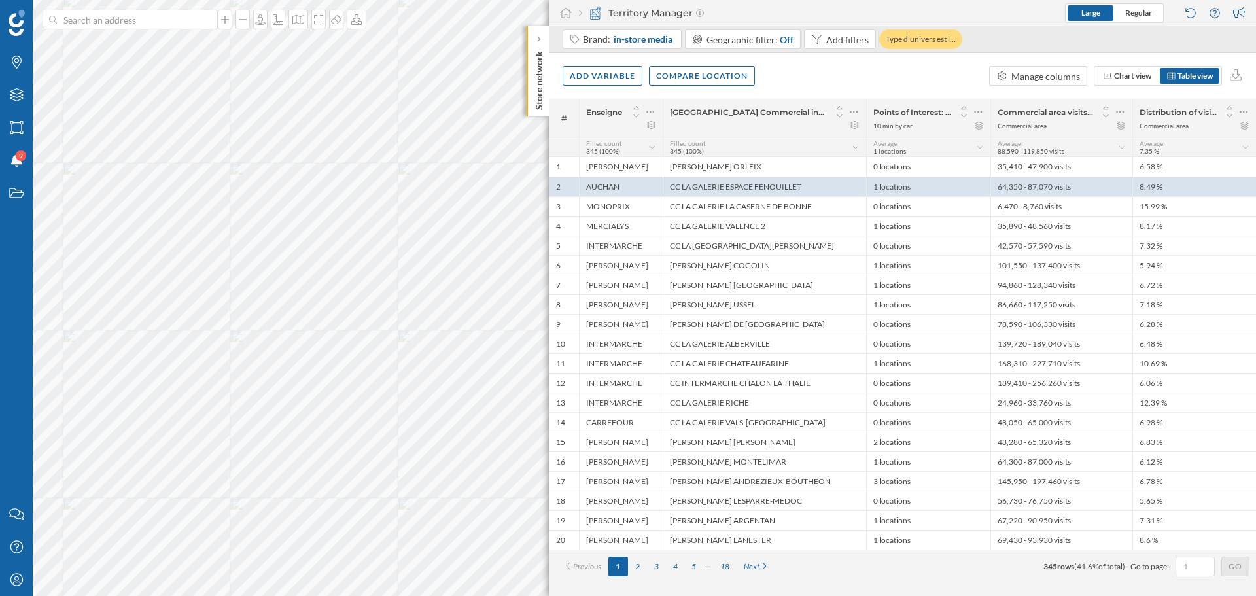
click at [827, 79] on div "Add variable Compare location Manage columns Chart view Table view" at bounding box center [902, 76] width 706 height 46
click at [603, 73] on div "Add variable" at bounding box center [603, 75] width 80 height 20
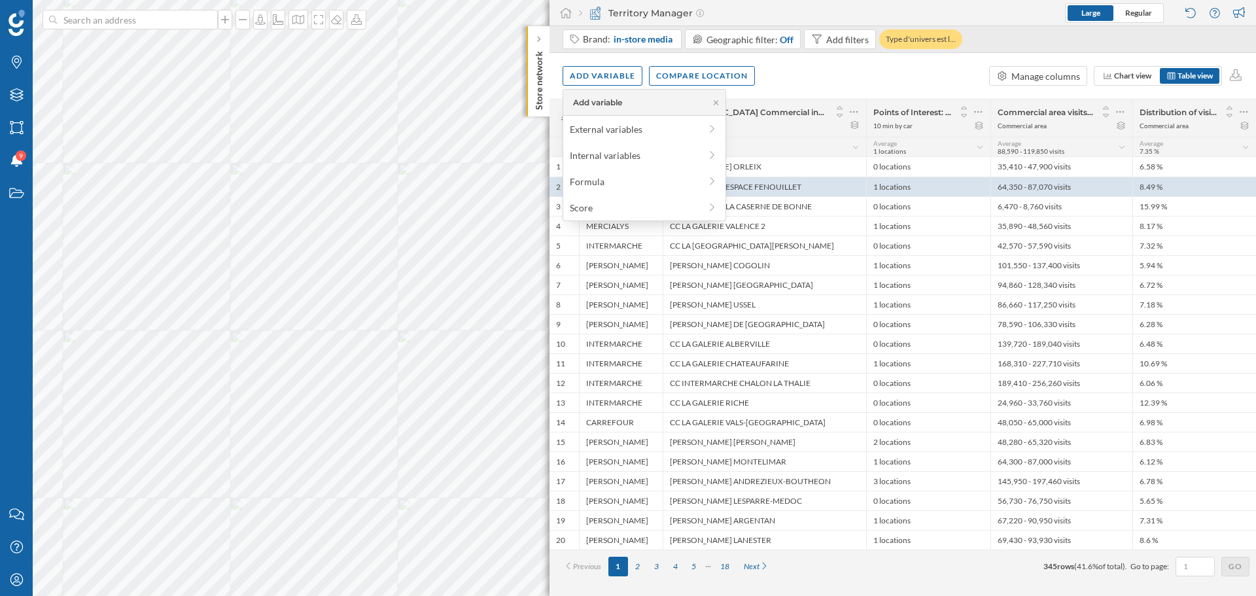
click at [876, 84] on div "Add variable Compare location Manage columns Chart view Table view" at bounding box center [902, 76] width 706 height 46
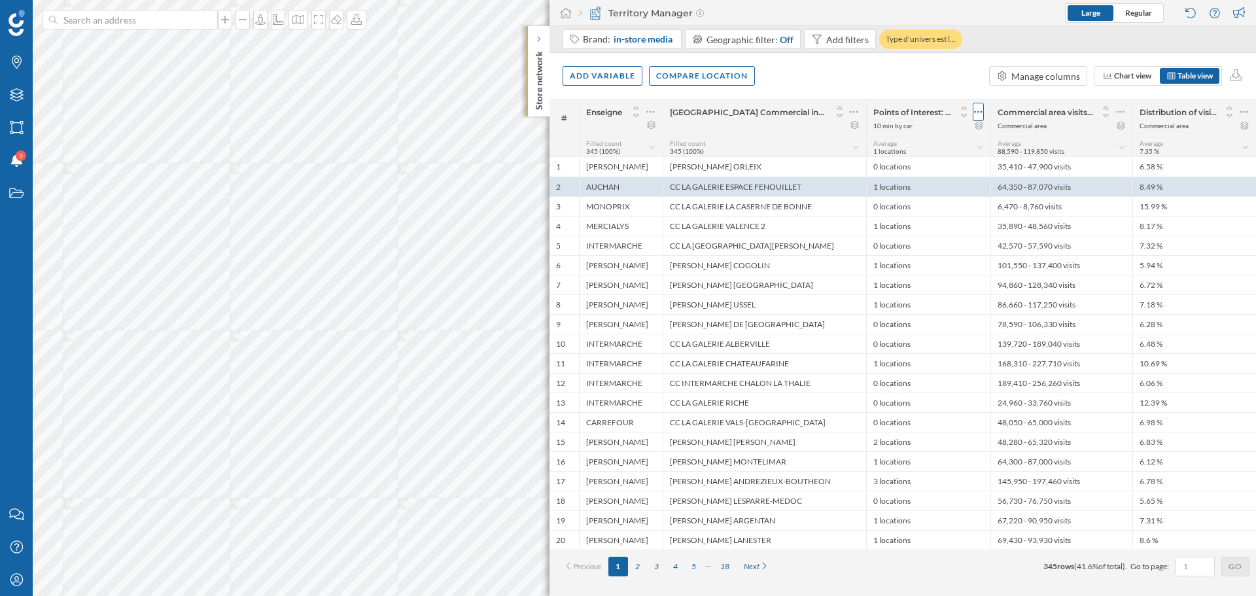
click at [978, 113] on icon at bounding box center [979, 112] width 8 height 2
click at [918, 196] on div "Remove column" at bounding box center [916, 191] width 119 height 14
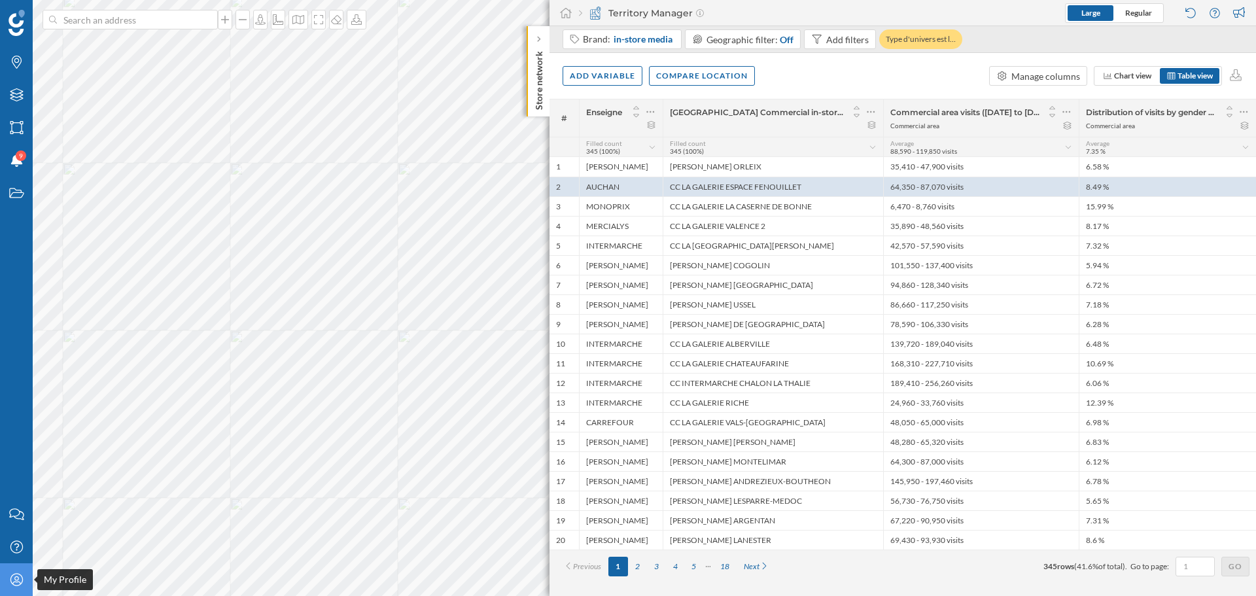
click at [26, 450] on div "My Profile" at bounding box center [16, 579] width 33 height 33
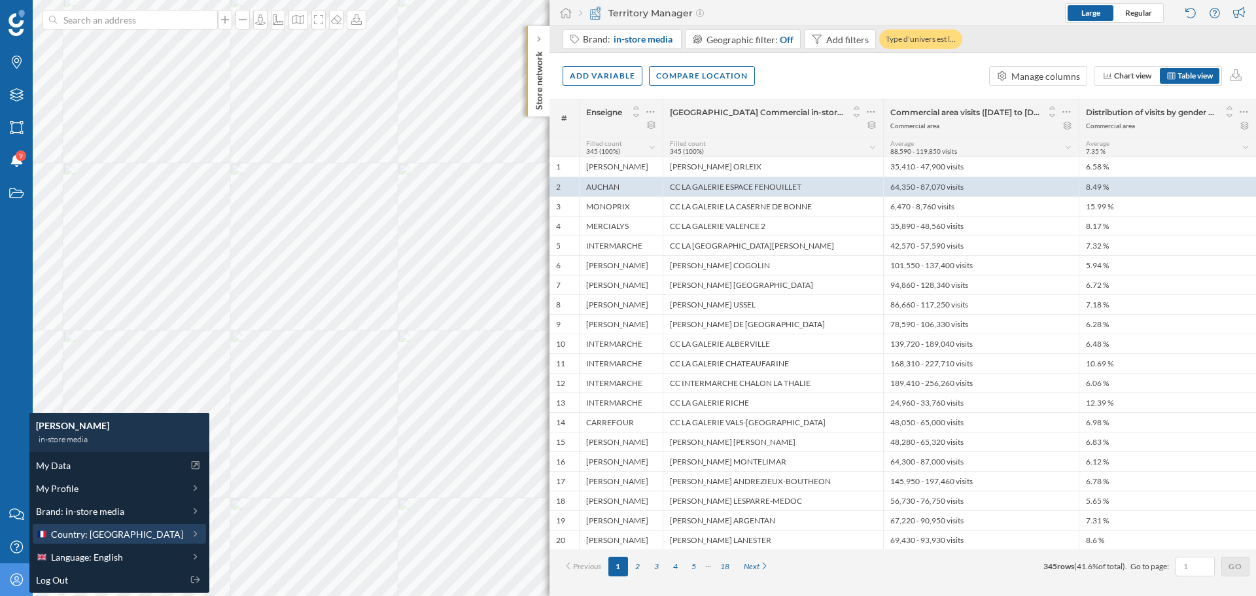
click at [110, 450] on div "Country: [GEOGRAPHIC_DATA]" at bounding box center [119, 534] width 173 height 20
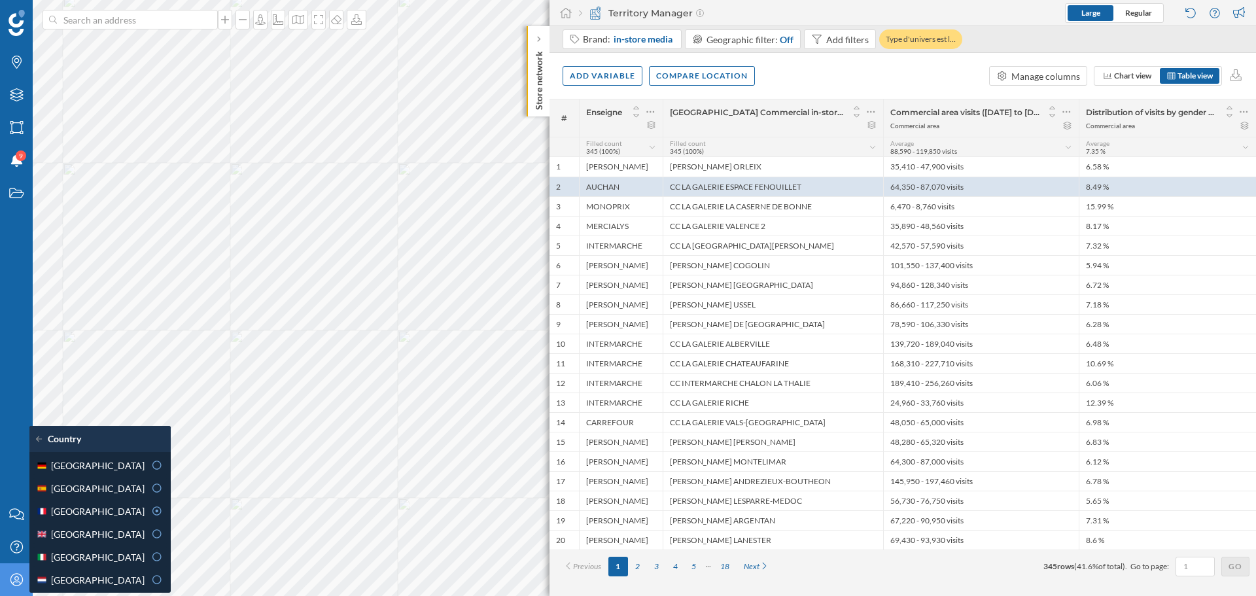
click at [14, 450] on icon at bounding box center [16, 579] width 12 height 12
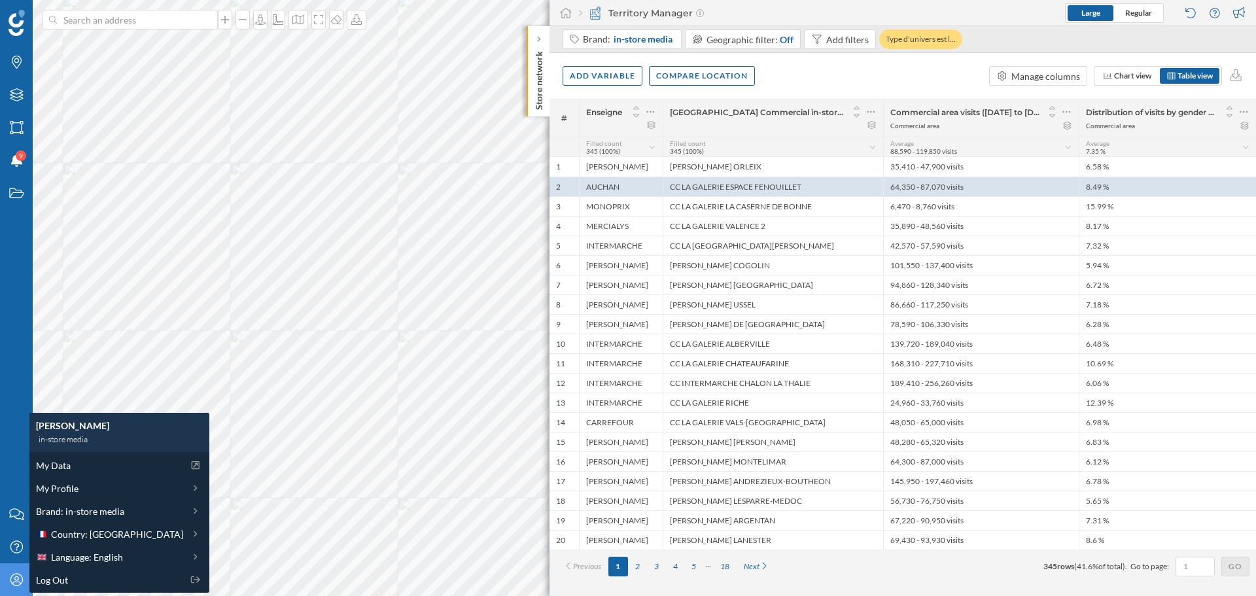
click at [19, 450] on div "Brands Layers Areas Notifications 9 States" at bounding box center [16, 249] width 33 height 498
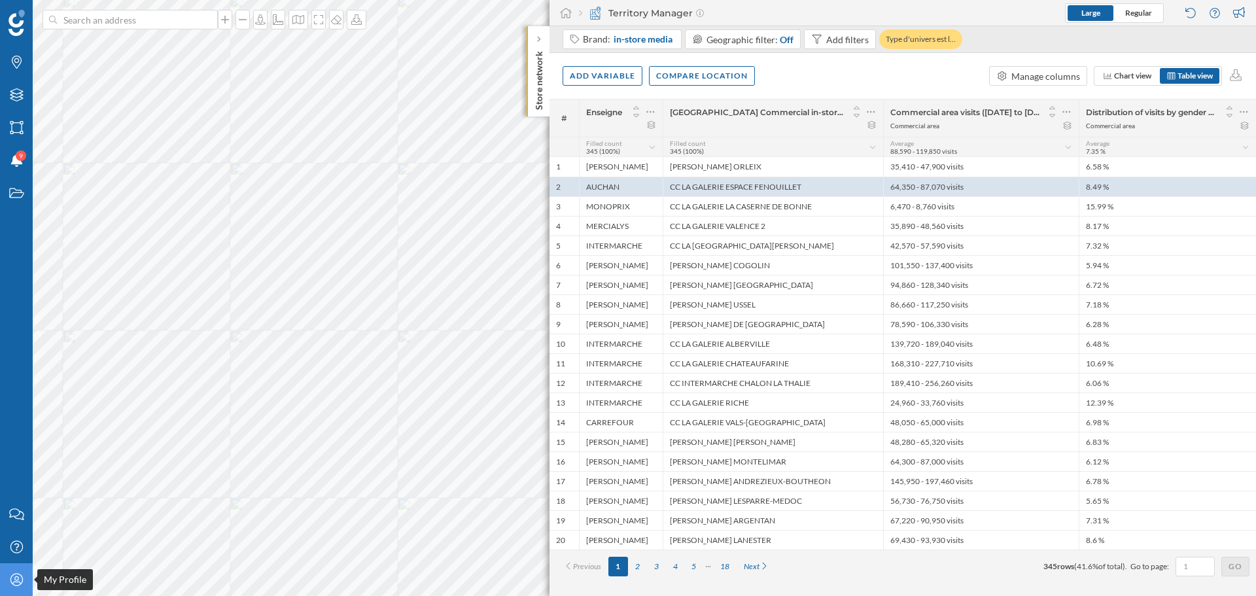
click at [15, 450] on icon at bounding box center [16, 579] width 12 height 12
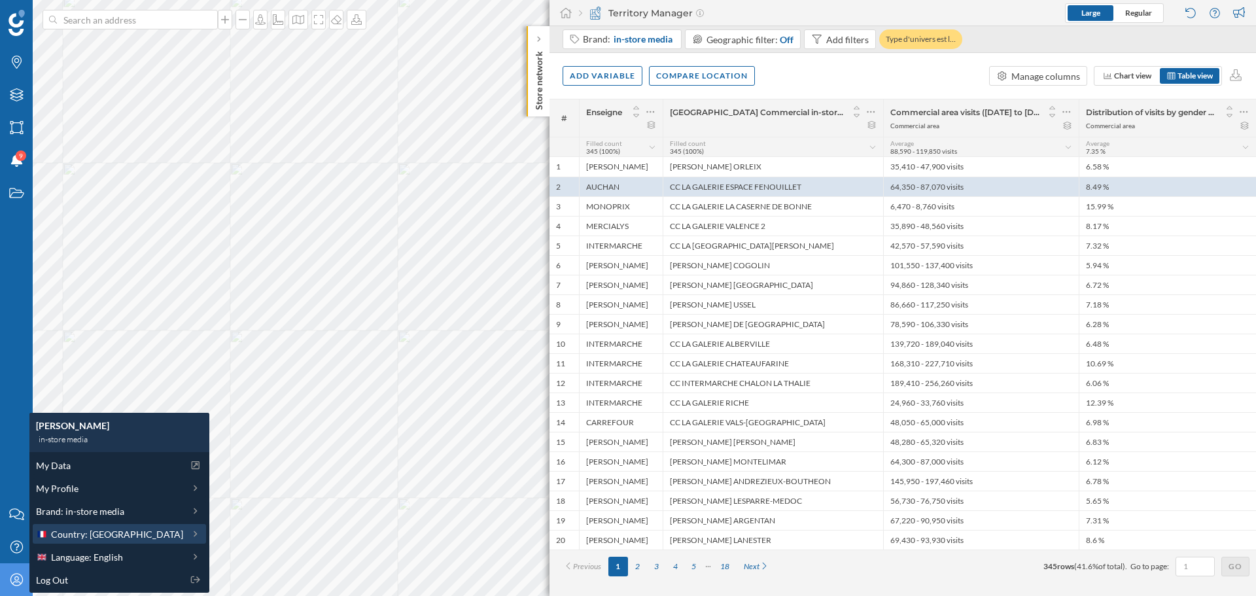
click at [78, 450] on div "Country: [GEOGRAPHIC_DATA]" at bounding box center [119, 534] width 173 height 20
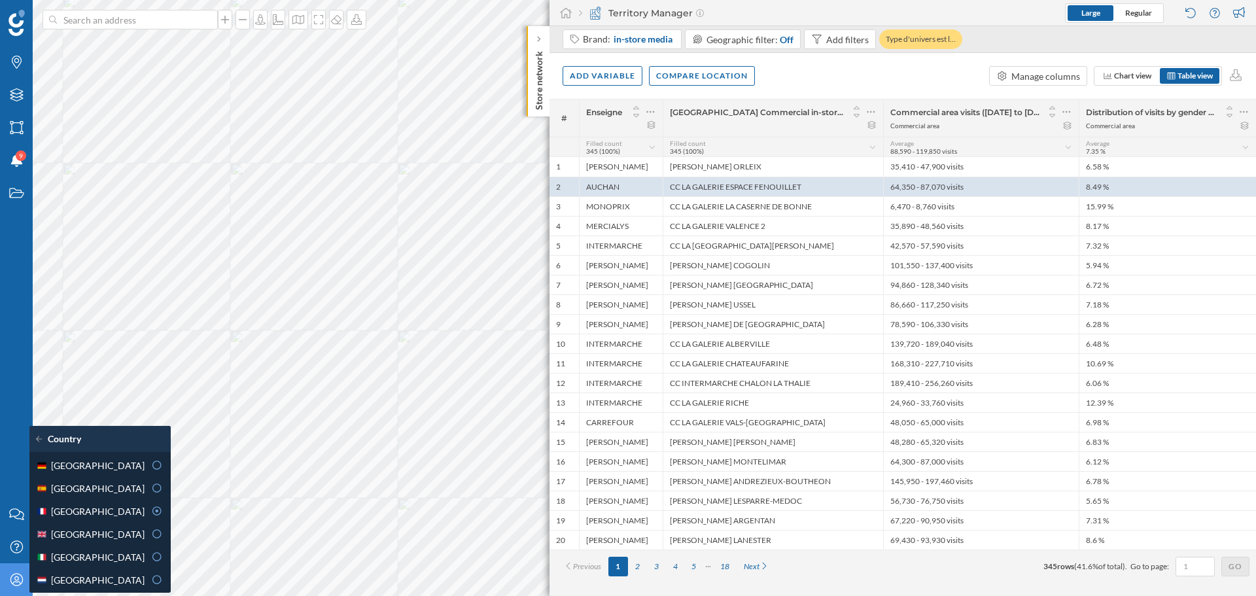
click at [6, 450] on div "Brands Layers Areas Notifications 9 States" at bounding box center [16, 249] width 33 height 498
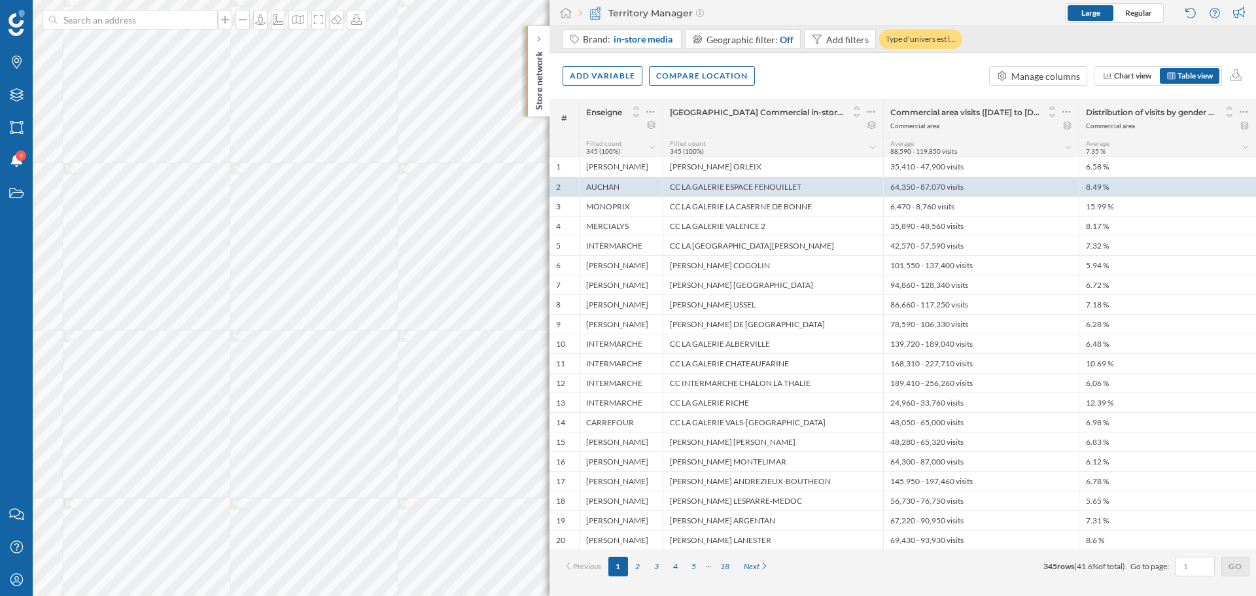
click at [829, 86] on div "Add variable Compare location Manage columns Chart view Table view" at bounding box center [902, 76] width 706 height 46
click at [889, 92] on div "Add variable Compare location Manage columns Chart view Table view" at bounding box center [902, 76] width 706 height 46
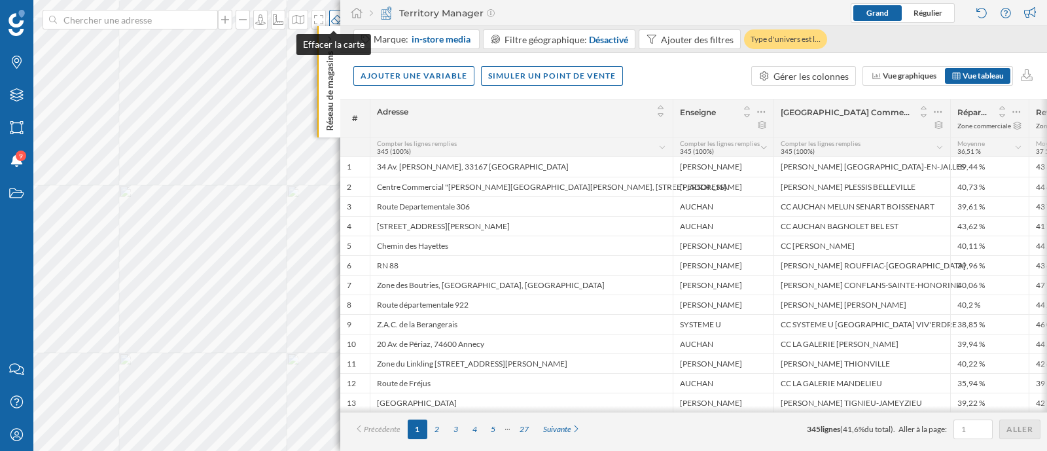
click at [330, 16] on icon at bounding box center [336, 19] width 13 height 10
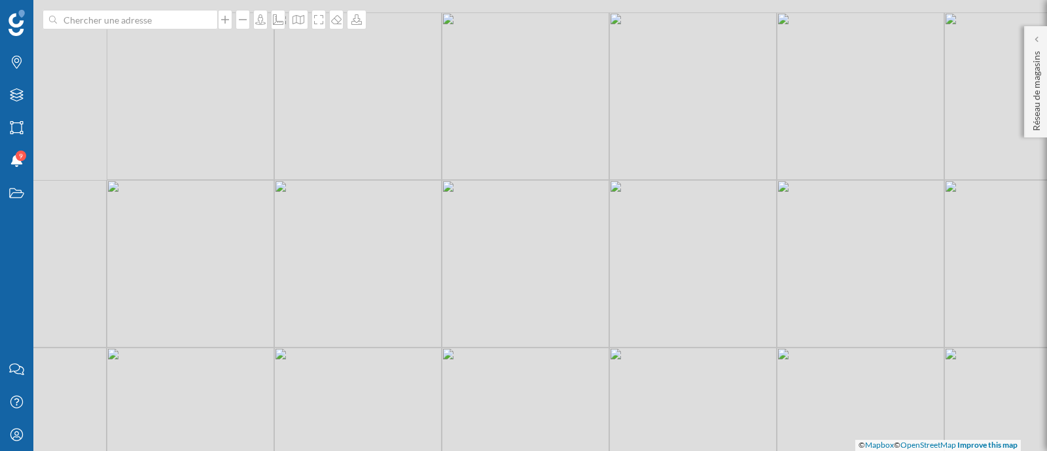
drag, startPoint x: 266, startPoint y: 88, endPoint x: 436, endPoint y: 264, distance: 244.7
click at [436, 264] on div "© Mapbox © OpenStreetMap Improve this map" at bounding box center [523, 225] width 1047 height 451
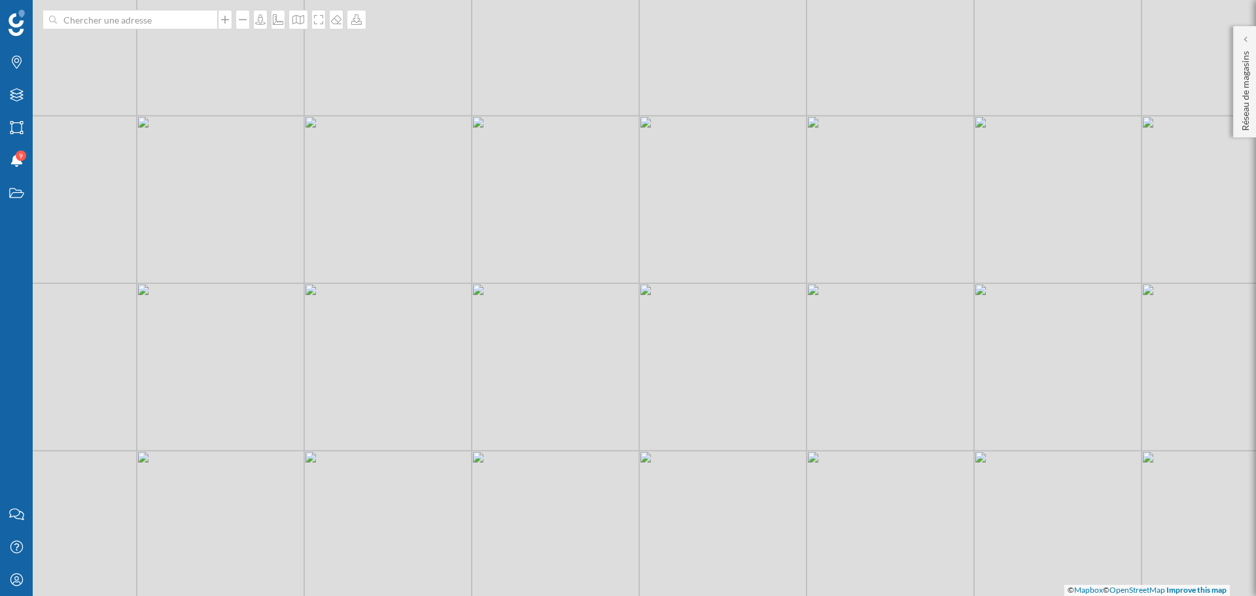
drag, startPoint x: 511, startPoint y: 272, endPoint x: 422, endPoint y: 122, distance: 174.8
click at [422, 122] on div "© Mapbox © OpenStreetMap Improve this map" at bounding box center [628, 298] width 1256 height 596
drag, startPoint x: 175, startPoint y: 351, endPoint x: 200, endPoint y: 413, distance: 66.9
click at [200, 413] on div "© Mapbox © OpenStreetMap Improve this map" at bounding box center [628, 298] width 1256 height 596
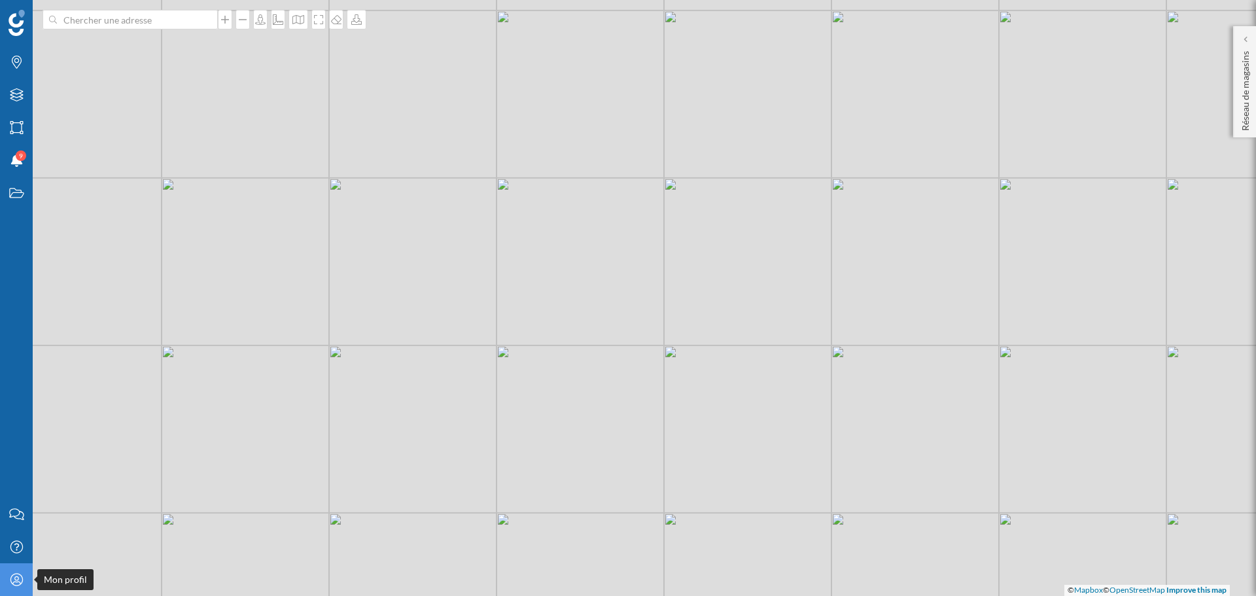
click at [16, 450] on icon at bounding box center [16, 579] width 12 height 12
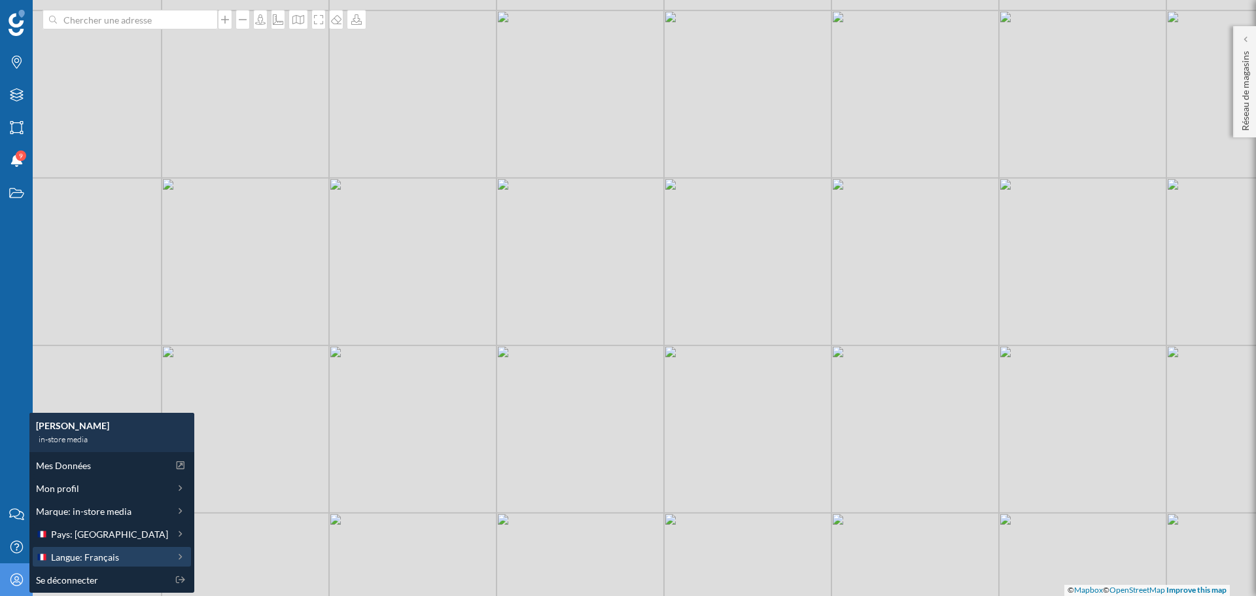
click at [50, 450] on div "Langue: Français" at bounding box center [102, 557] width 132 height 14
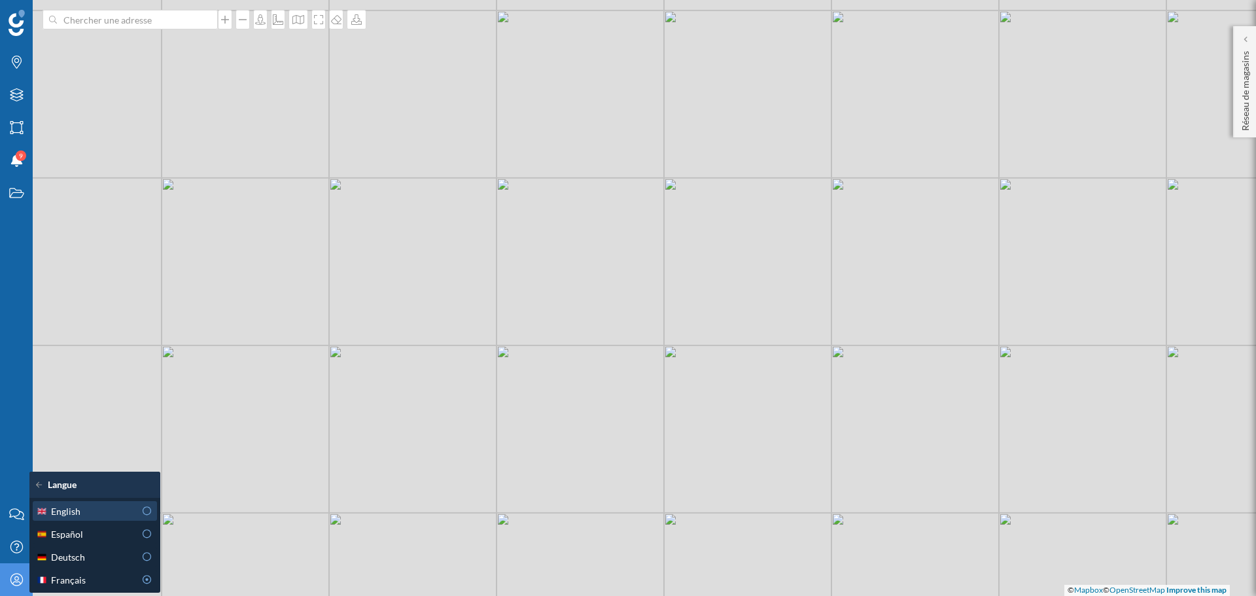
click at [91, 450] on div "English" at bounding box center [85, 511] width 99 height 14
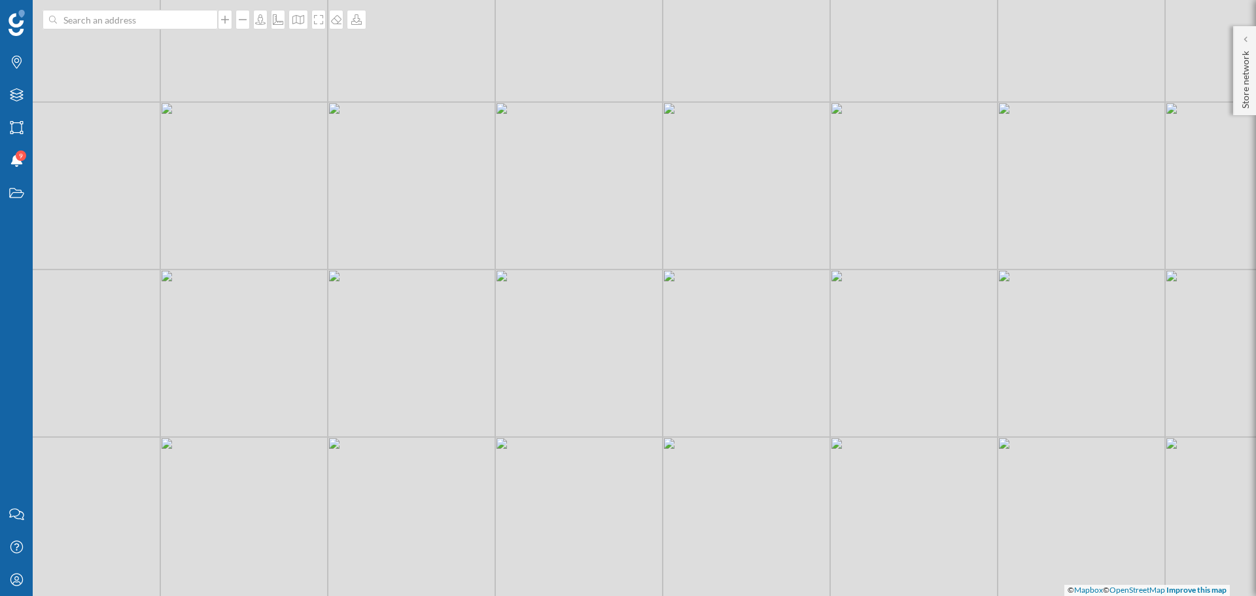
drag, startPoint x: 326, startPoint y: 428, endPoint x: 324, endPoint y: 351, distance: 76.5
click at [324, 351] on div "© Mapbox © OpenStreetMap Improve this map" at bounding box center [628, 298] width 1256 height 596
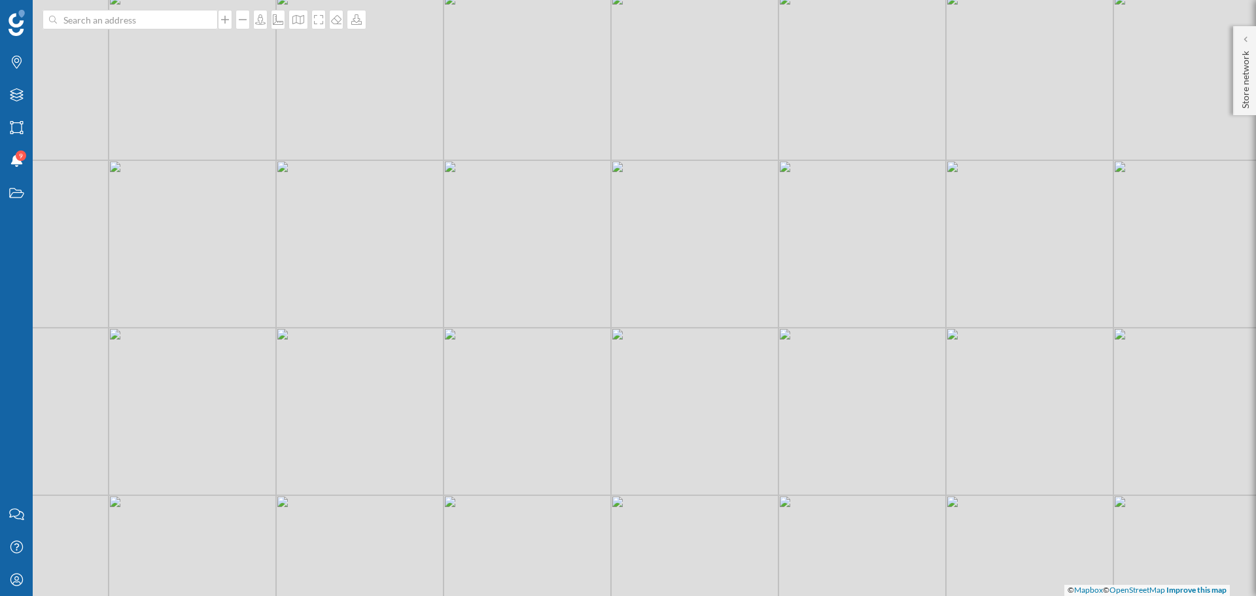
drag, startPoint x: 272, startPoint y: 492, endPoint x: 659, endPoint y: 235, distance: 464.8
click at [669, 221] on div "© Mapbox © OpenStreetMap Improve this map" at bounding box center [628, 298] width 1256 height 596
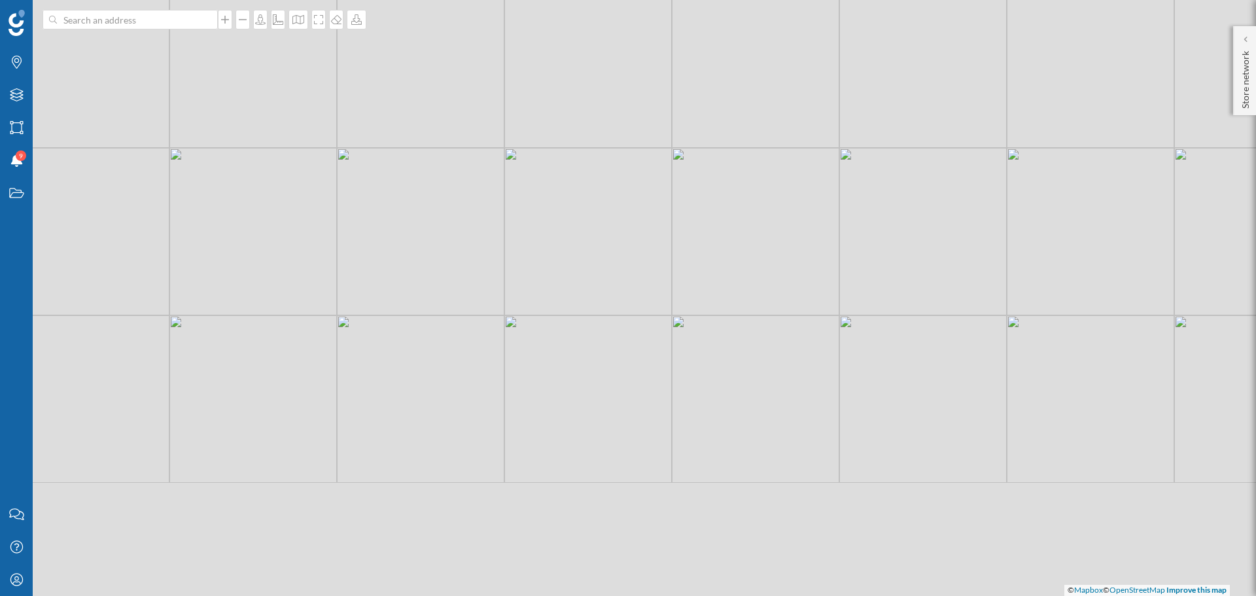
drag, startPoint x: 507, startPoint y: 503, endPoint x: 449, endPoint y: 290, distance: 221.1
click at [449, 290] on div "© Mapbox © OpenStreetMap Improve this map" at bounding box center [628, 298] width 1256 height 596
drag, startPoint x: 769, startPoint y: 192, endPoint x: 563, endPoint y: 487, distance: 360.8
click at [558, 450] on div "© Mapbox © OpenStreetMap Improve this map" at bounding box center [628, 298] width 1256 height 596
drag, startPoint x: 754, startPoint y: 228, endPoint x: 658, endPoint y: 366, distance: 168.2
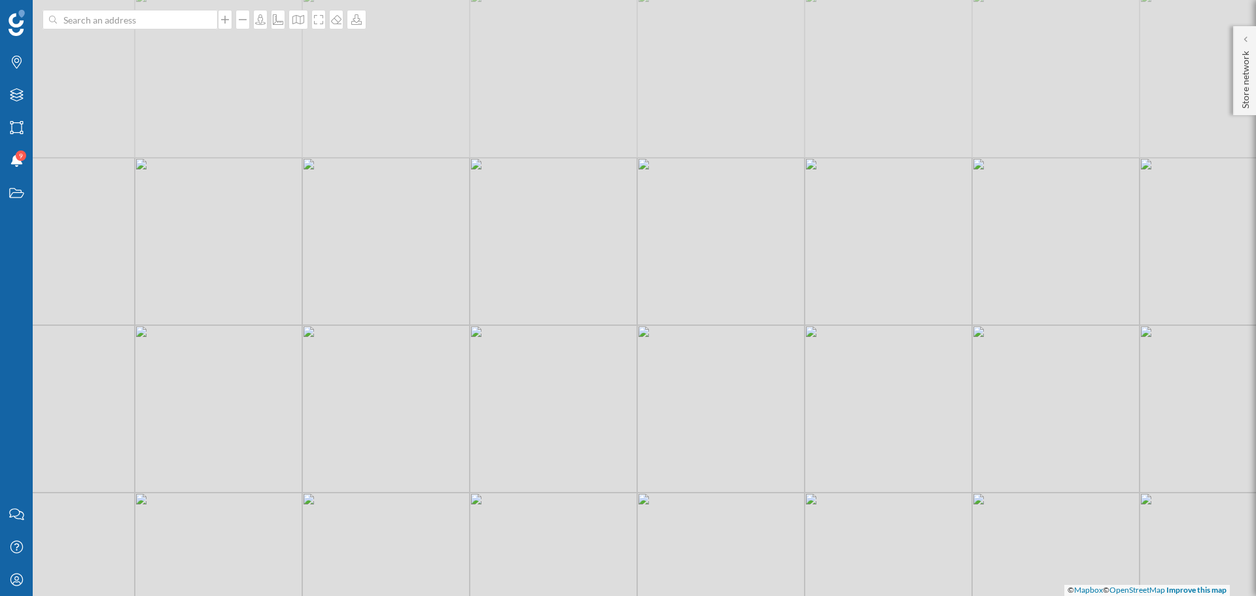
click at [658, 366] on div "© Mapbox © OpenStreetMap Improve this map" at bounding box center [628, 298] width 1256 height 596
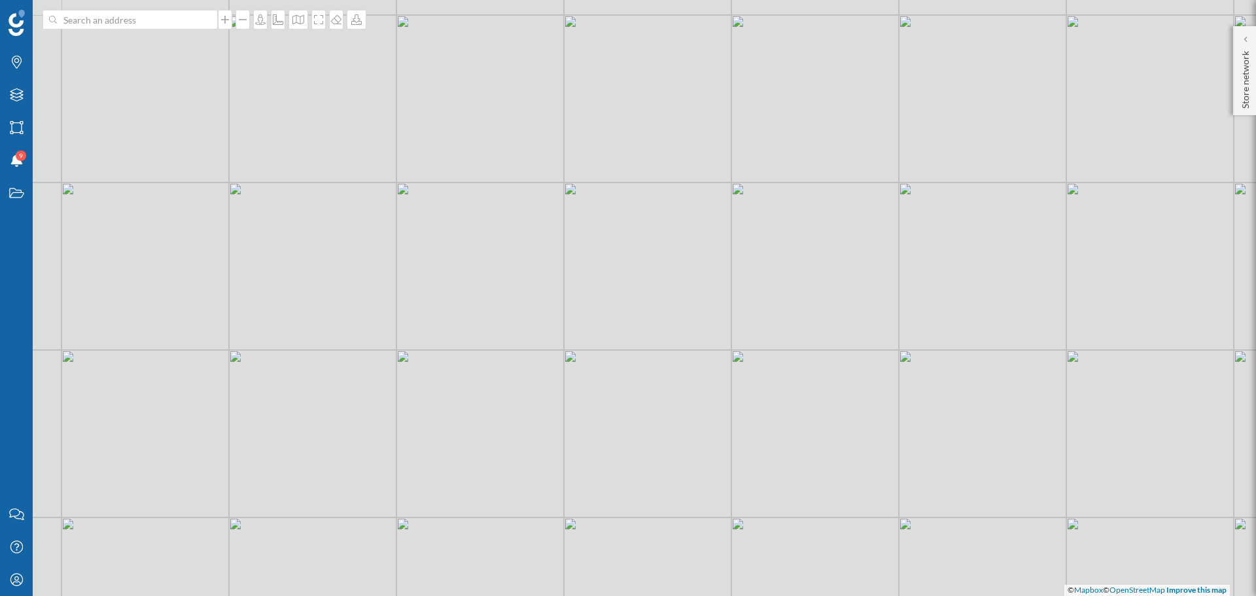
drag, startPoint x: 550, startPoint y: 214, endPoint x: 623, endPoint y: 218, distance: 73.4
click at [623, 218] on div "© Mapbox © OpenStreetMap Improve this map" at bounding box center [628, 298] width 1256 height 596
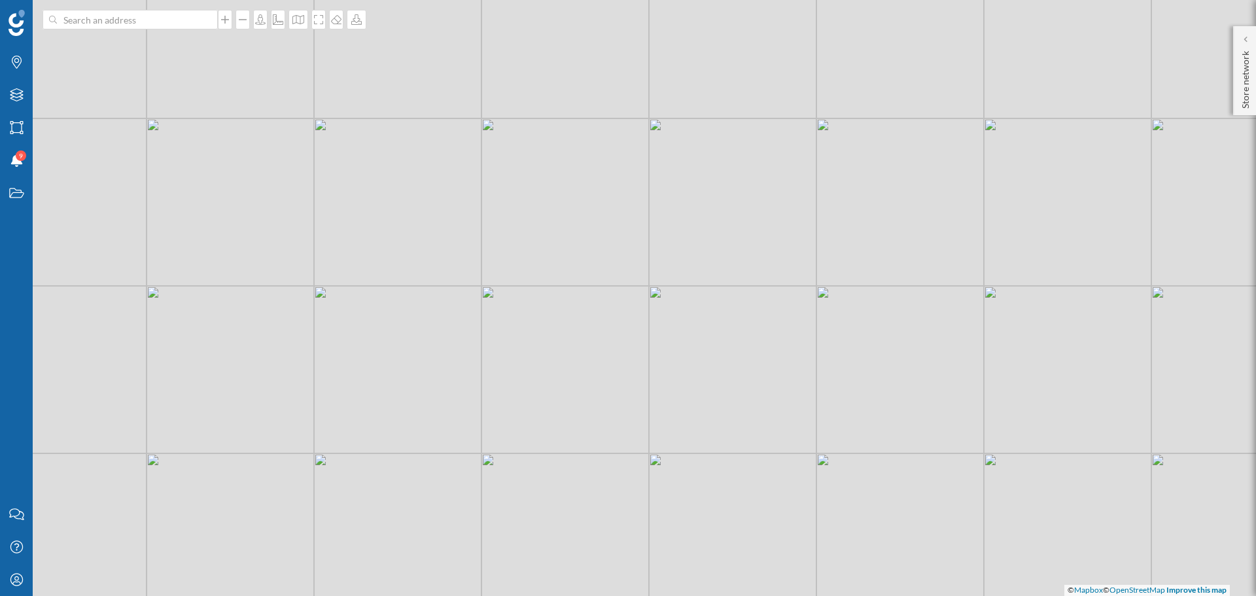
drag, startPoint x: 613, startPoint y: 468, endPoint x: 510, endPoint y: 387, distance: 130.5
click at [510, 387] on div "© Mapbox © OpenStreetMap Improve this map" at bounding box center [628, 298] width 1256 height 596
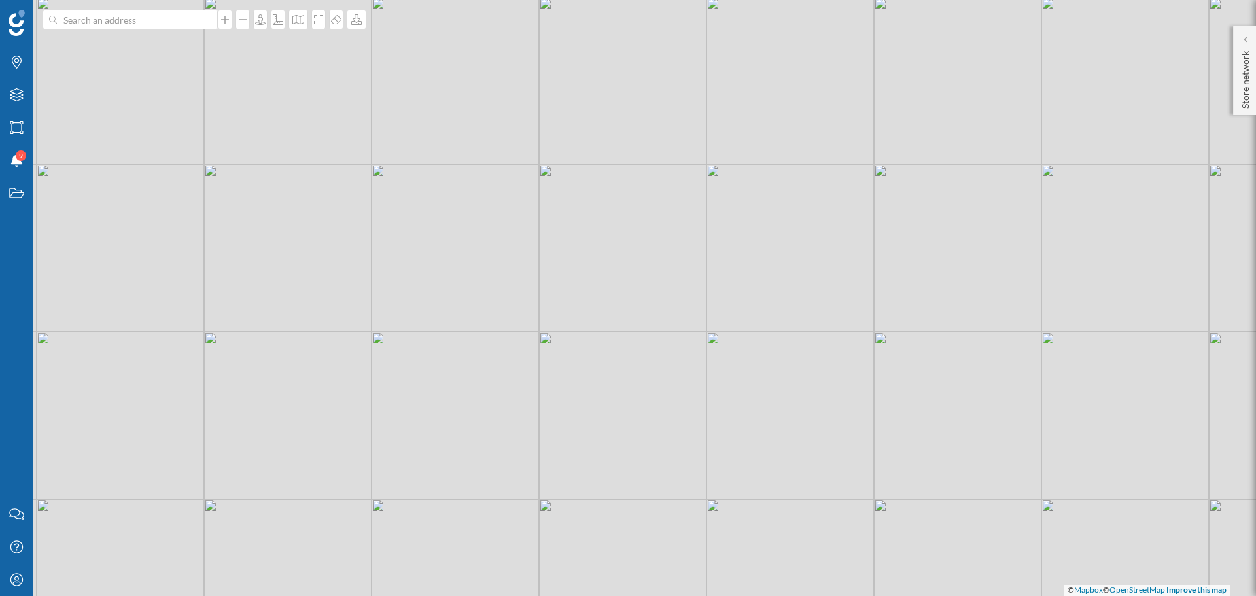
drag, startPoint x: 205, startPoint y: 304, endPoint x: 234, endPoint y: 335, distance: 41.7
click at [234, 335] on div "© Mapbox © OpenStreetMap Improve this map" at bounding box center [628, 298] width 1256 height 596
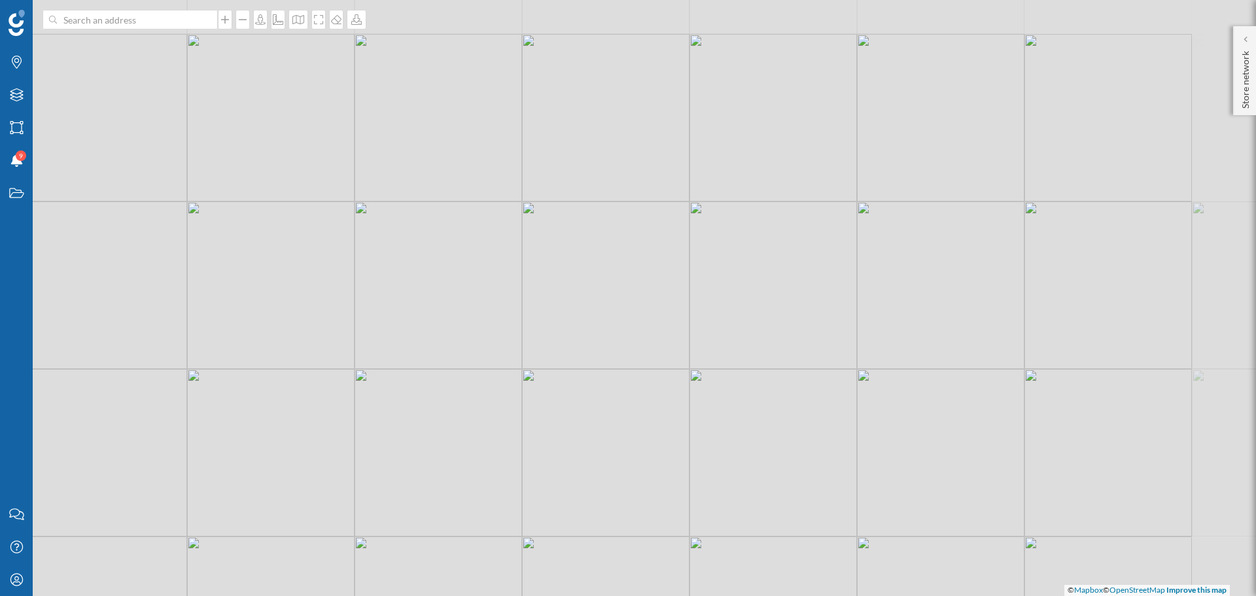
drag, startPoint x: 448, startPoint y: 119, endPoint x: 362, endPoint y: 213, distance: 127.3
click at [362, 213] on div "© Mapbox © OpenStreetMap Improve this map" at bounding box center [628, 298] width 1256 height 596
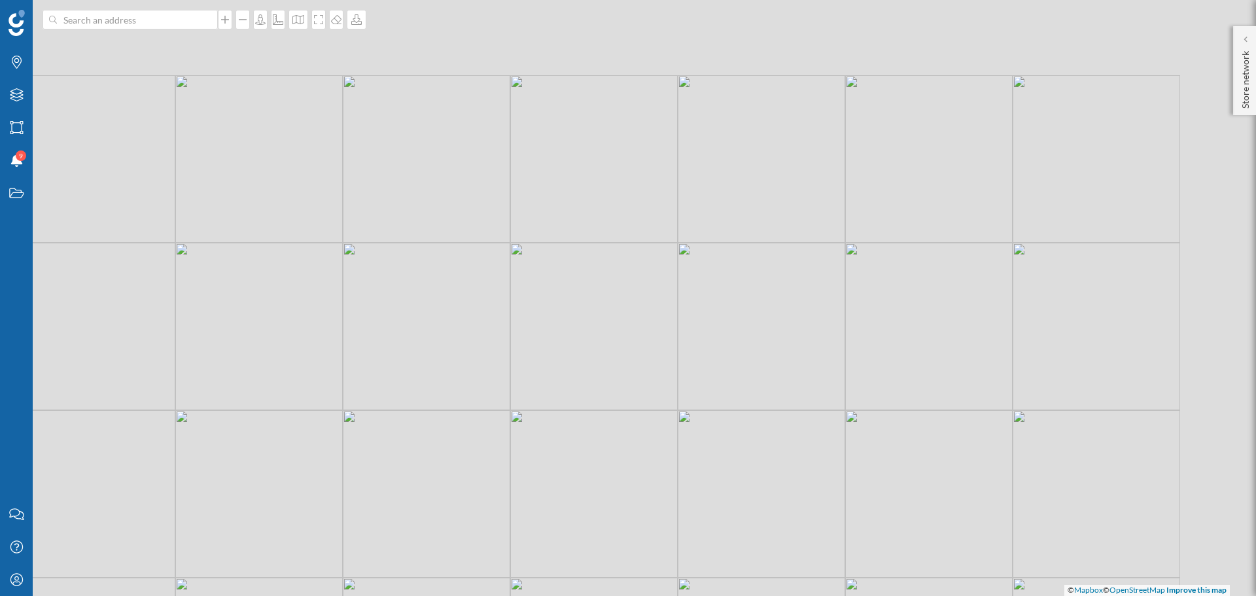
drag, startPoint x: 699, startPoint y: 183, endPoint x: 520, endPoint y: 392, distance: 275.1
click at [520, 392] on div "© Mapbox © OpenStreetMap Improve this map" at bounding box center [628, 298] width 1256 height 596
drag, startPoint x: 406, startPoint y: 351, endPoint x: 503, endPoint y: 340, distance: 97.4
click at [503, 340] on div "© Mapbox © OpenStreetMap Improve this map" at bounding box center [628, 298] width 1256 height 596
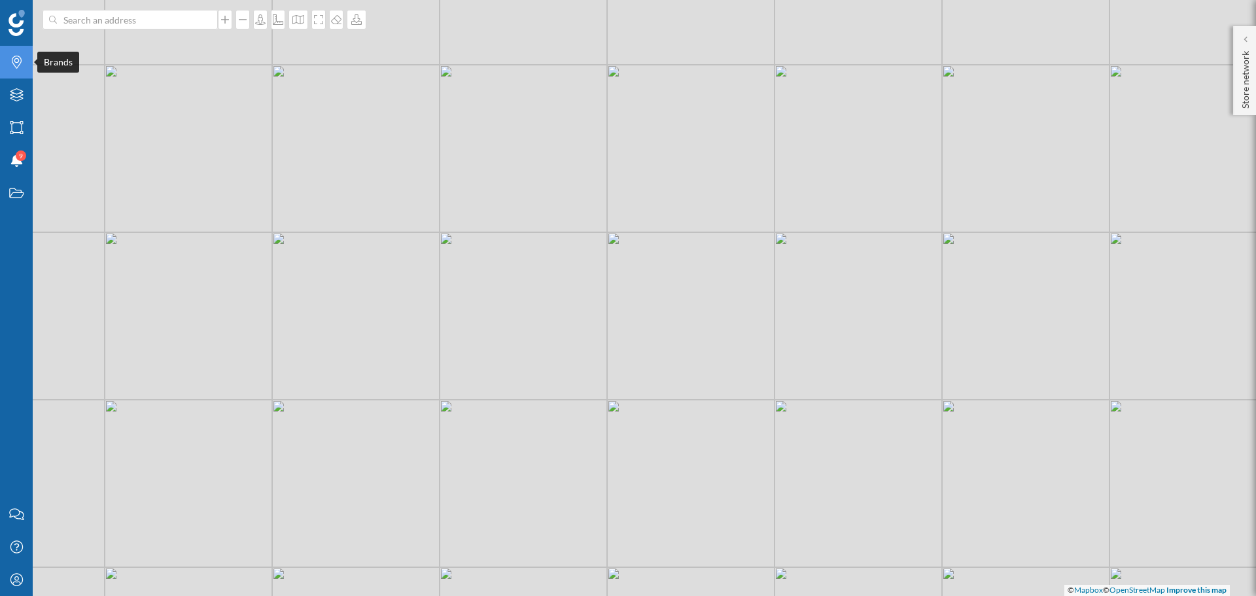
click at [13, 61] on icon "Brands" at bounding box center [17, 62] width 16 height 13
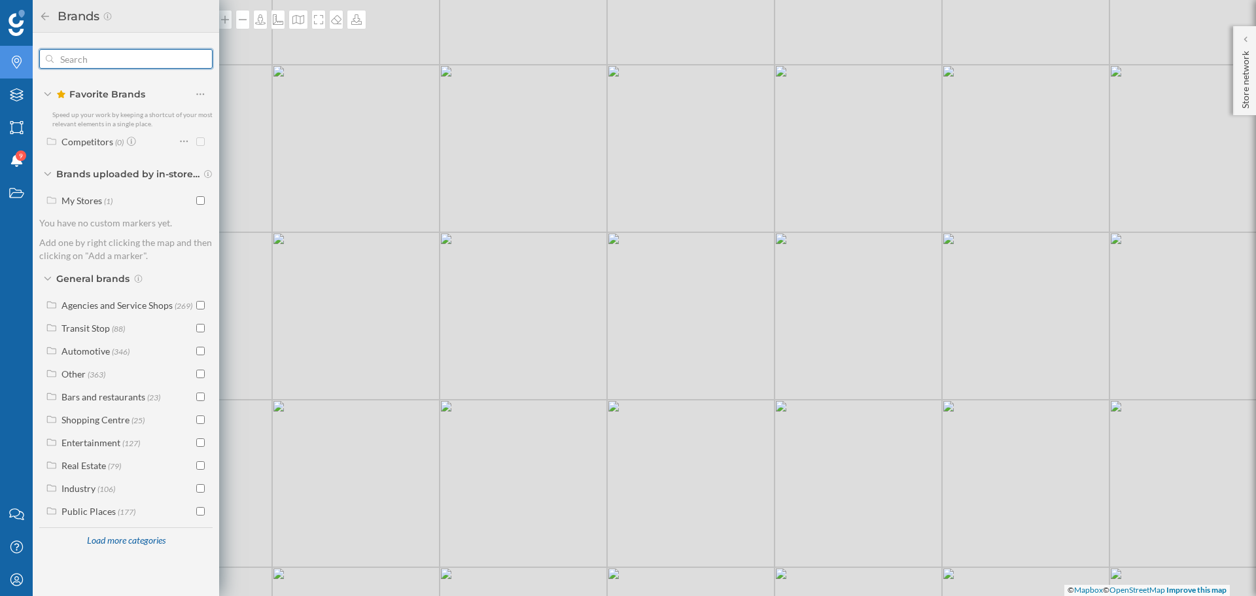
click at [120, 56] on input "text" at bounding box center [126, 59] width 145 height 26
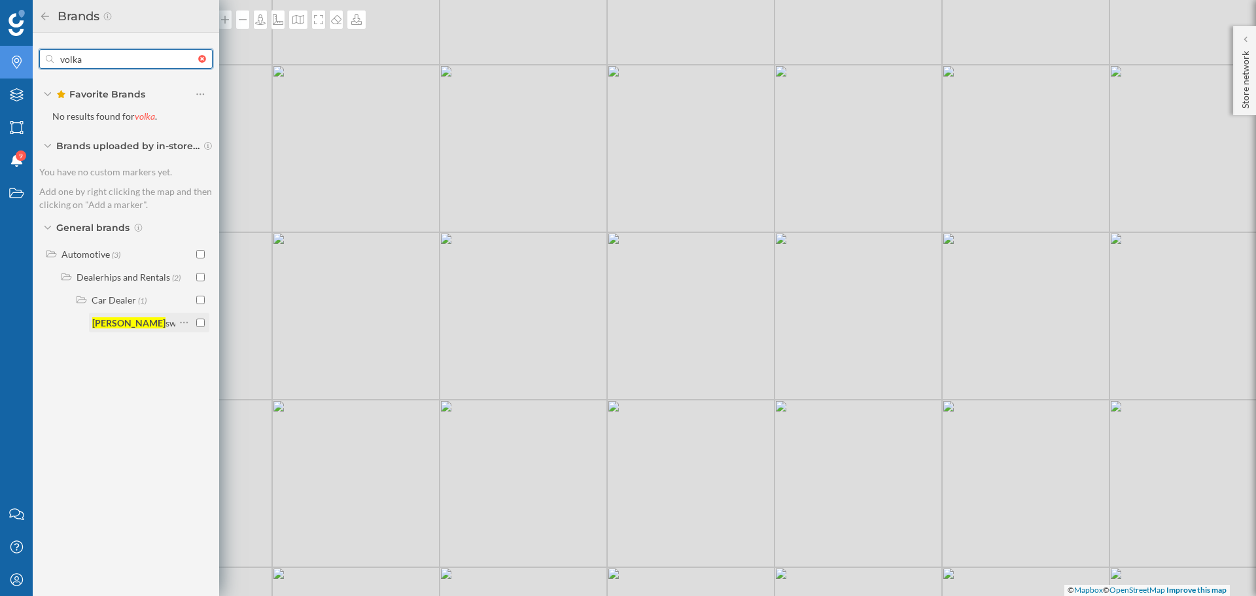
type input "volka"
click at [132, 330] on div "Volk sw a gen" at bounding box center [133, 322] width 83 height 18
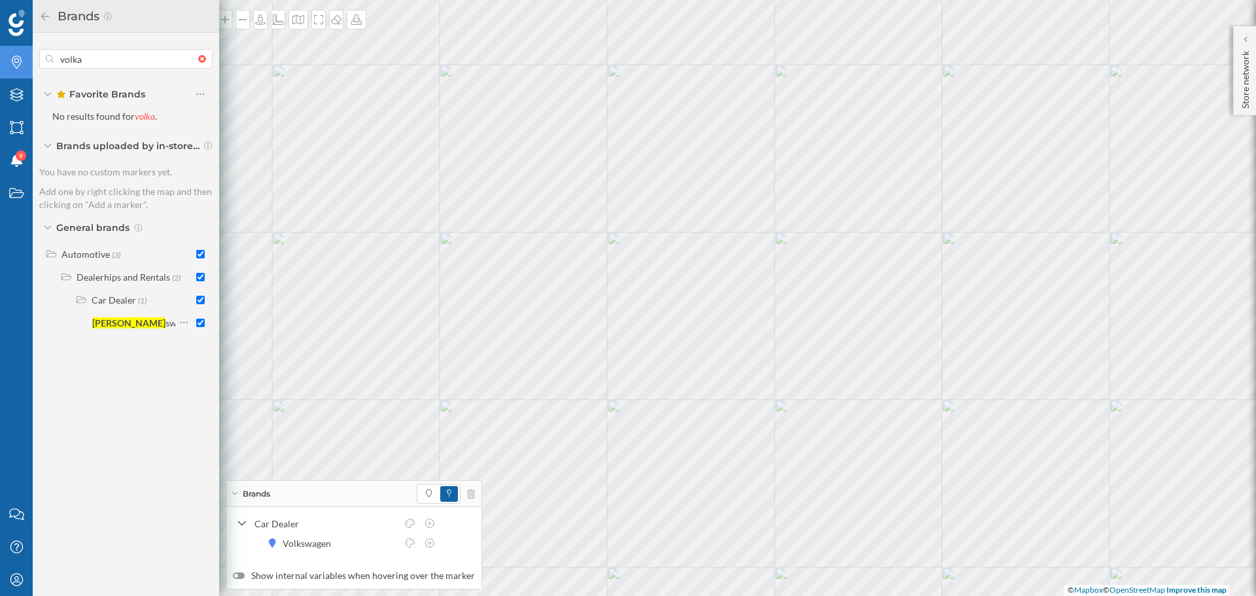
click at [44, 20] on icon at bounding box center [45, 16] width 12 height 9
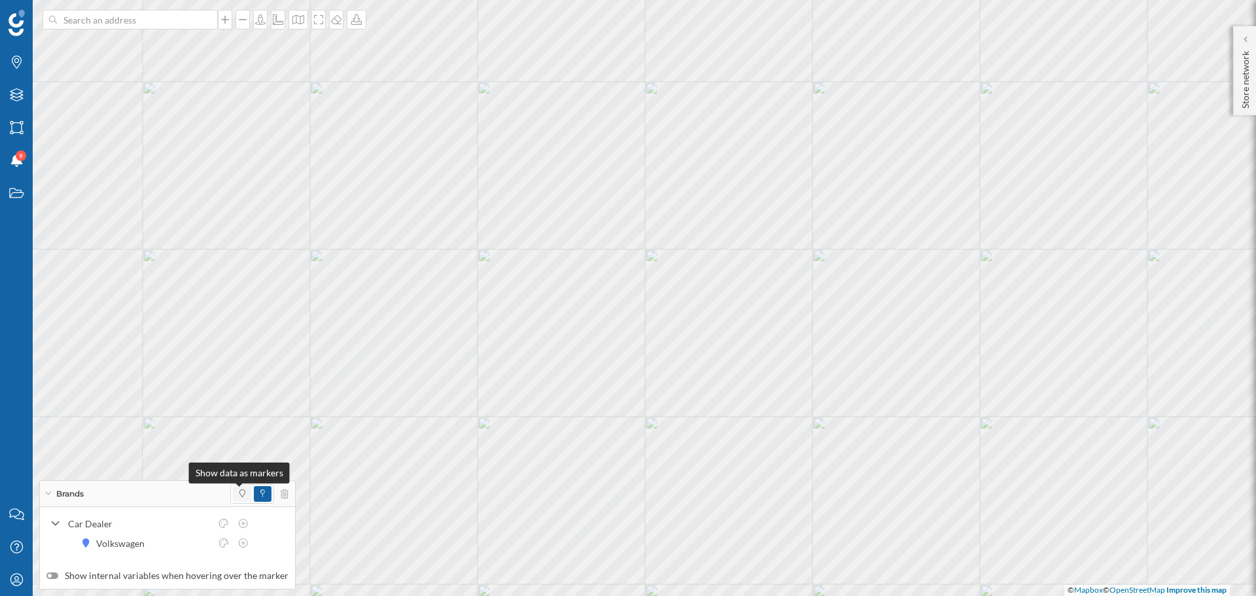
click at [239, 450] on icon at bounding box center [242, 493] width 6 height 8
click at [282, 450] on icon at bounding box center [285, 493] width 8 height 9
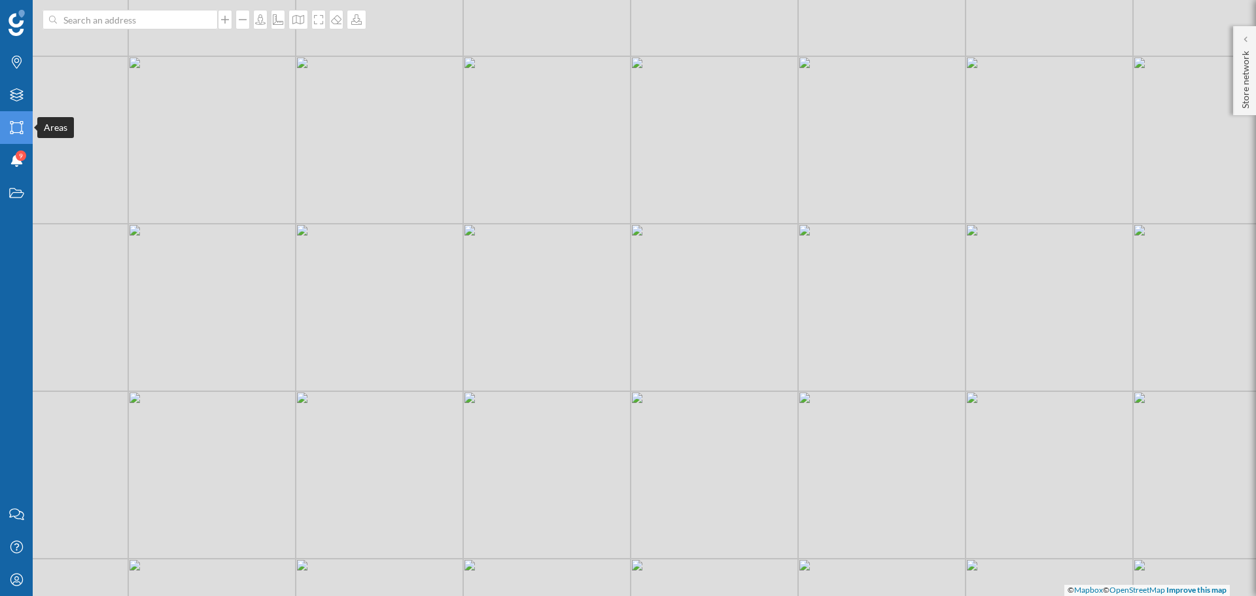
click at [18, 131] on icon "Areas" at bounding box center [17, 127] width 16 height 13
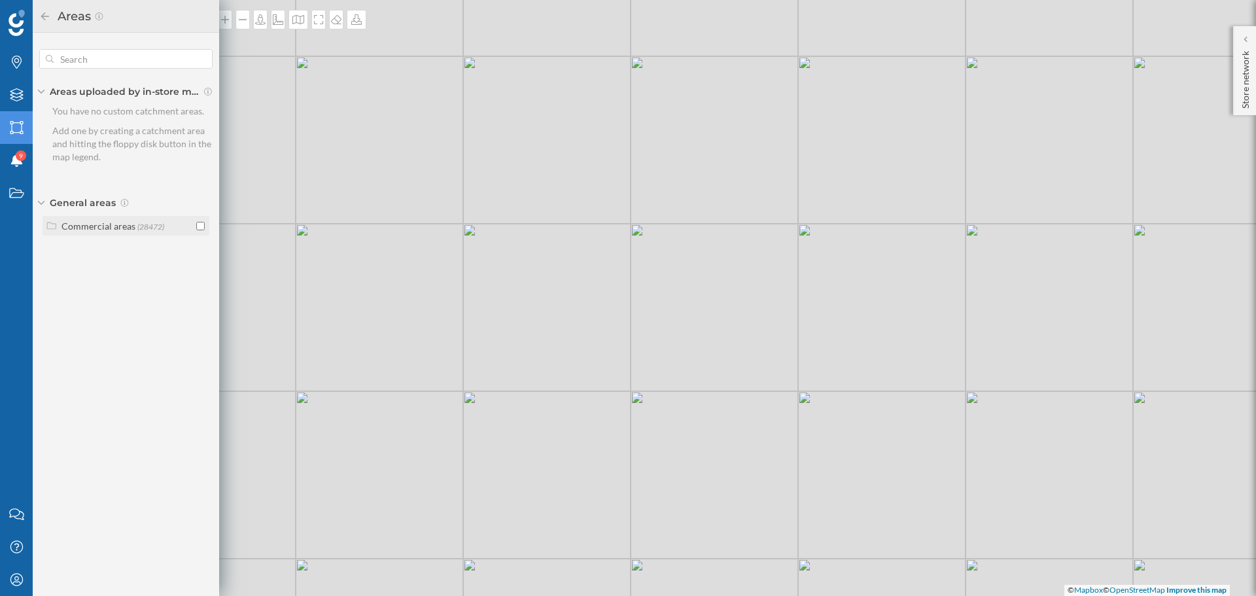
click at [153, 226] on span "(28472)" at bounding box center [150, 227] width 27 height 10
click at [201, 270] on input "checkbox" at bounding box center [200, 272] width 9 height 9
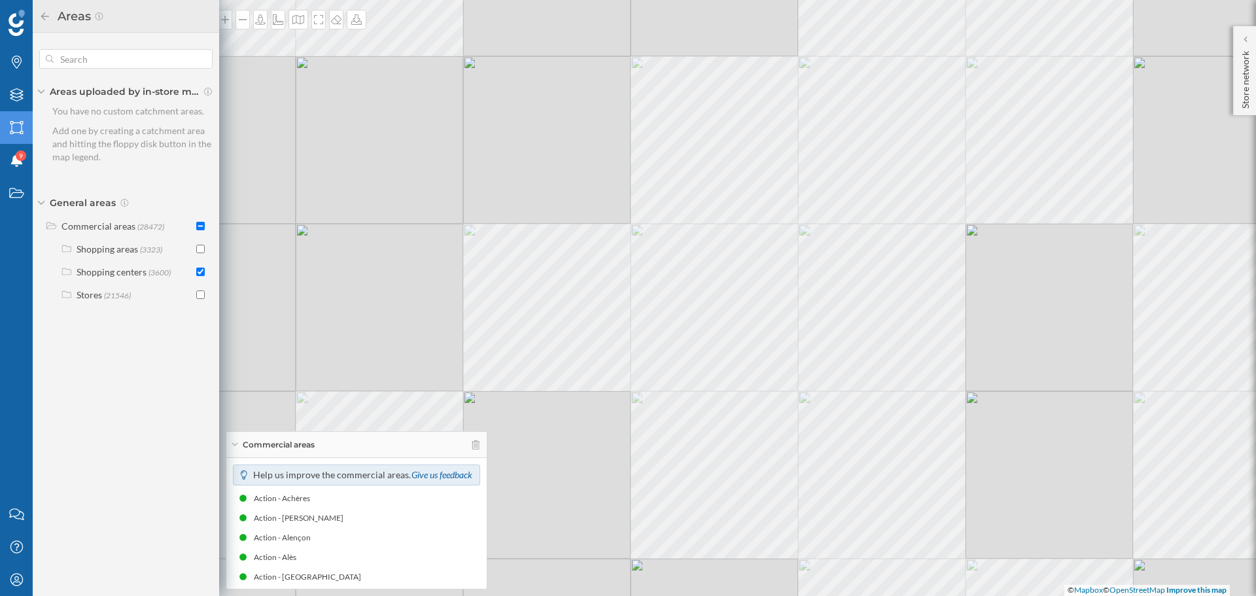
click at [30, 16] on div at bounding box center [16, 23] width 33 height 26
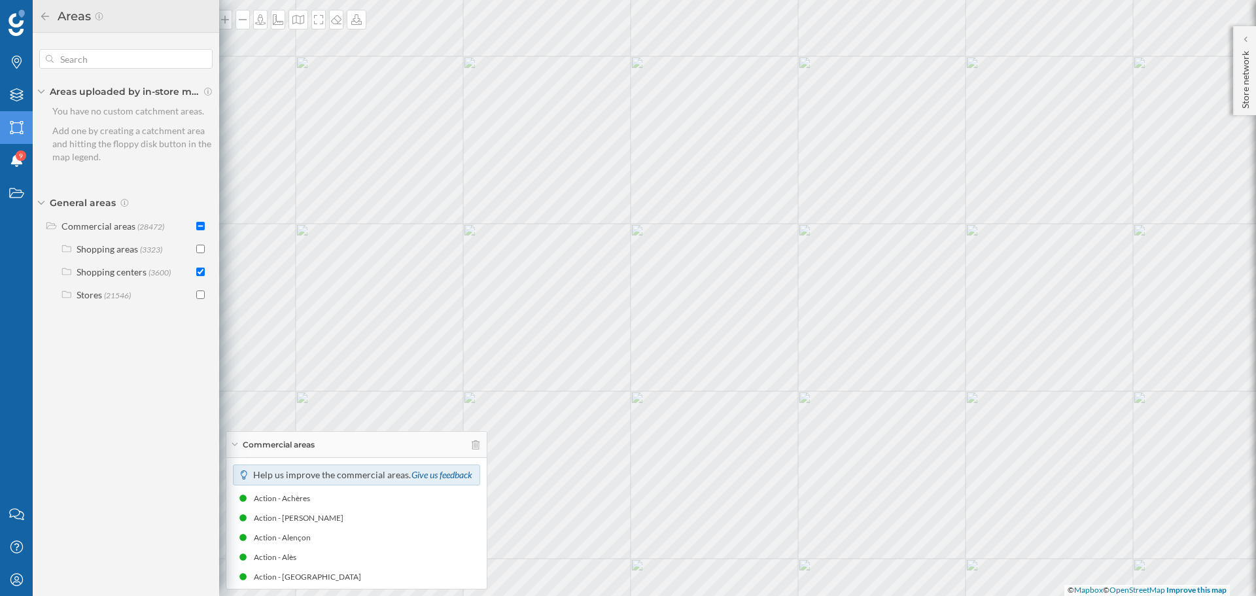
click at [43, 16] on icon at bounding box center [45, 16] width 8 height 8
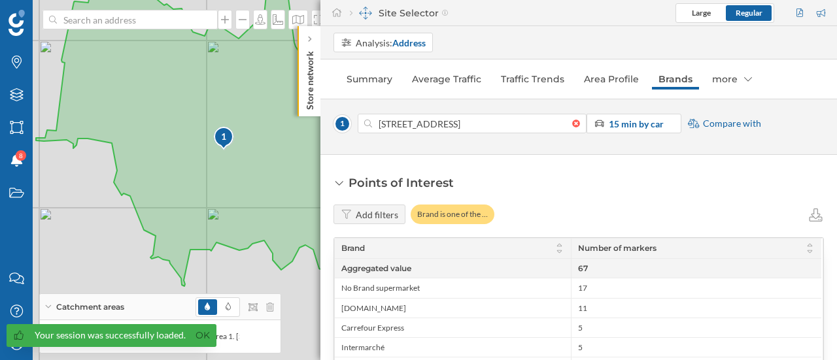
click at [199, 328] on div "Your session was successfully loaded. Ok" at bounding box center [112, 335] width 210 height 23
click at [192, 342] on link "Ok" at bounding box center [202, 335] width 21 height 15
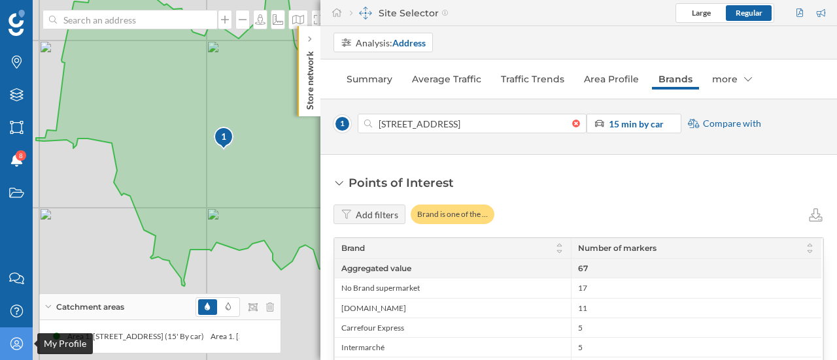
click at [1, 348] on div "My Profile" at bounding box center [16, 344] width 33 height 33
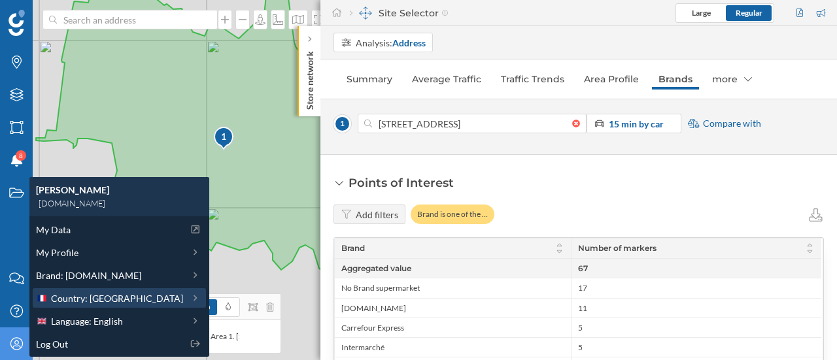
click at [87, 306] on div "Country: [GEOGRAPHIC_DATA]" at bounding box center [119, 298] width 173 height 20
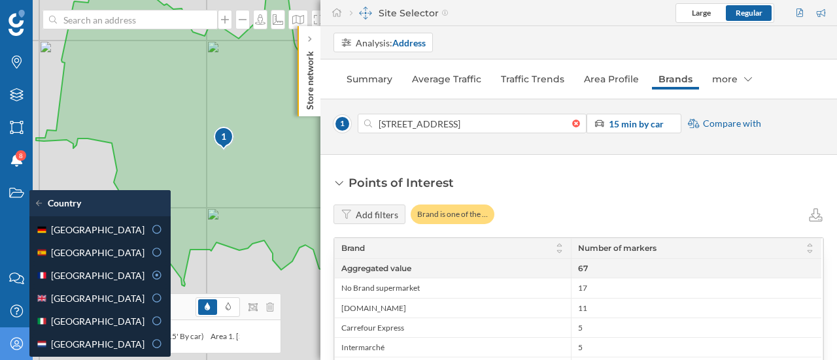
click at [21, 345] on icon "My Profile" at bounding box center [17, 344] width 16 height 13
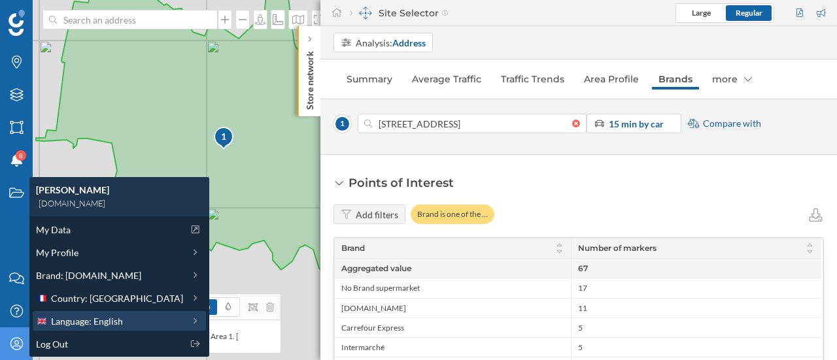
click at [76, 329] on div "Language: English" at bounding box center [119, 321] width 173 height 20
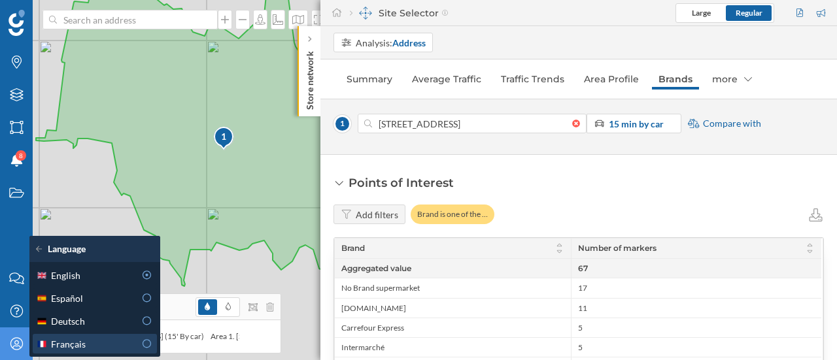
click at [89, 352] on div "Français" at bounding box center [95, 344] width 124 height 20
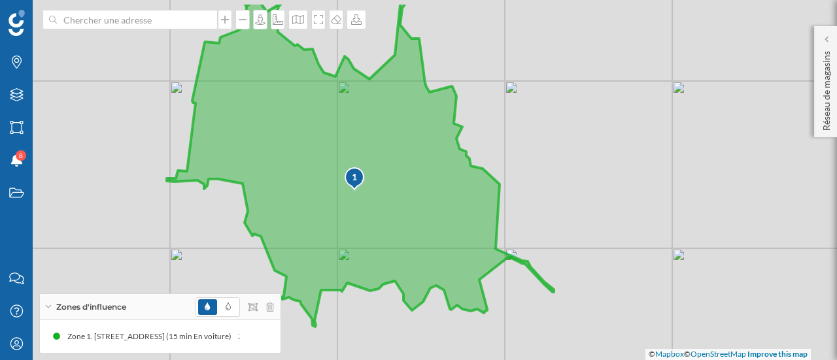
drag, startPoint x: 394, startPoint y: 150, endPoint x: 437, endPoint y: 145, distance: 43.4
click at [437, 145] on icon at bounding box center [360, 165] width 387 height 324
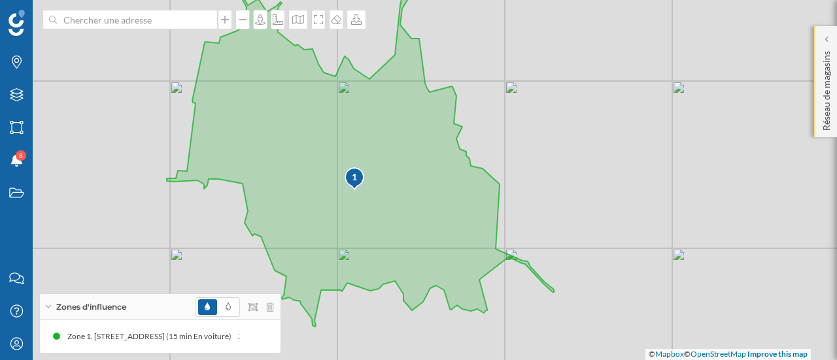
click at [834, 40] on div "Réseau de magasins" at bounding box center [825, 81] width 23 height 111
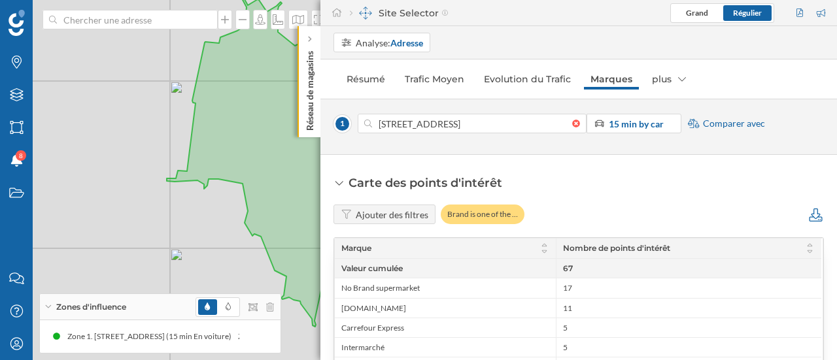
click at [809, 213] on icon at bounding box center [816, 215] width 16 height 13
click at [305, 45] on div at bounding box center [310, 39] width 13 height 13
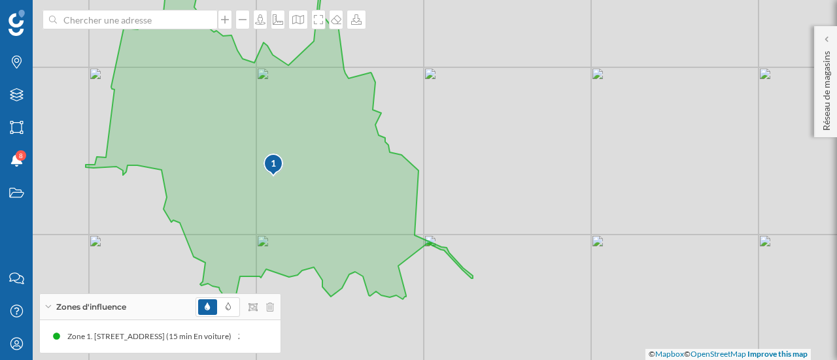
drag, startPoint x: 536, startPoint y: 140, endPoint x: 455, endPoint y: 126, distance: 82.3
click at [455, 126] on div "1 © Mapbox © OpenStreetMap Improve this map" at bounding box center [418, 180] width 837 height 360
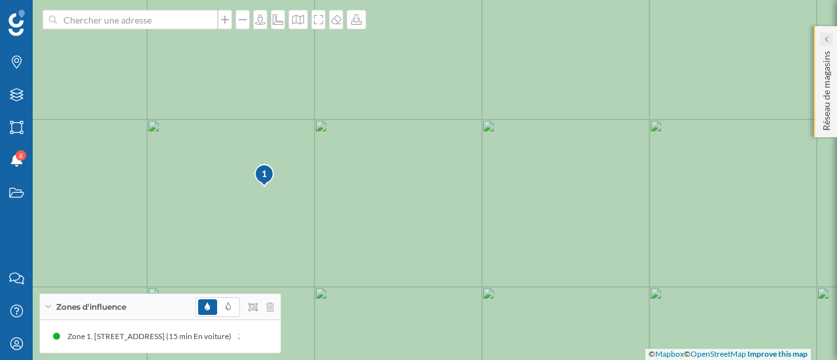
click at [829, 39] on div at bounding box center [826, 39] width 13 height 13
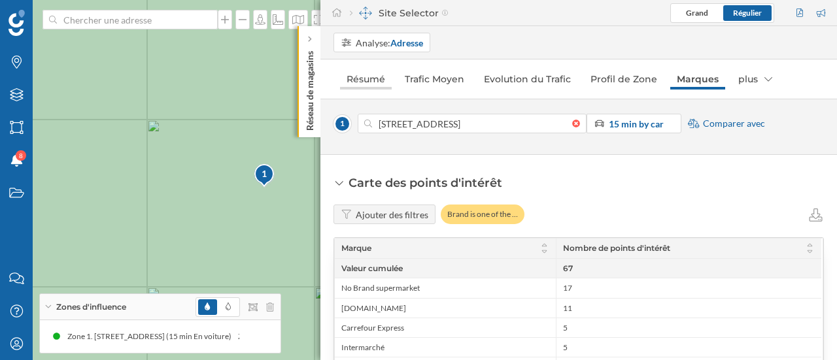
click at [370, 80] on link "Résumé" at bounding box center [366, 79] width 52 height 21
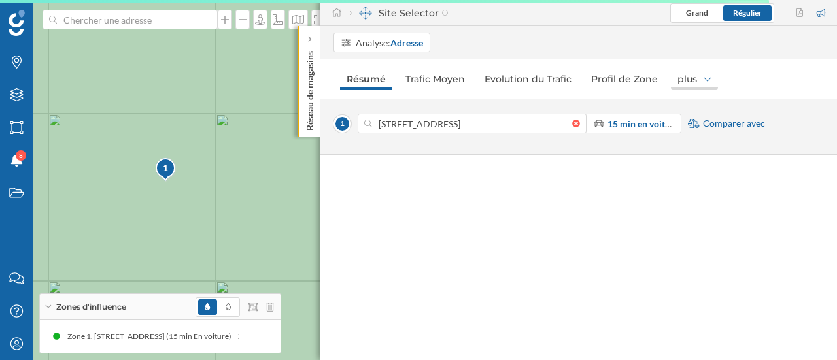
click at [699, 81] on div "plus" at bounding box center [694, 79] width 47 height 21
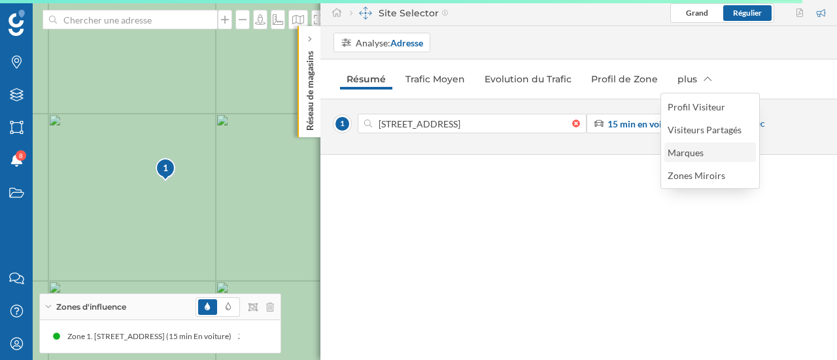
click at [716, 152] on div "Marques" at bounding box center [710, 153] width 84 height 14
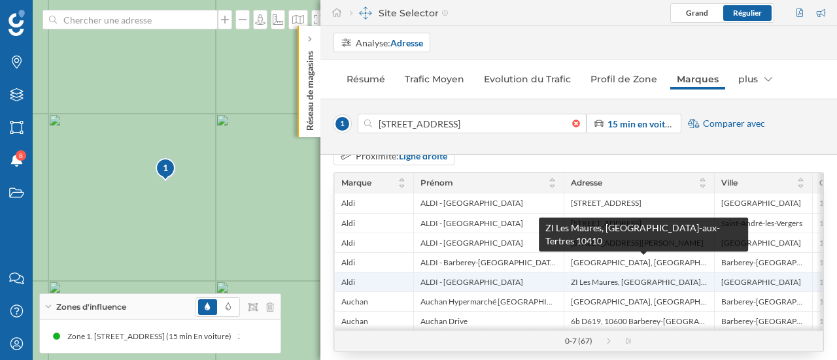
scroll to position [323, 0]
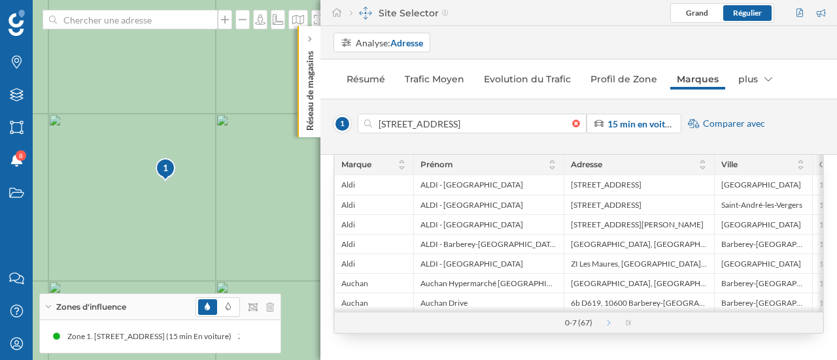
click at [610, 325] on icon at bounding box center [616, 323] width 20 height 7
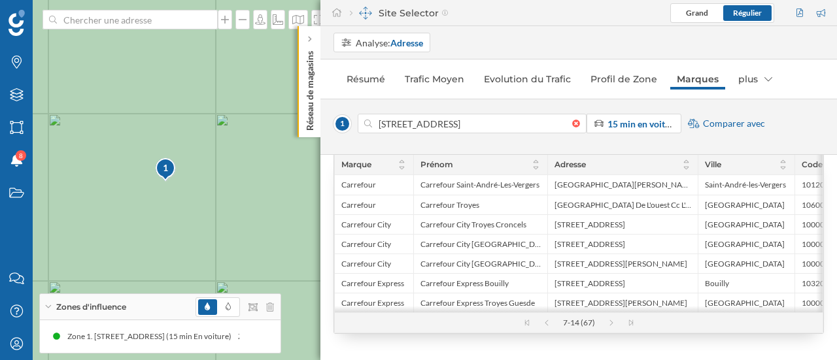
click at [607, 327] on div "7-14 (67)" at bounding box center [579, 323] width 488 height 20
click at [609, 326] on icon at bounding box center [618, 323] width 20 height 7
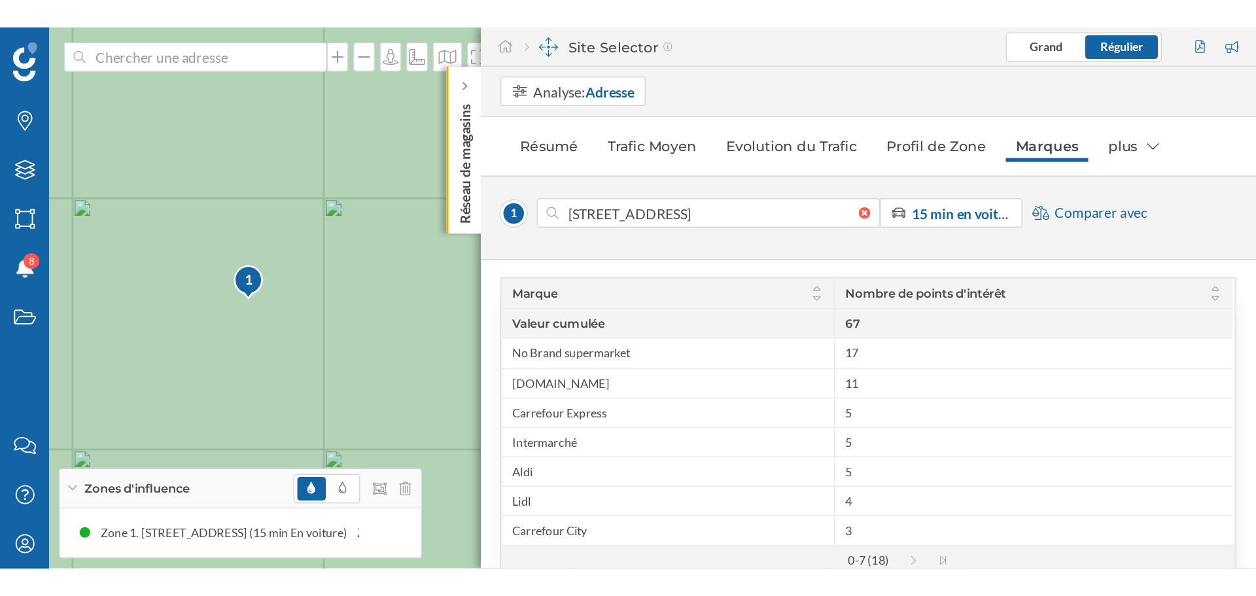
scroll to position [0, 0]
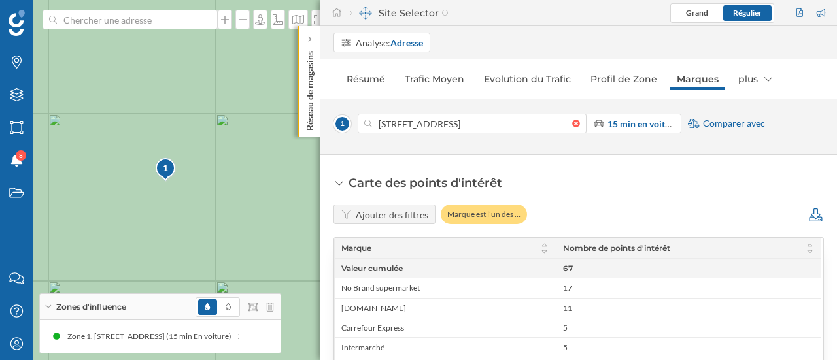
click at [814, 217] on icon at bounding box center [816, 215] width 16 height 13
